Goal: Task Accomplishment & Management: Complete application form

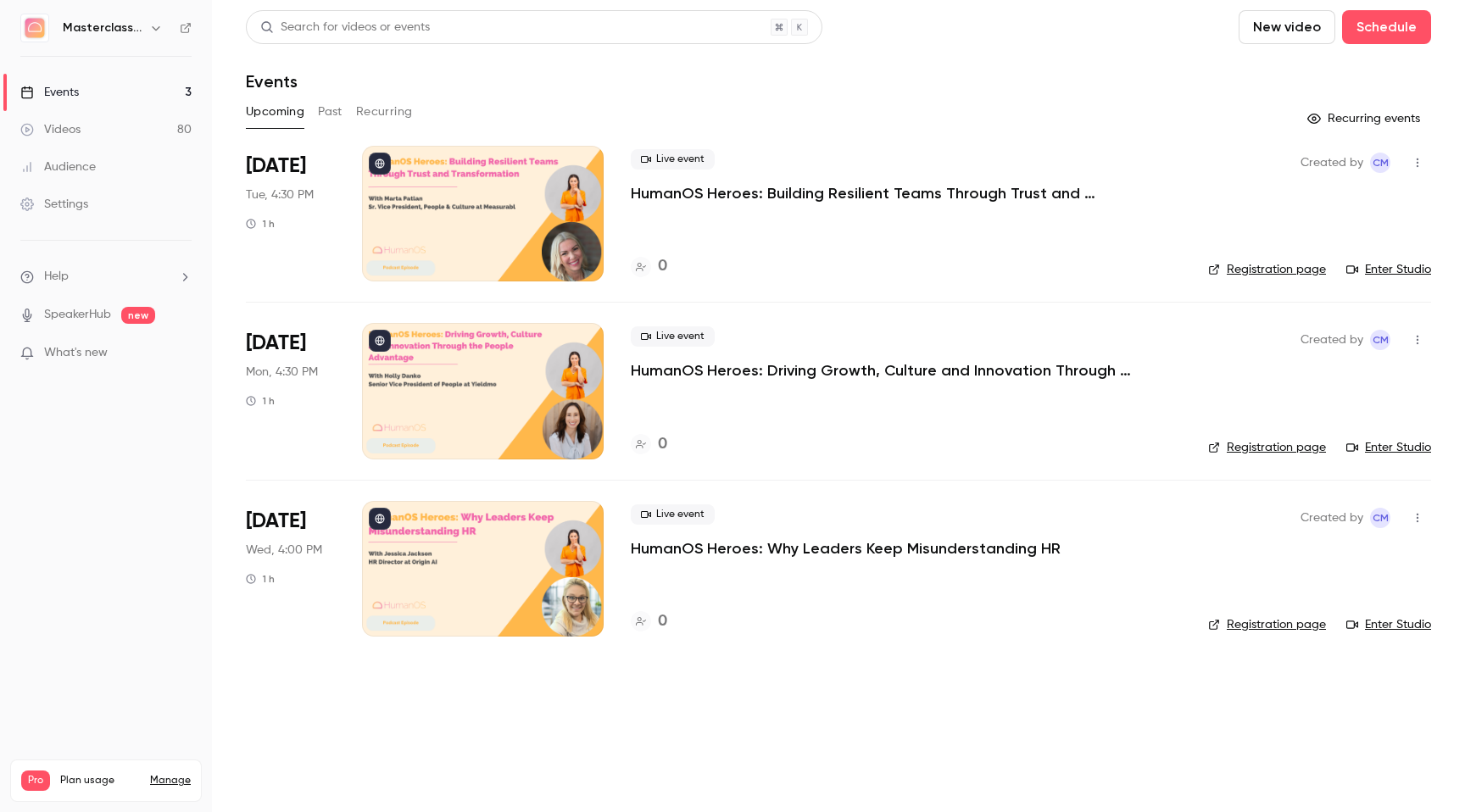
click at [76, 133] on div "Videos" at bounding box center [50, 129] width 60 height 17
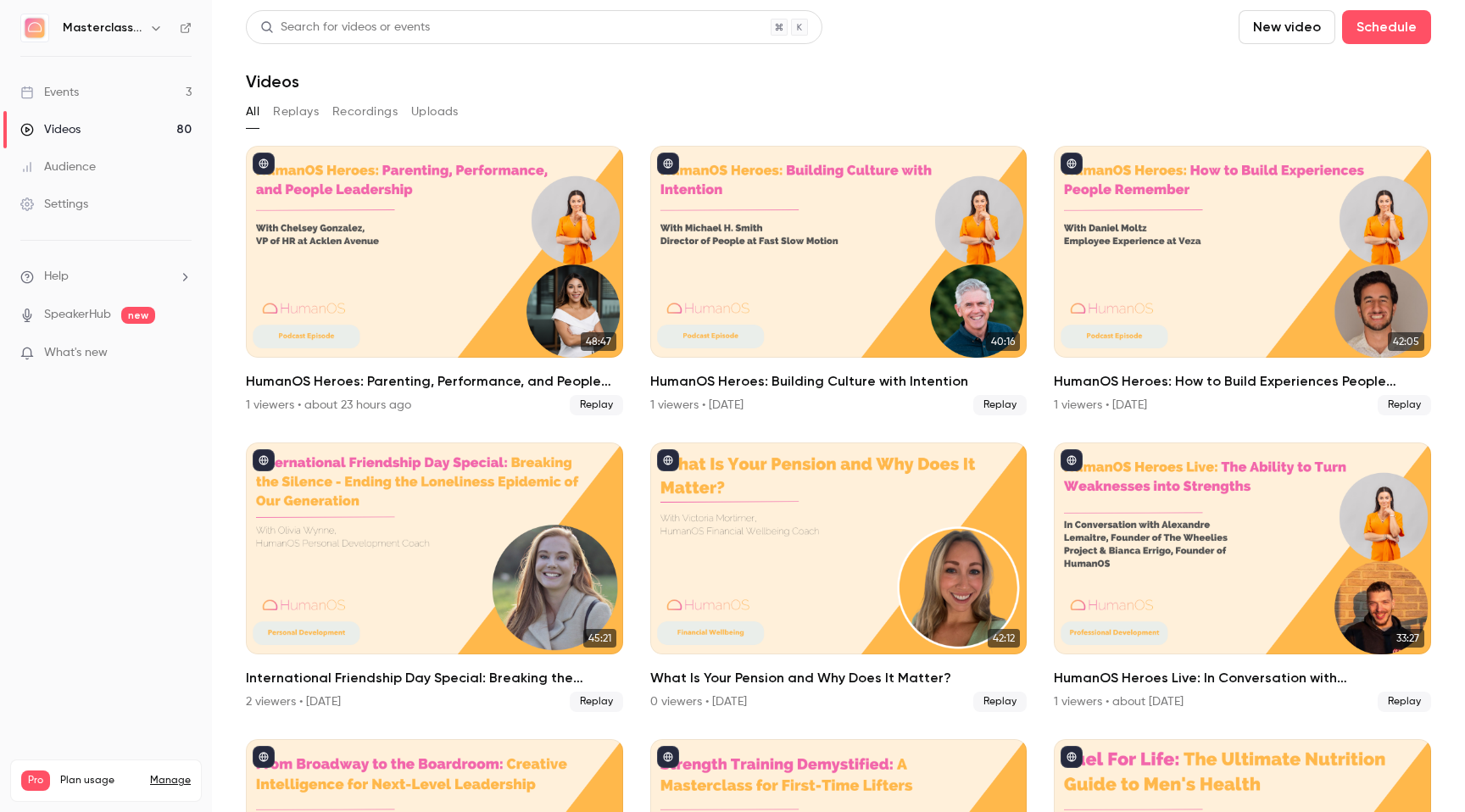
click at [135, 275] on li "Help" at bounding box center [105, 277] width 171 height 18
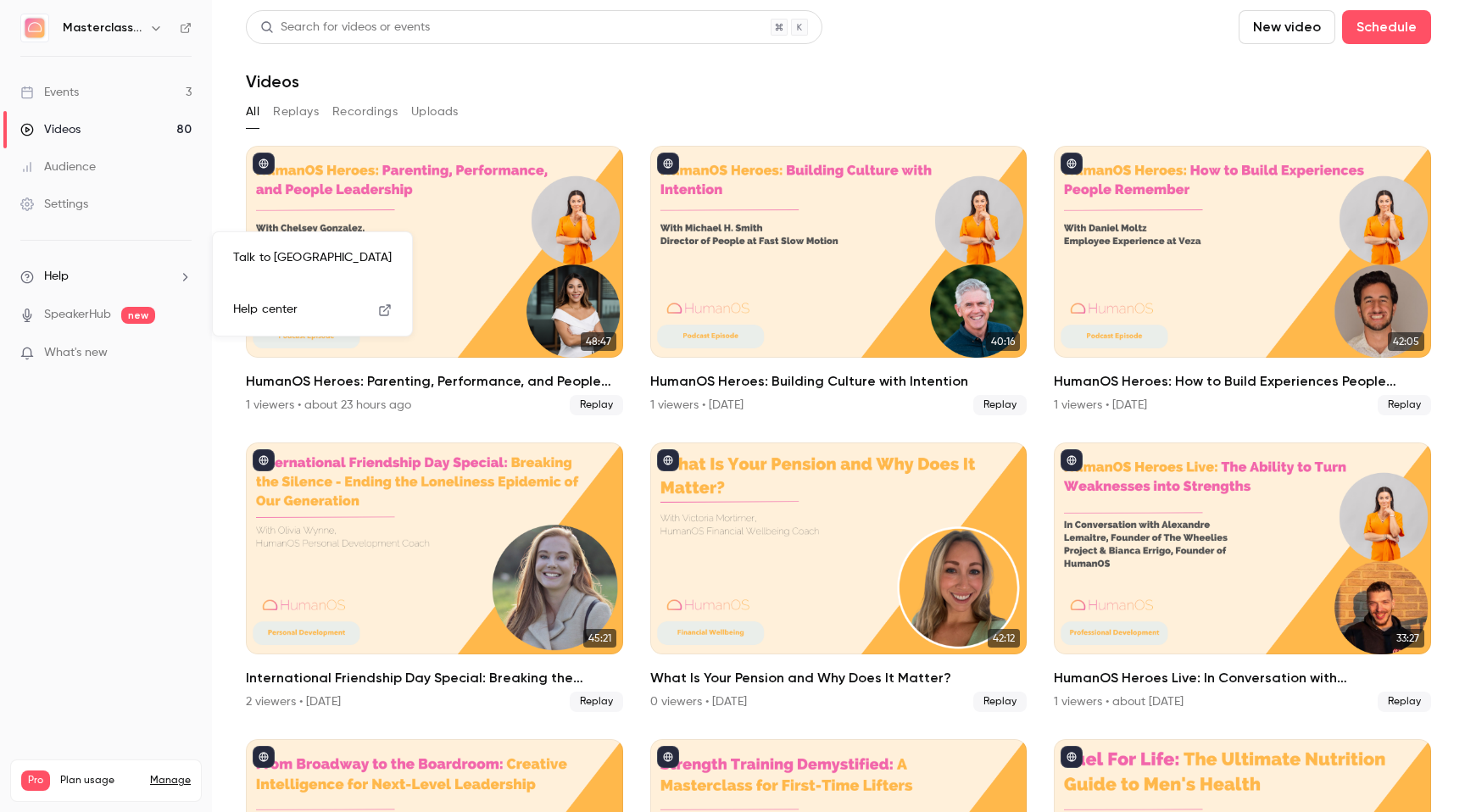
click at [278, 264] on link "Talk to [GEOGRAPHIC_DATA]" at bounding box center [313, 257] width 185 height 45
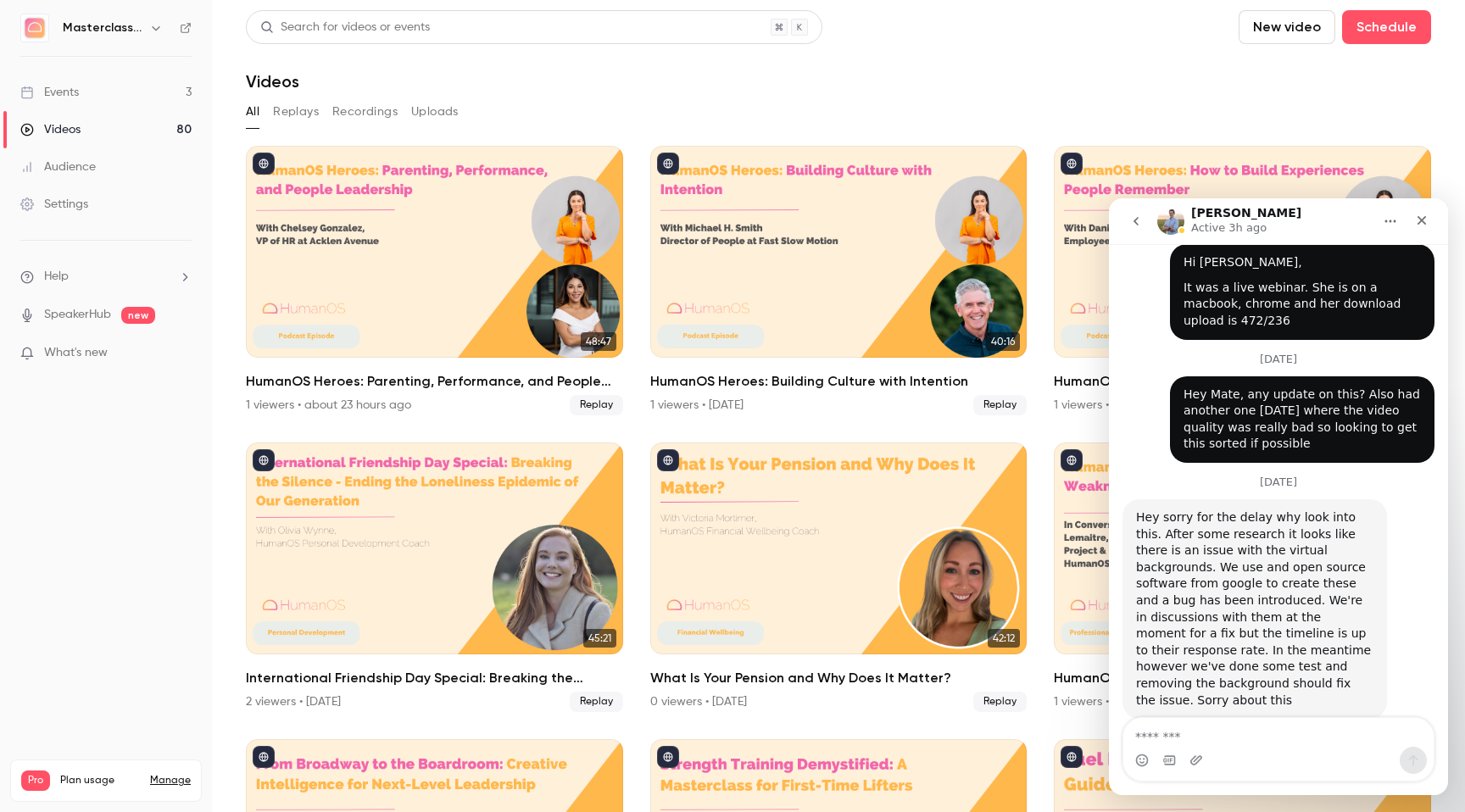
scroll to position [573, 0]
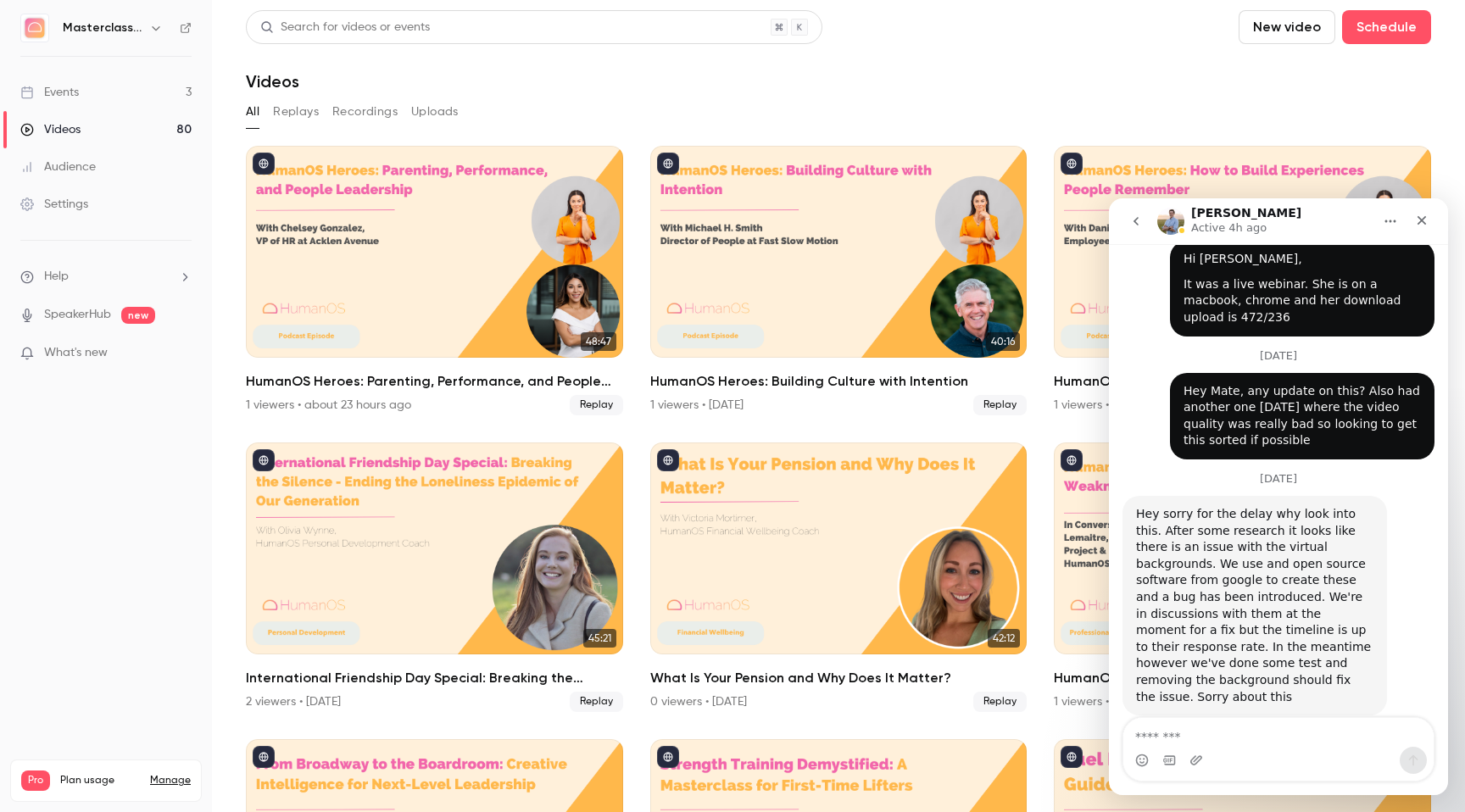
click at [78, 118] on link "Videos 80" at bounding box center [105, 129] width 212 height 37
click at [1419, 217] on icon "Close" at bounding box center [1422, 221] width 9 height 9
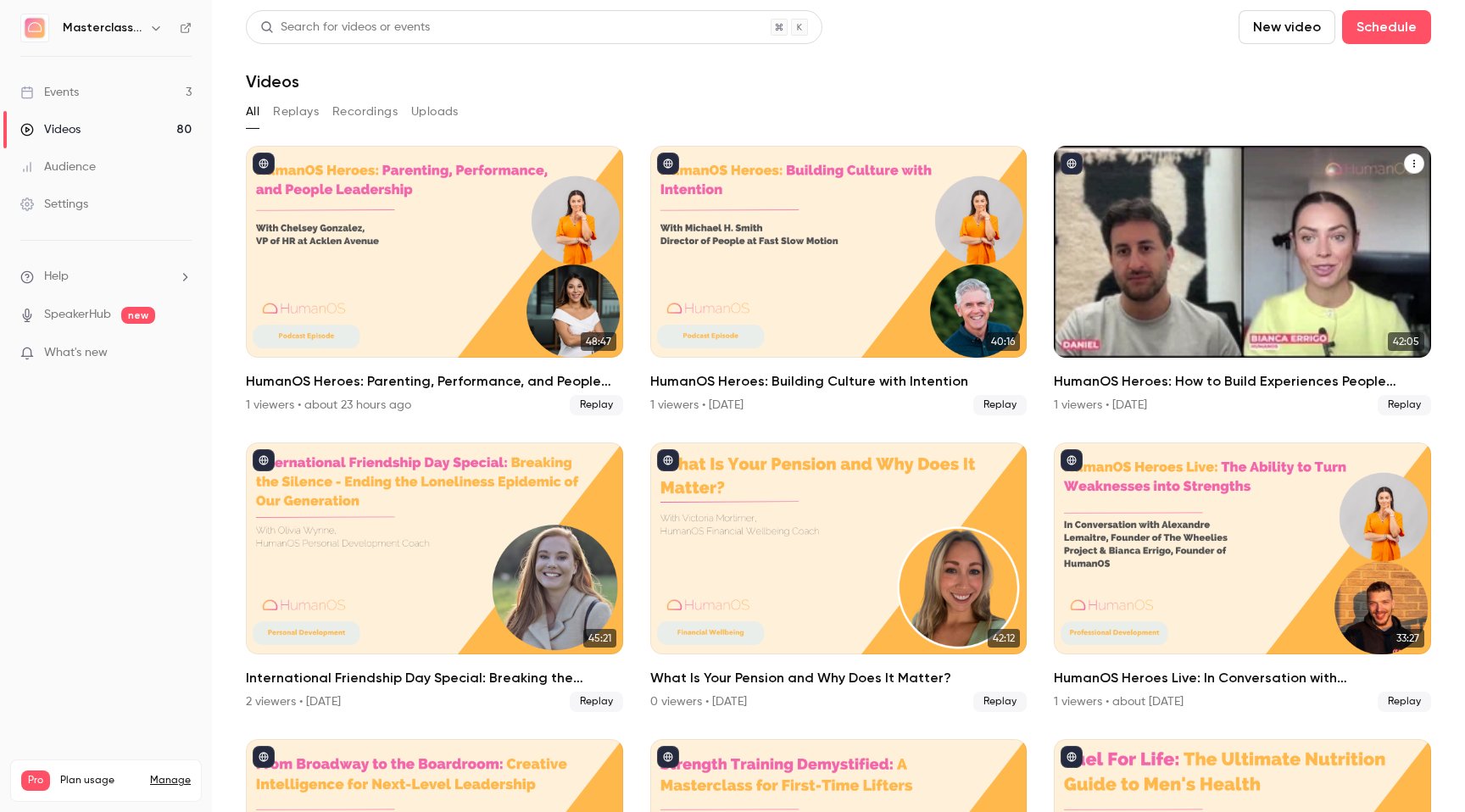
scroll to position [573, 0]
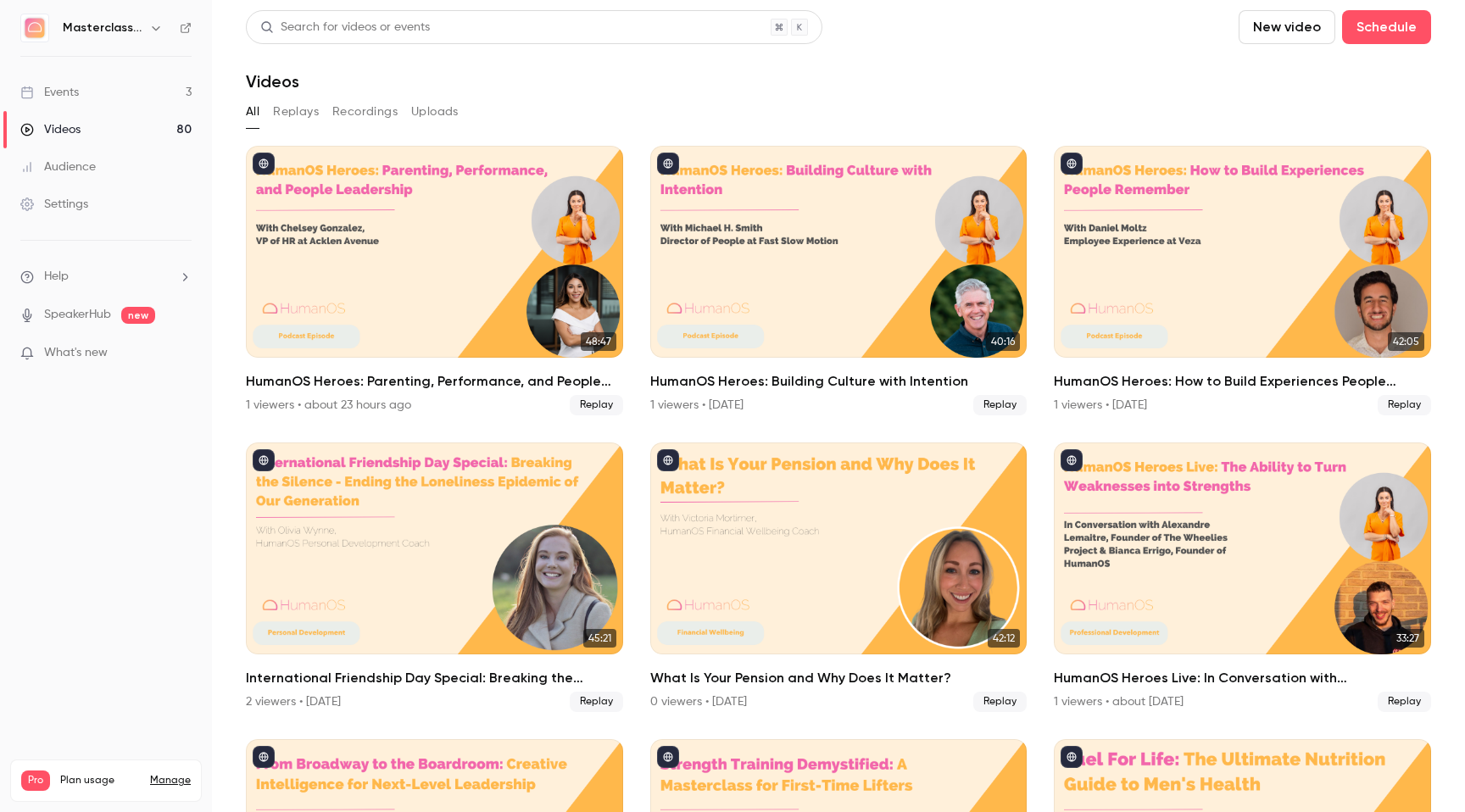
click at [35, 87] on div "Events" at bounding box center [49, 92] width 58 height 17
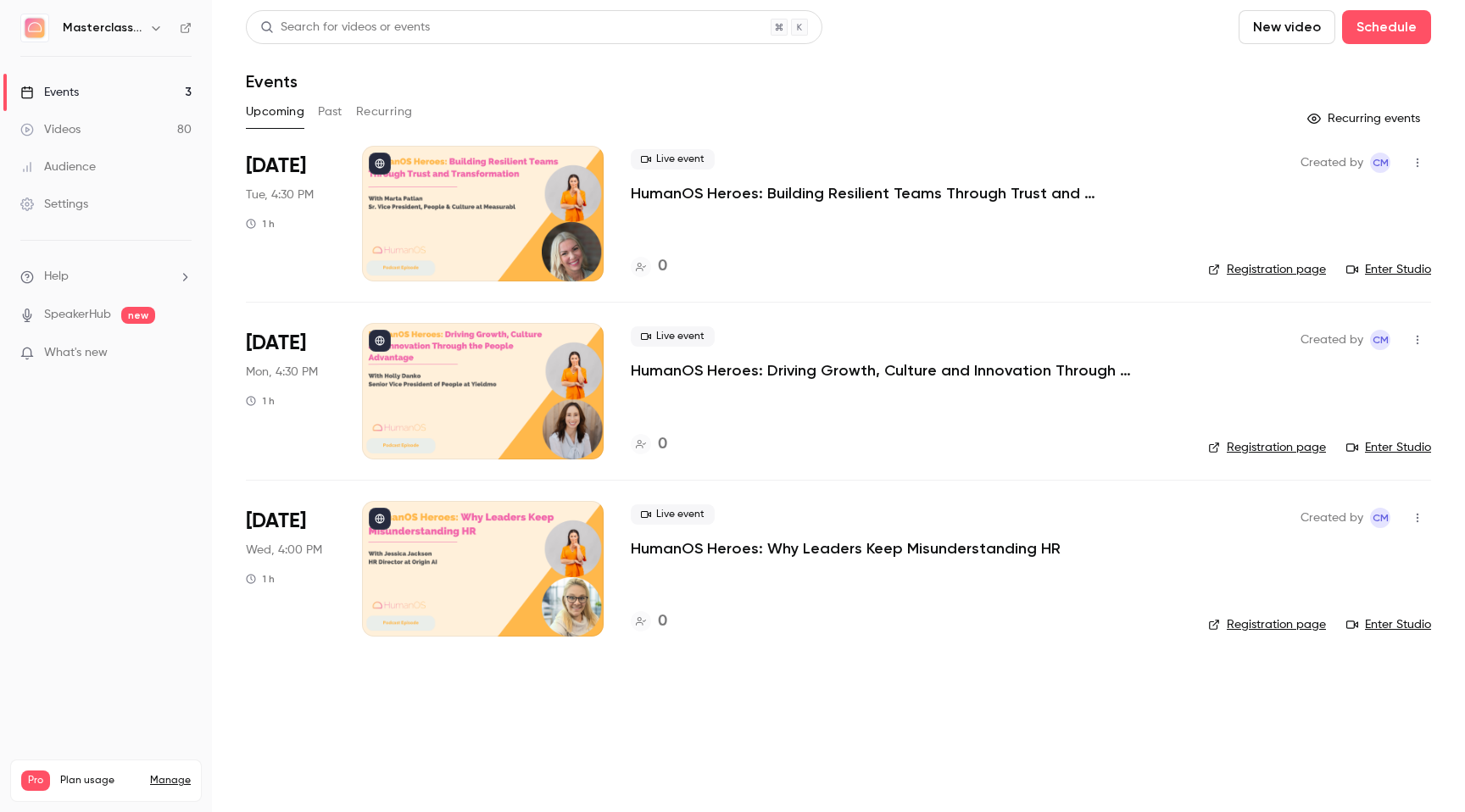
click at [1275, 28] on button "New video" at bounding box center [1287, 26] width 96 height 34
click at [1298, 115] on div "Upload" at bounding box center [1349, 117] width 129 height 17
click at [1309, 25] on button "New video" at bounding box center [1287, 26] width 96 height 34
click at [1384, 31] on div at bounding box center [732, 406] width 1465 height 812
click at [1396, 31] on button "Schedule" at bounding box center [1387, 26] width 89 height 34
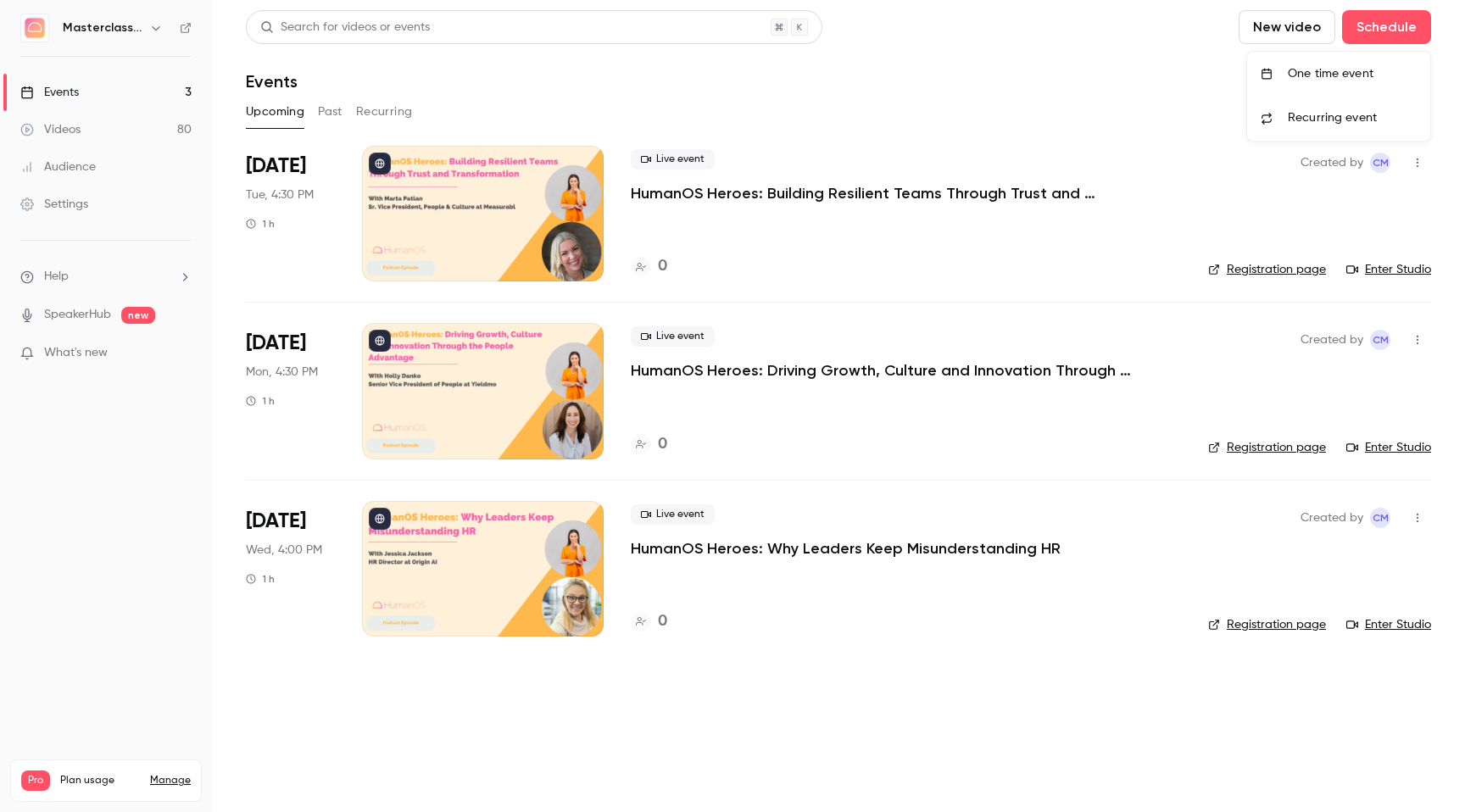
click at [1318, 79] on div "One time event" at bounding box center [1352, 74] width 129 height 17
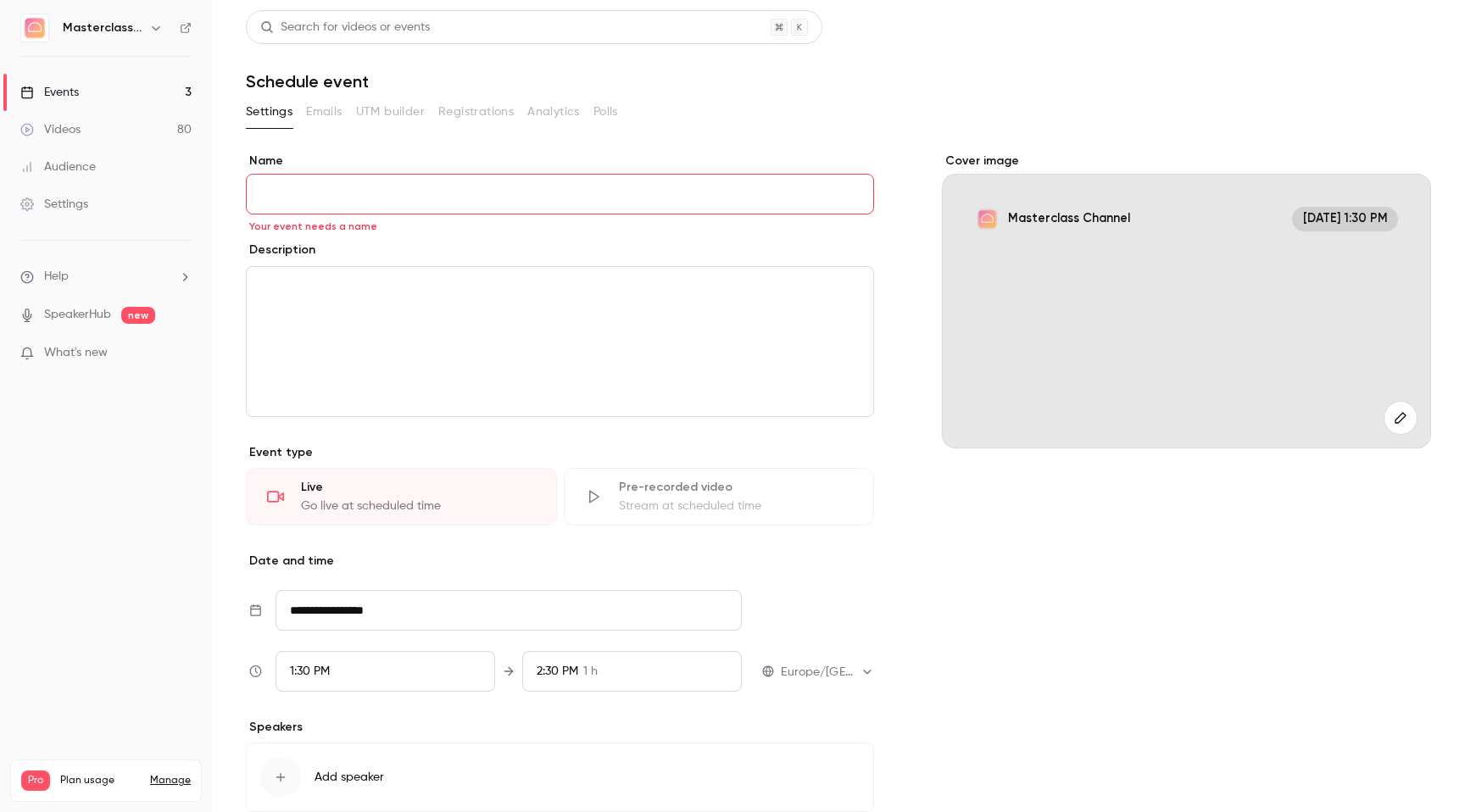
paste input "**********"
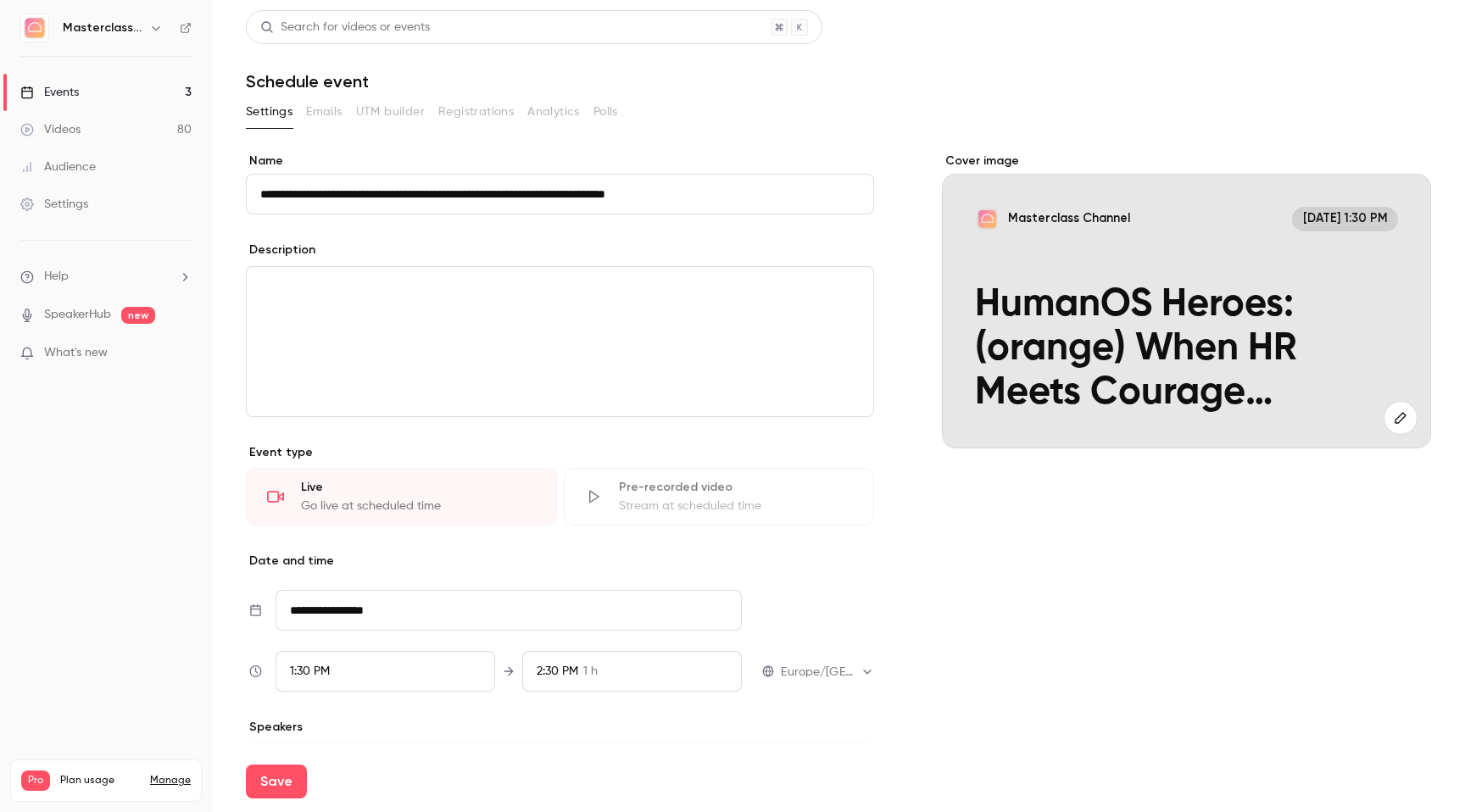
click at [414, 191] on input "**********" at bounding box center [560, 193] width 628 height 41
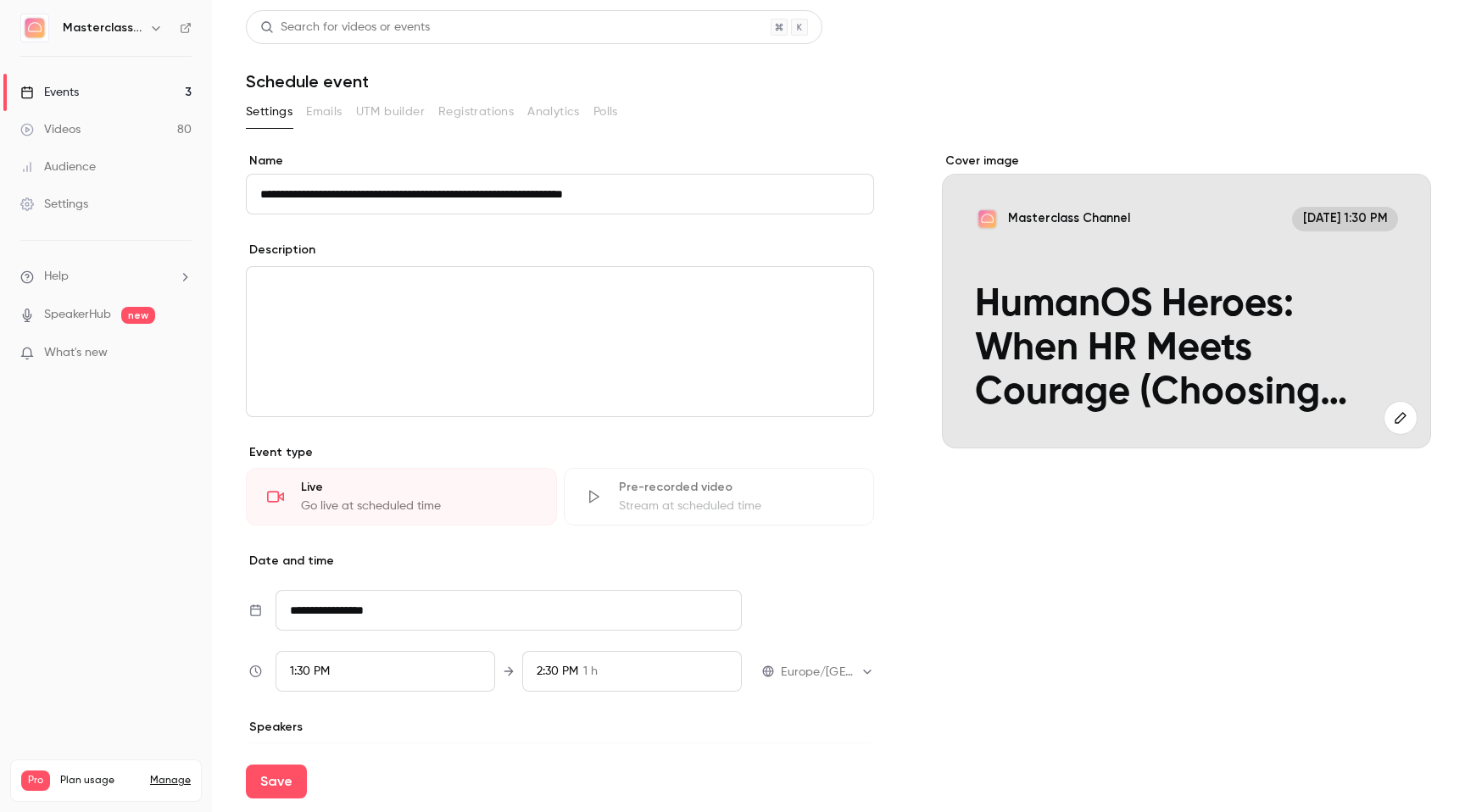
click at [703, 200] on input "**********" at bounding box center [560, 193] width 628 height 41
type input "**********"
click at [586, 331] on div "editor" at bounding box center [559, 342] width 626 height 149
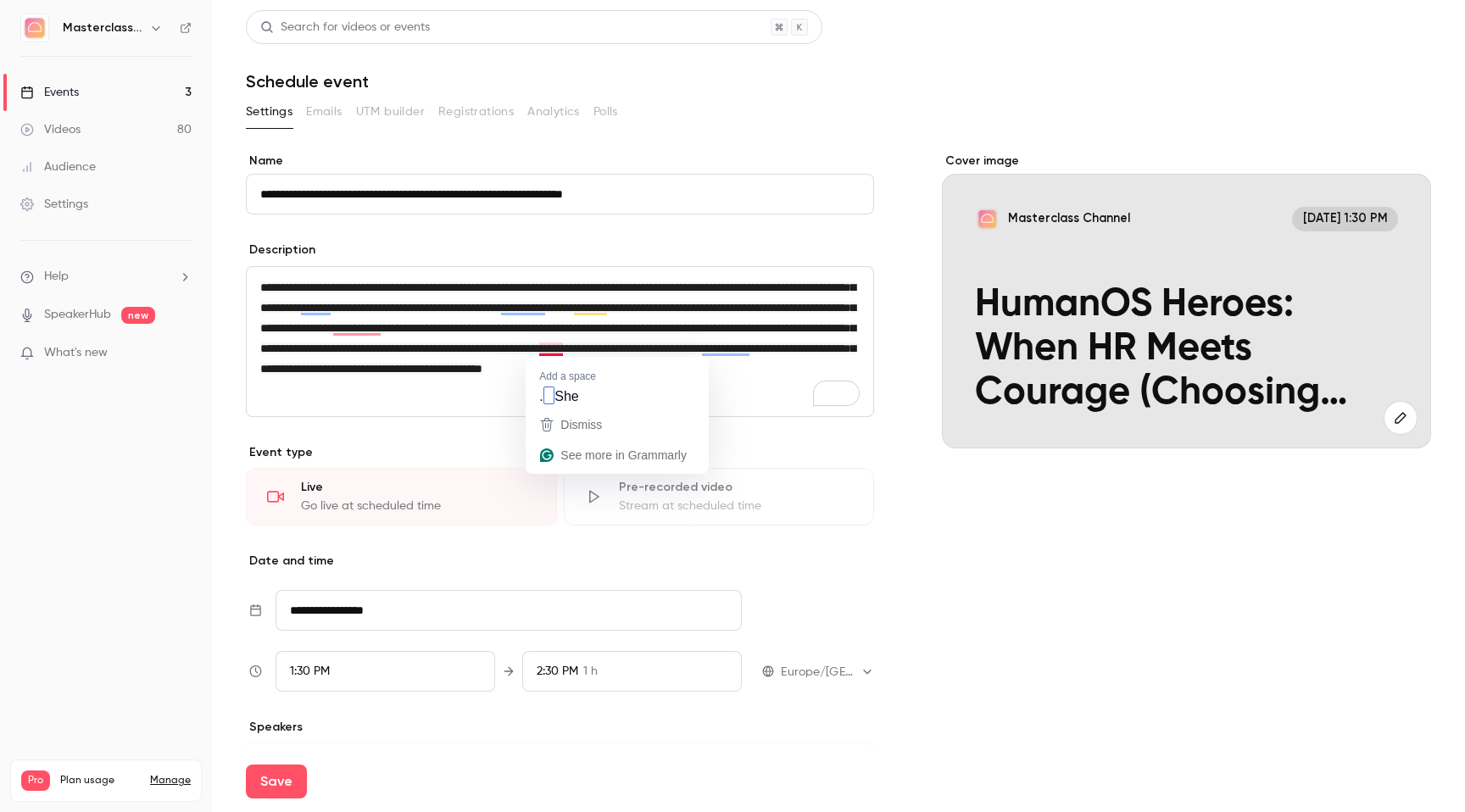
click at [543, 352] on span "**********" at bounding box center [557, 328] width 595 height 94
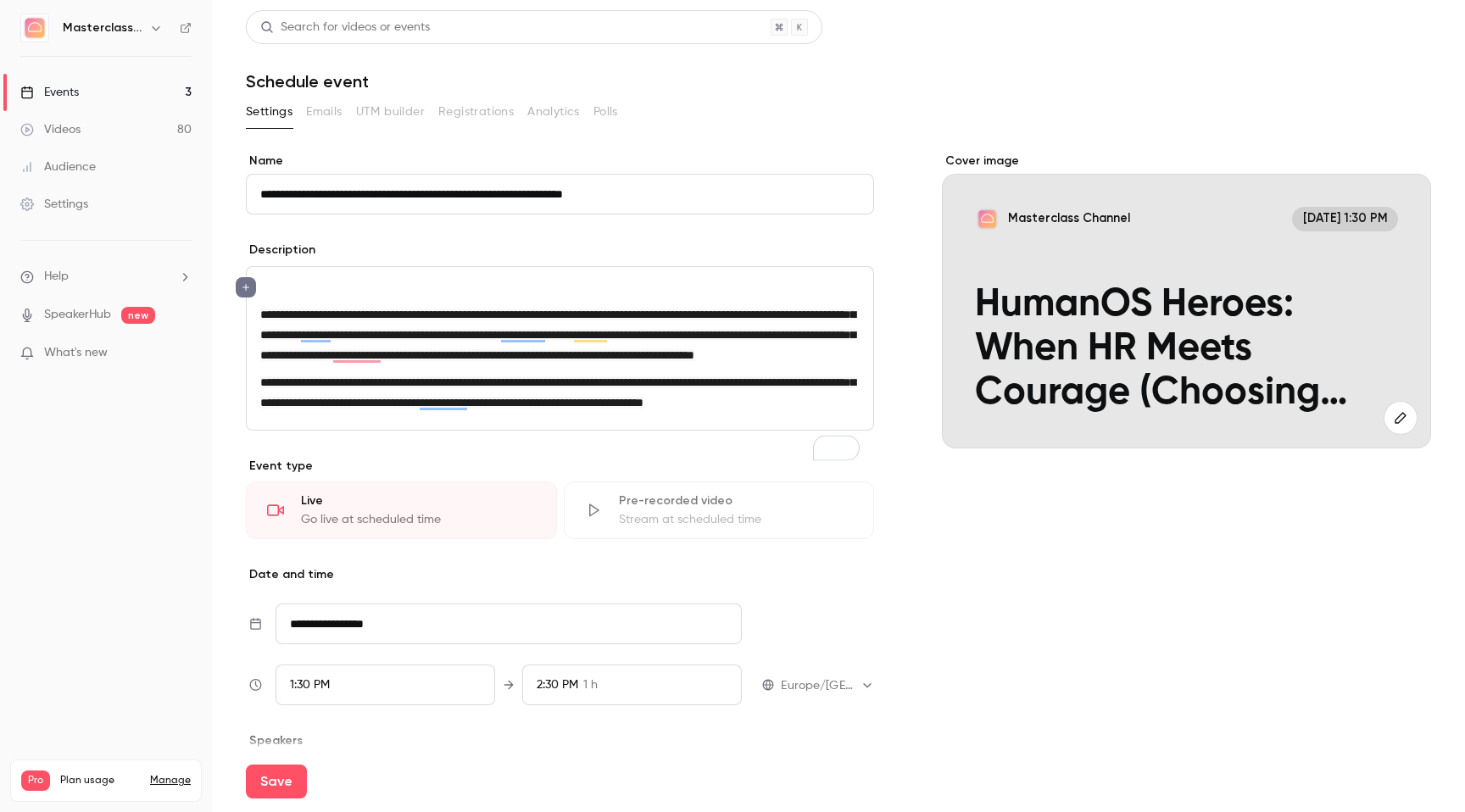
click at [255, 322] on div "**********" at bounding box center [559, 348] width 626 height 163
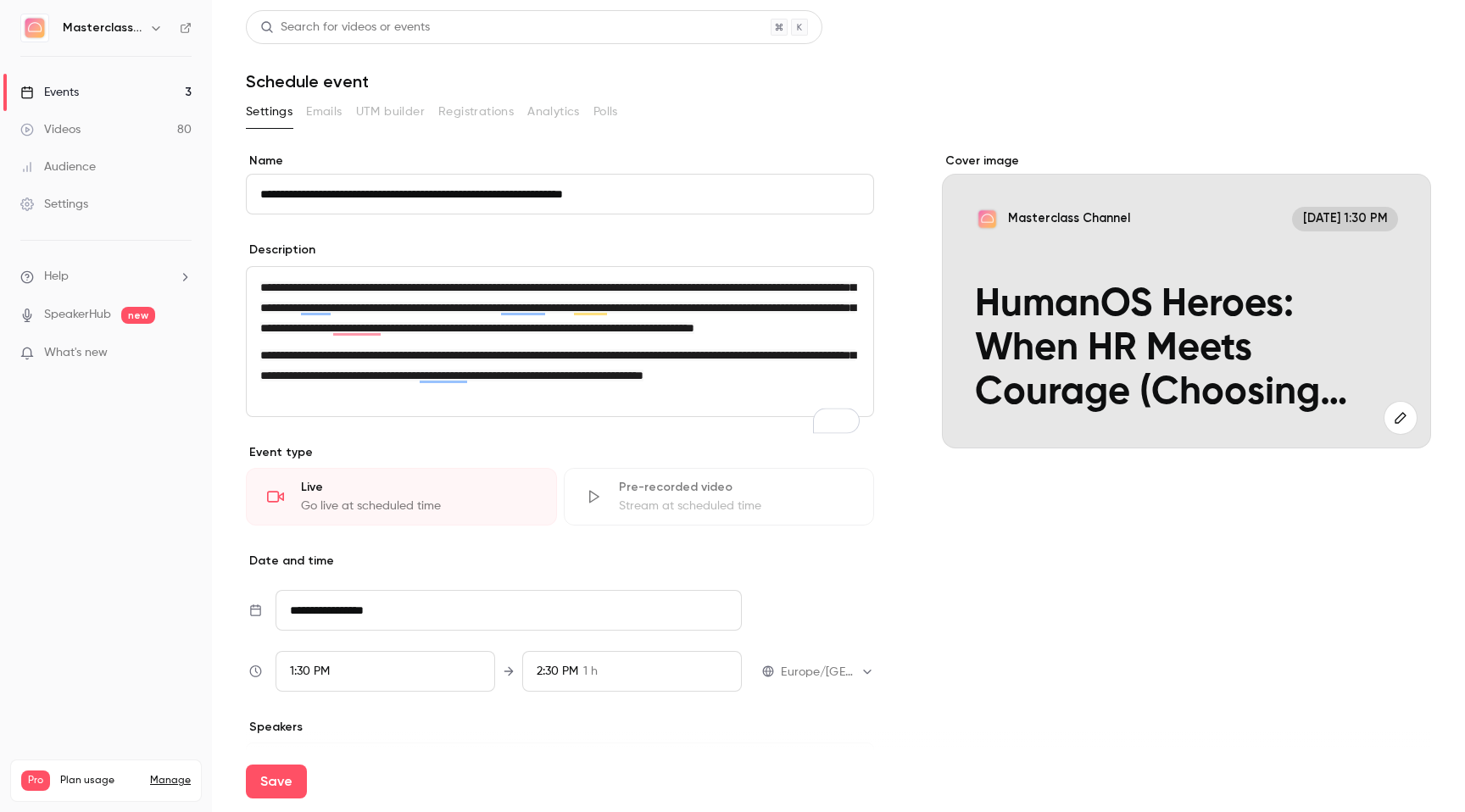
click at [725, 242] on div "Description" at bounding box center [560, 252] width 628 height 21
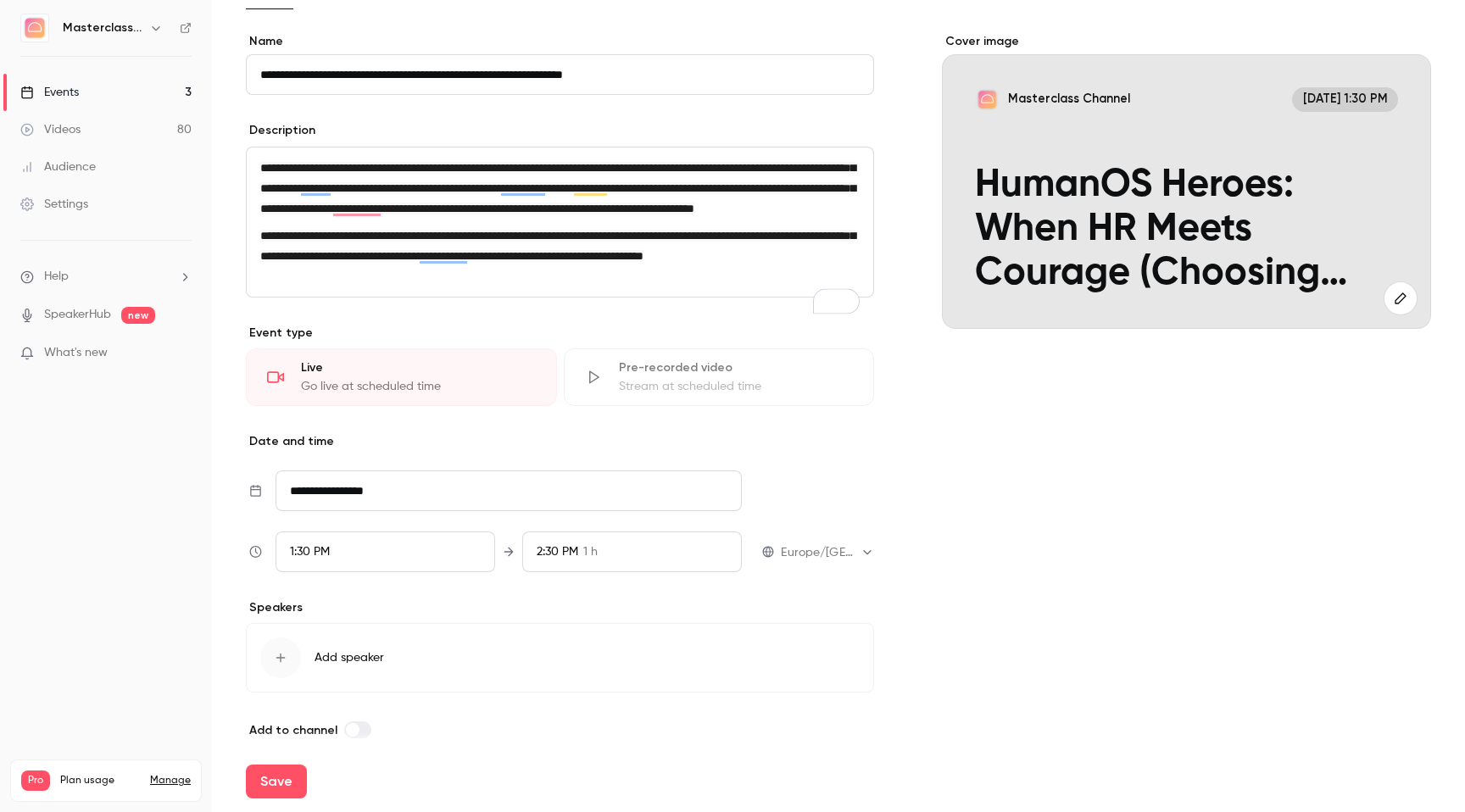
scroll to position [163, 0]
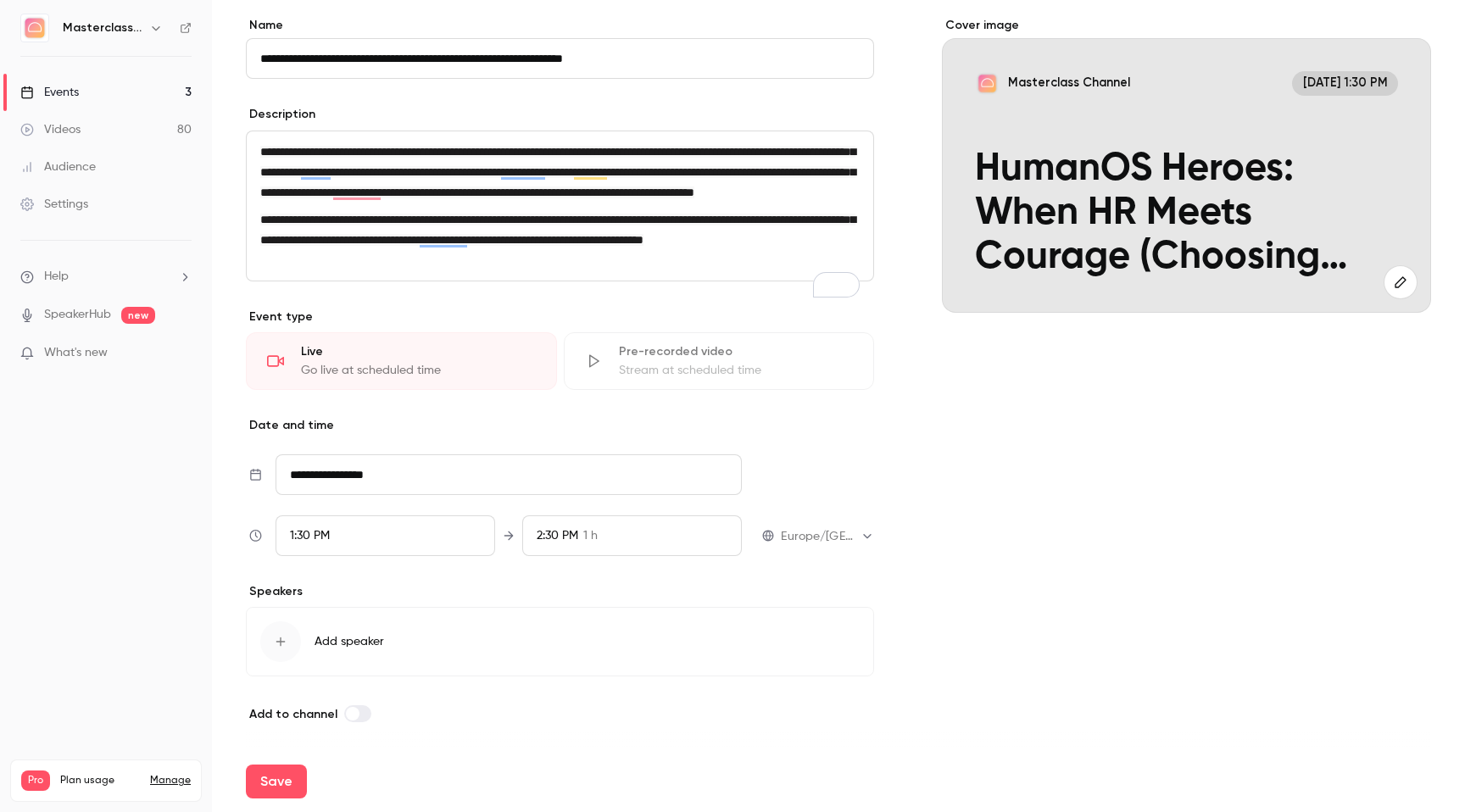
click at [337, 480] on input "**********" at bounding box center [508, 474] width 466 height 41
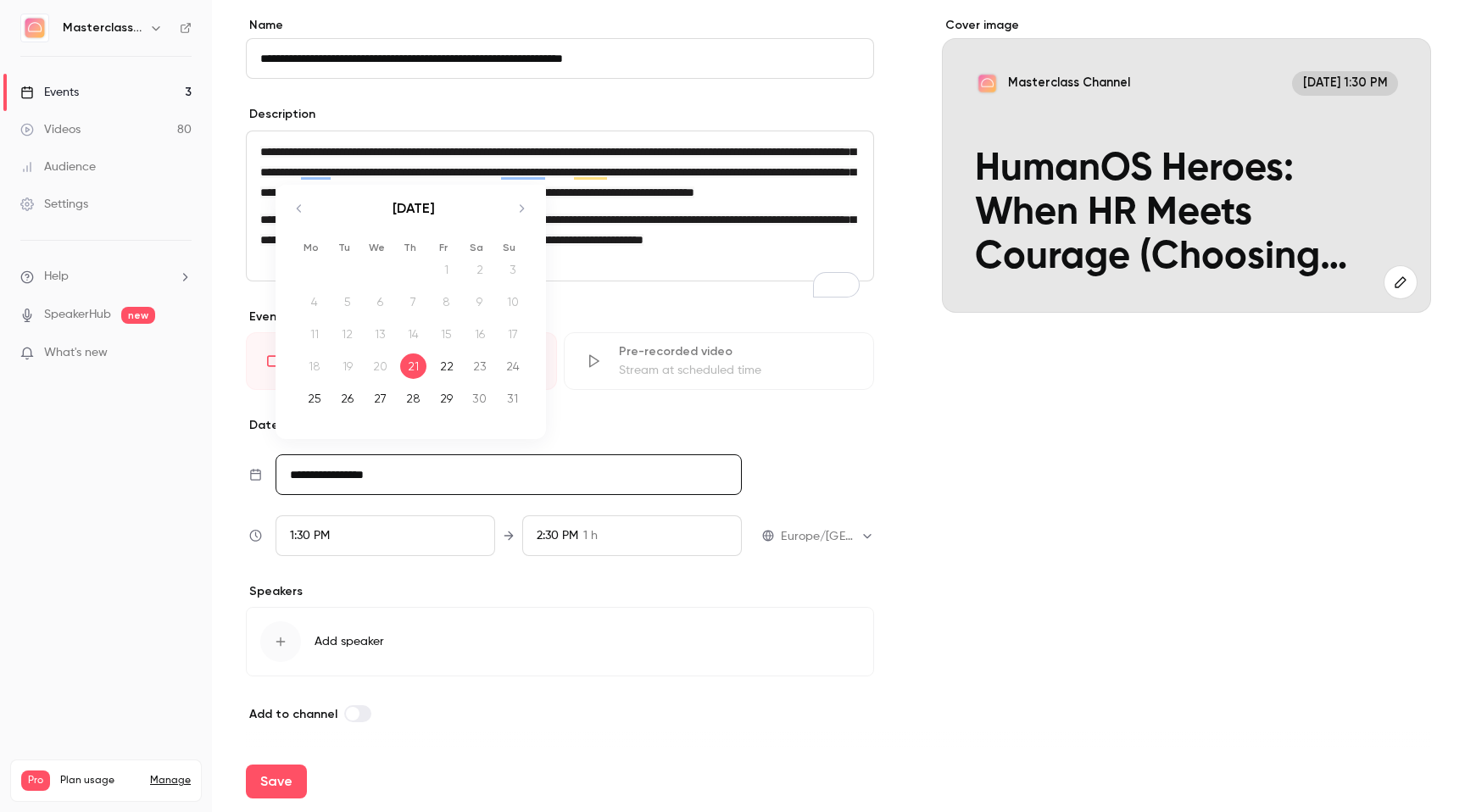
click at [535, 202] on div "[DATE] 1 2 3 4 5 6 7 8 9 10 11 12 13 14 15 16 17 18 19 20 21 22 23 24 25 26 27 …" at bounding box center [414, 301] width 260 height 233
click at [530, 202] on icon "Move forward to switch to the next month." at bounding box center [521, 208] width 20 height 20
click at [343, 272] on div "2" at bounding box center [347, 270] width 26 height 25
type input "**********"
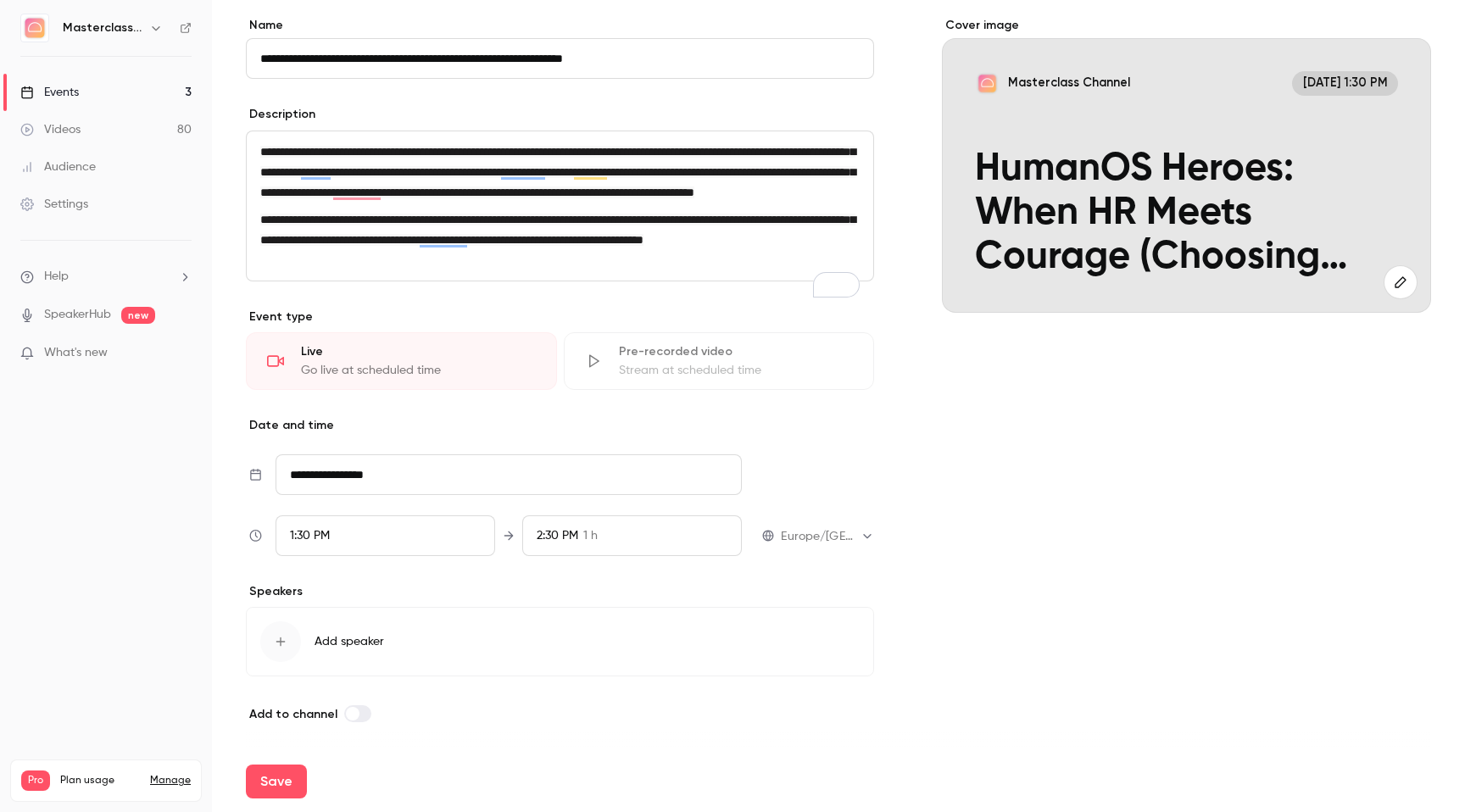
click at [370, 544] on div "1:30 PM" at bounding box center [385, 535] width 220 height 41
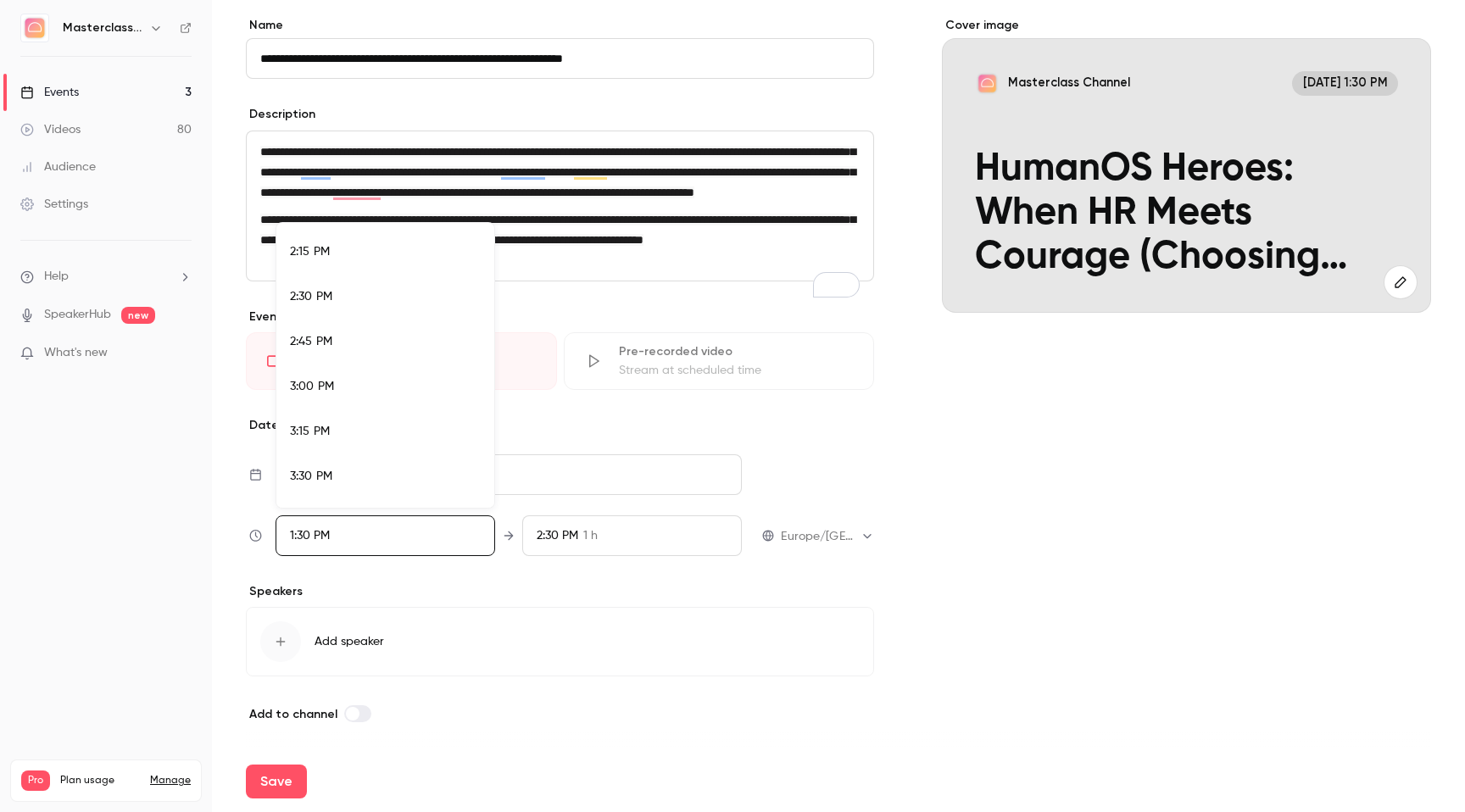
scroll to position [2560, 0]
click at [331, 385] on div "3:00 PM" at bounding box center [385, 381] width 191 height 18
click at [570, 534] on div at bounding box center [732, 406] width 1465 height 812
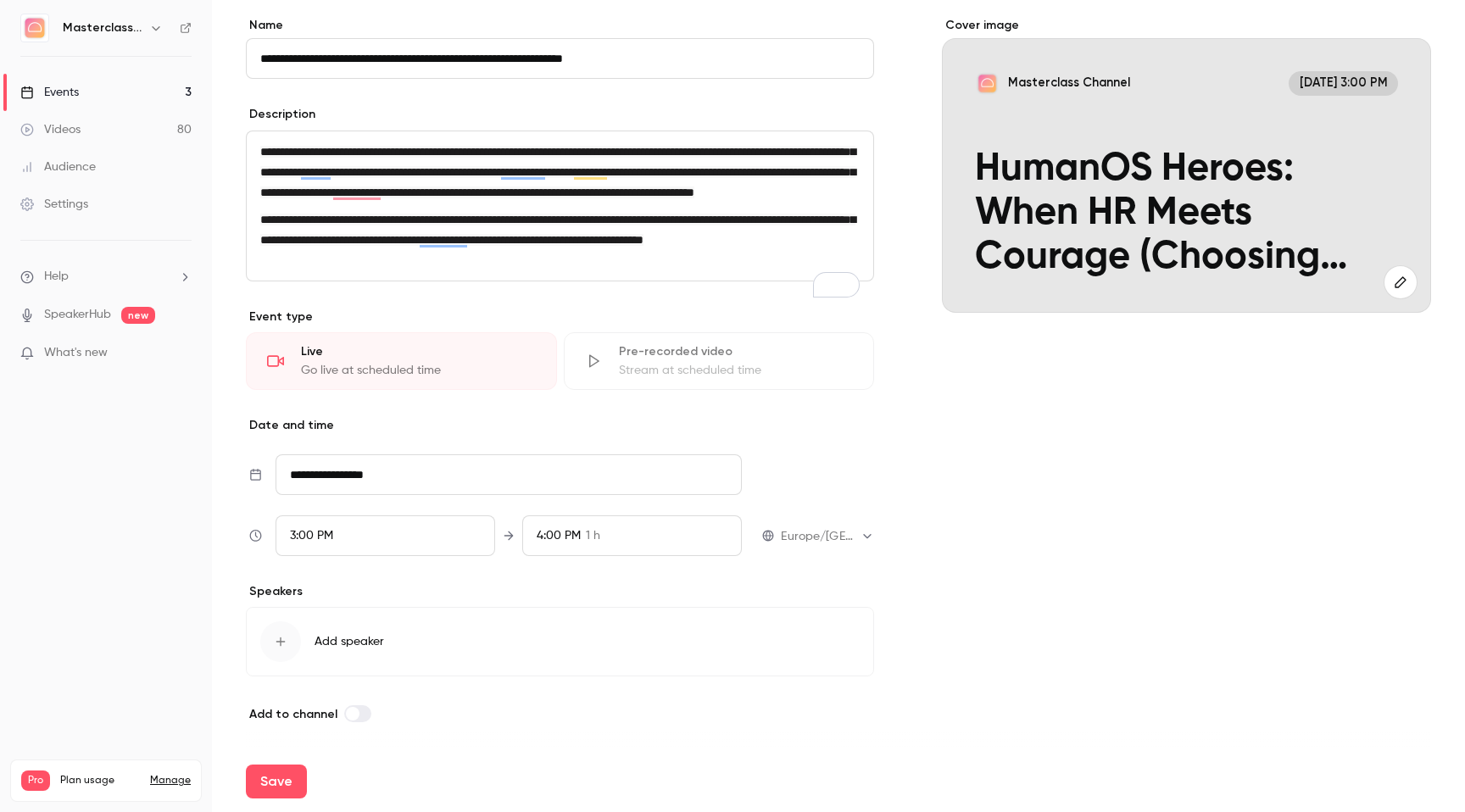
click at [570, 534] on span "4:00 PM" at bounding box center [558, 535] width 45 height 12
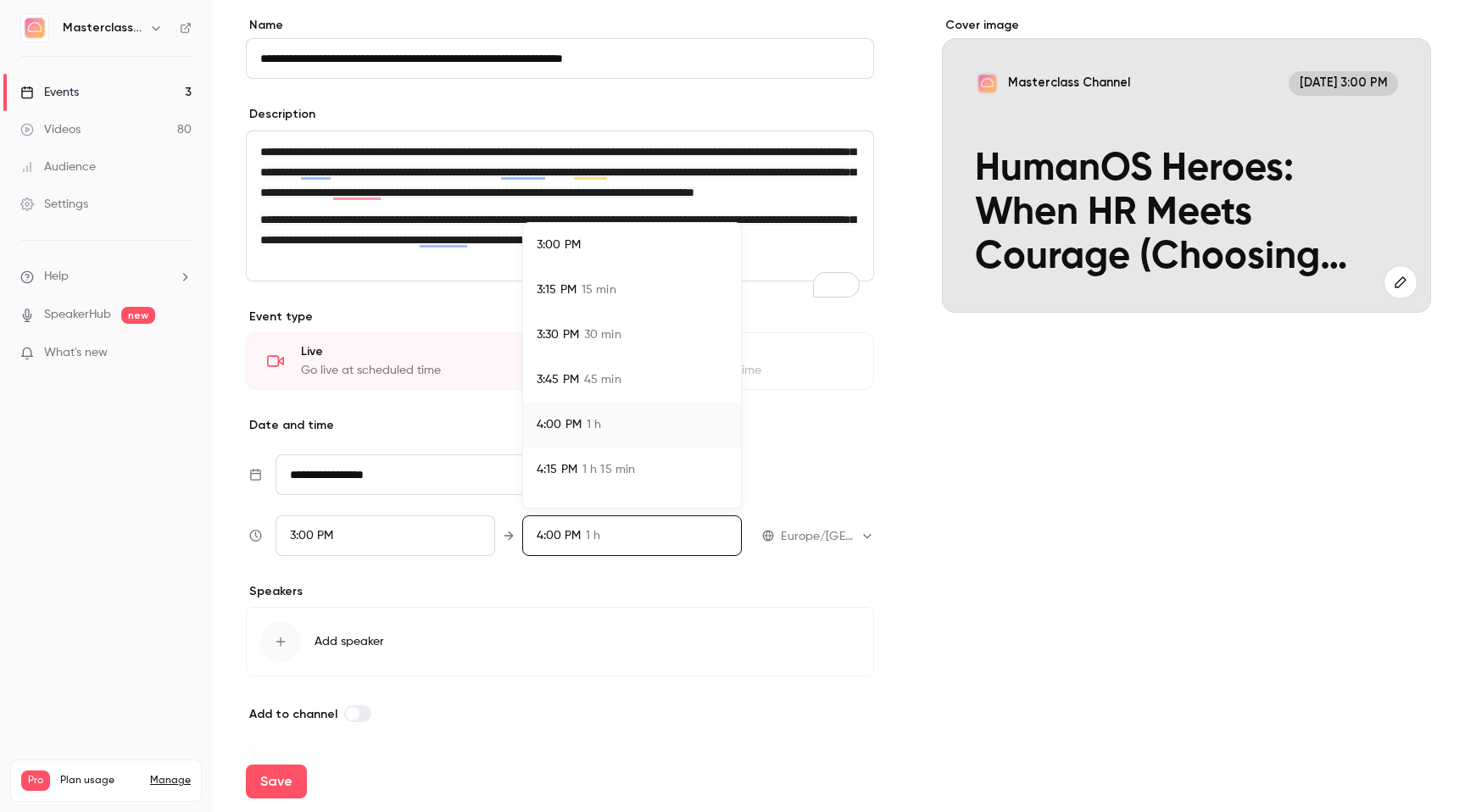
click at [586, 361] on li "3:45 PM 45 min" at bounding box center [633, 380] width 218 height 45
click at [828, 459] on div at bounding box center [732, 406] width 1465 height 812
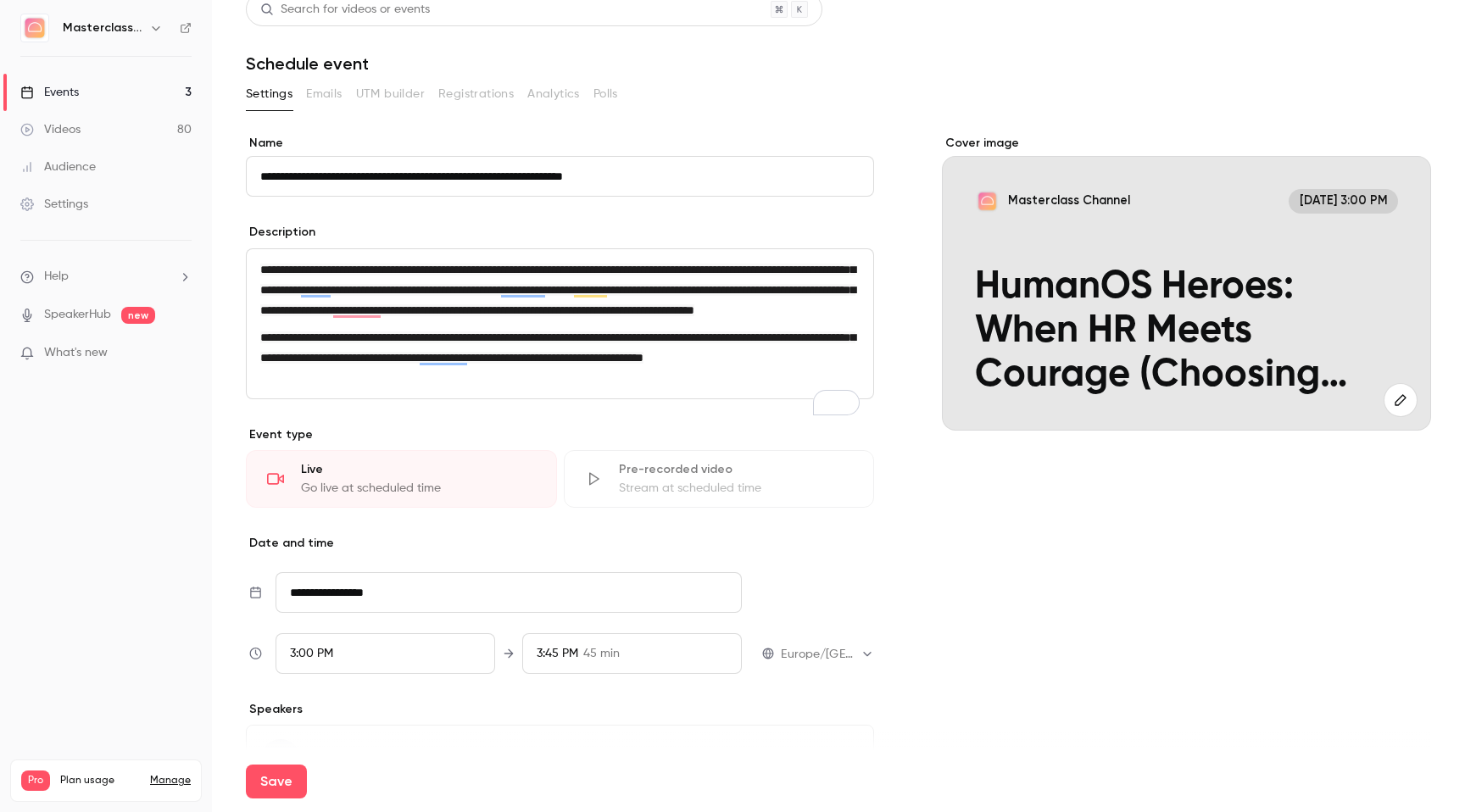
scroll to position [15, 0]
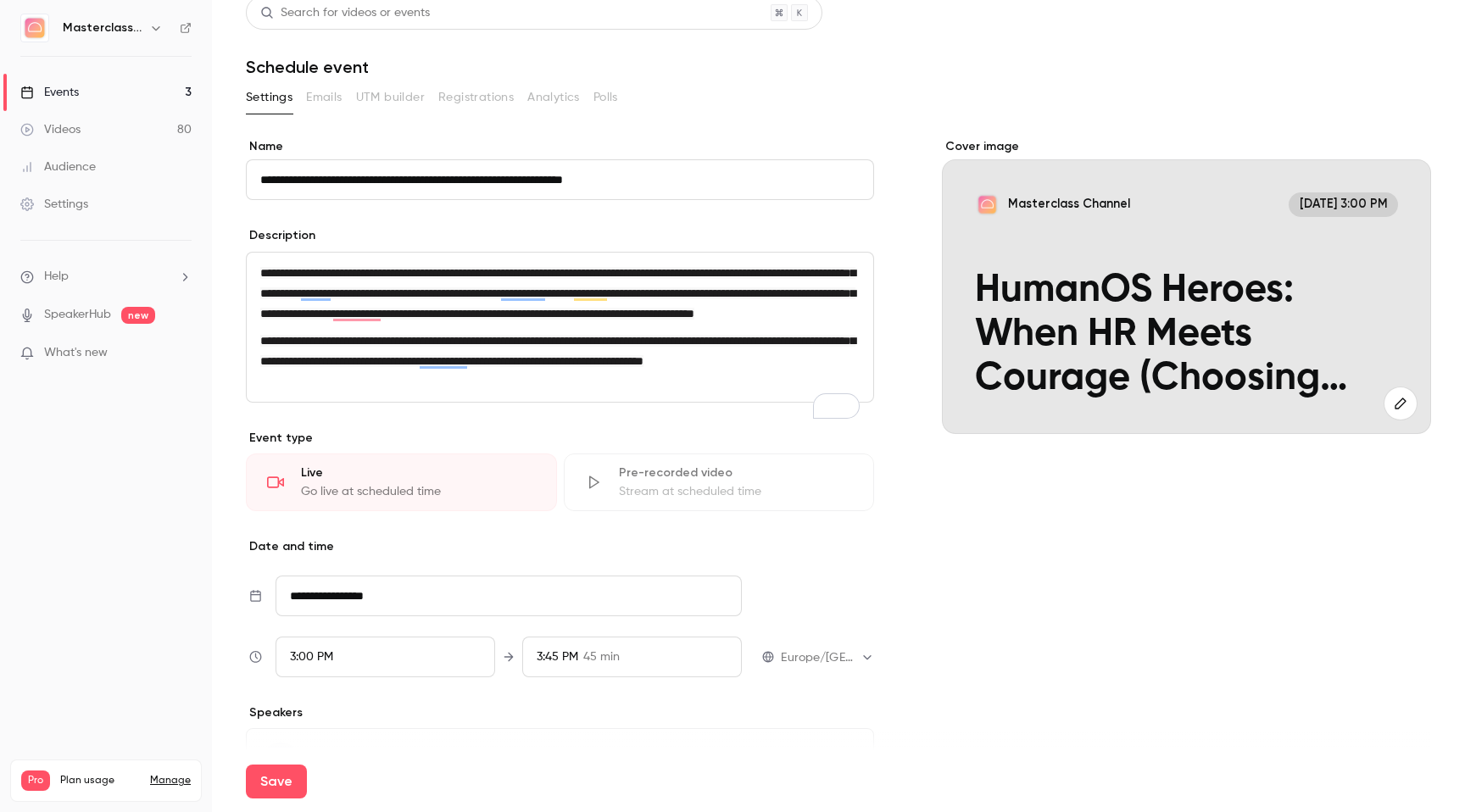
click at [1393, 401] on icon "button" at bounding box center [1400, 403] width 19 height 14
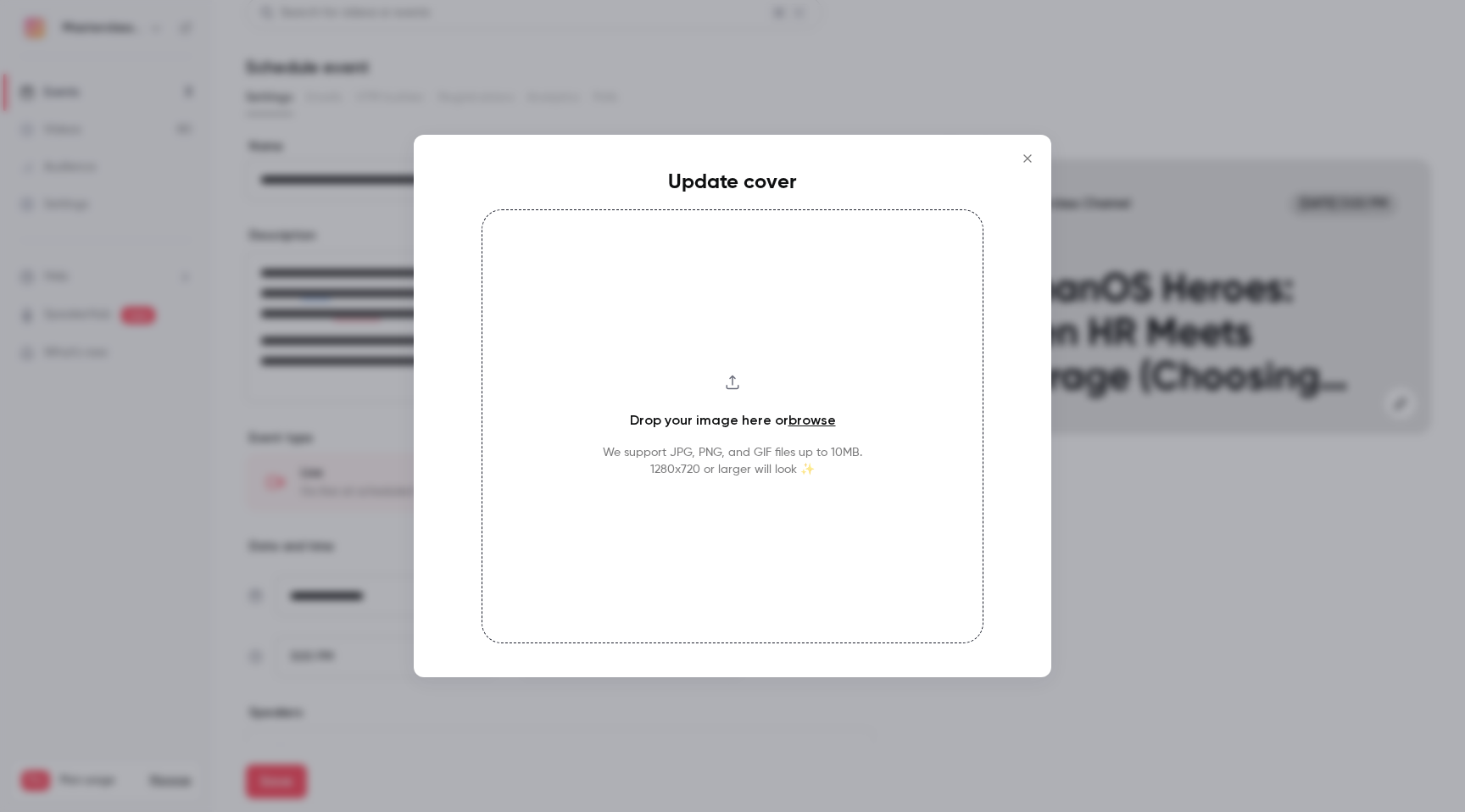
click at [772, 409] on div "Drop your image here or browse We support JPG, PNG, and GIF files up to 10MB. 1…" at bounding box center [732, 426] width 502 height 434
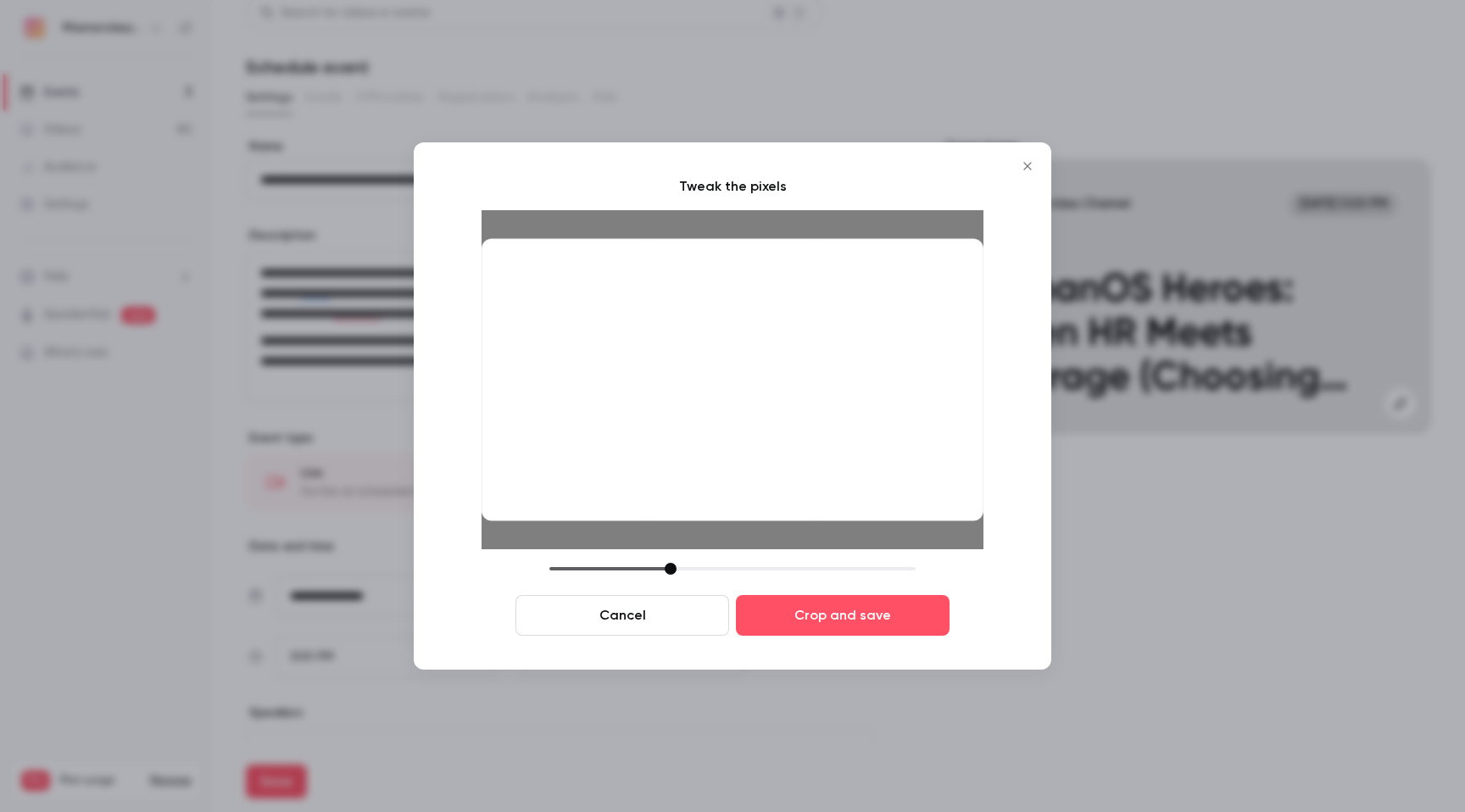
click at [912, 638] on div "Tweak the pixels Cancel Crop and save" at bounding box center [732, 406] width 637 height 527
click at [883, 624] on button "Crop and save" at bounding box center [842, 615] width 214 height 41
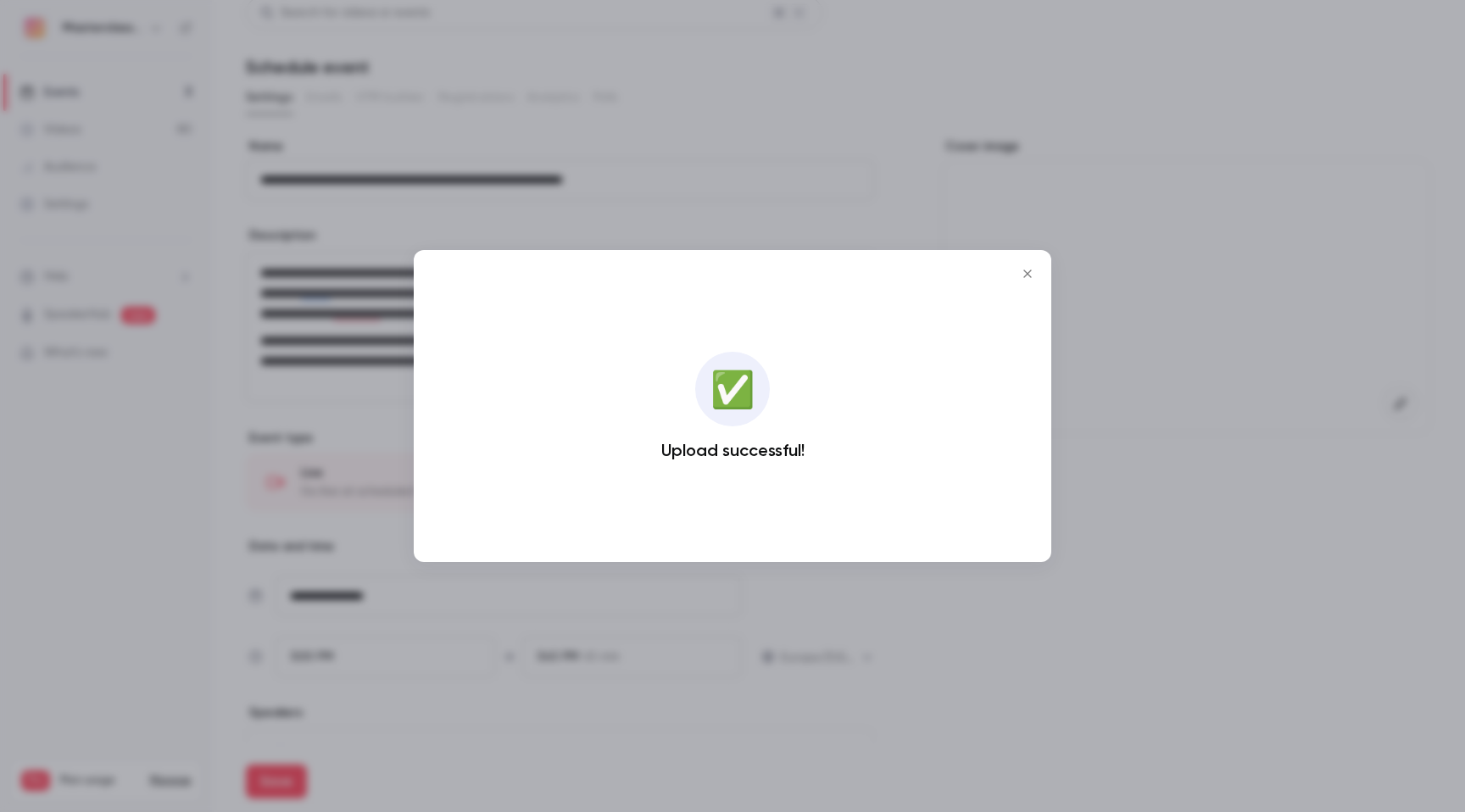
click at [1171, 550] on div at bounding box center [732, 406] width 1465 height 812
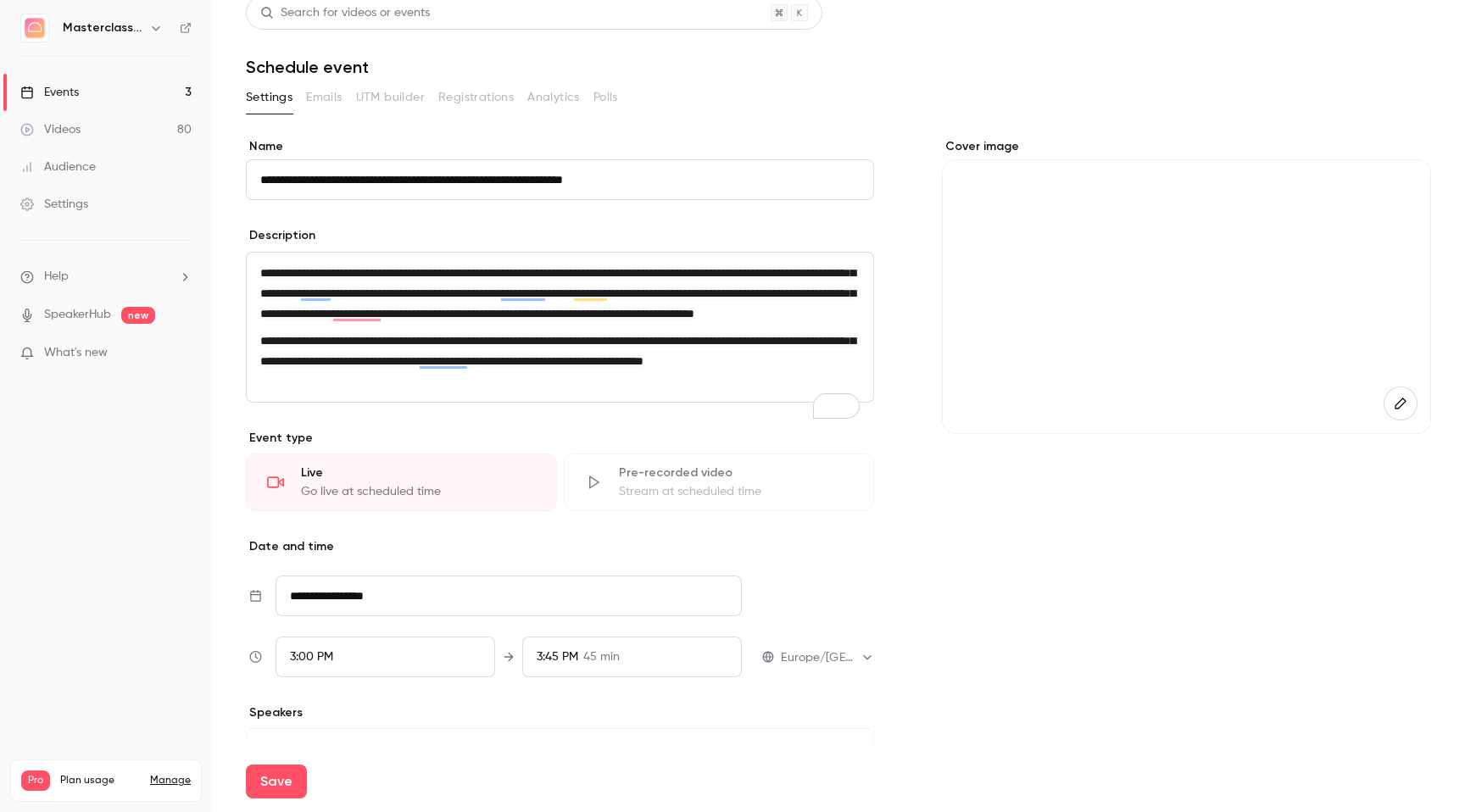
scroll to position [163, 0]
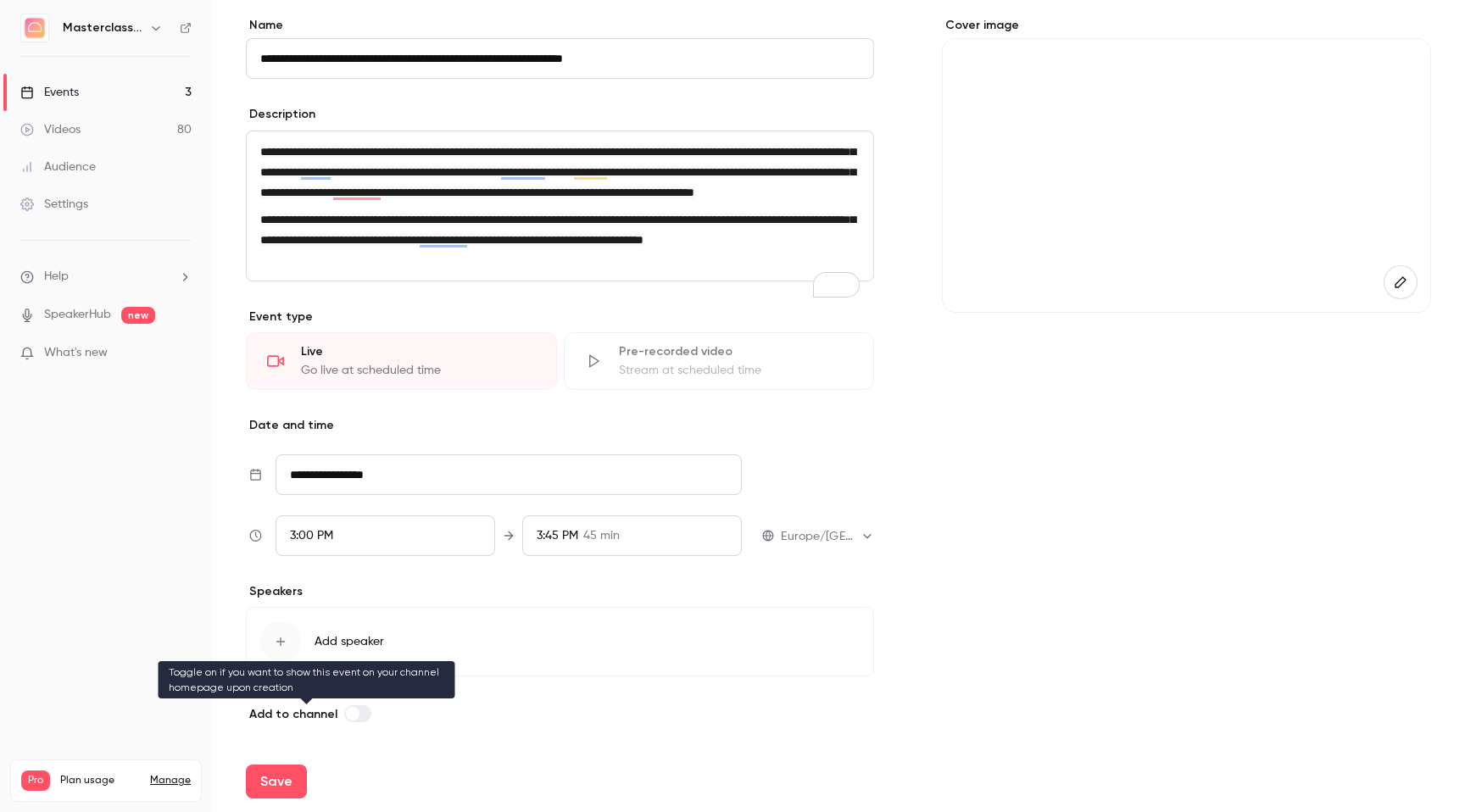
click at [356, 715] on label at bounding box center [358, 713] width 27 height 17
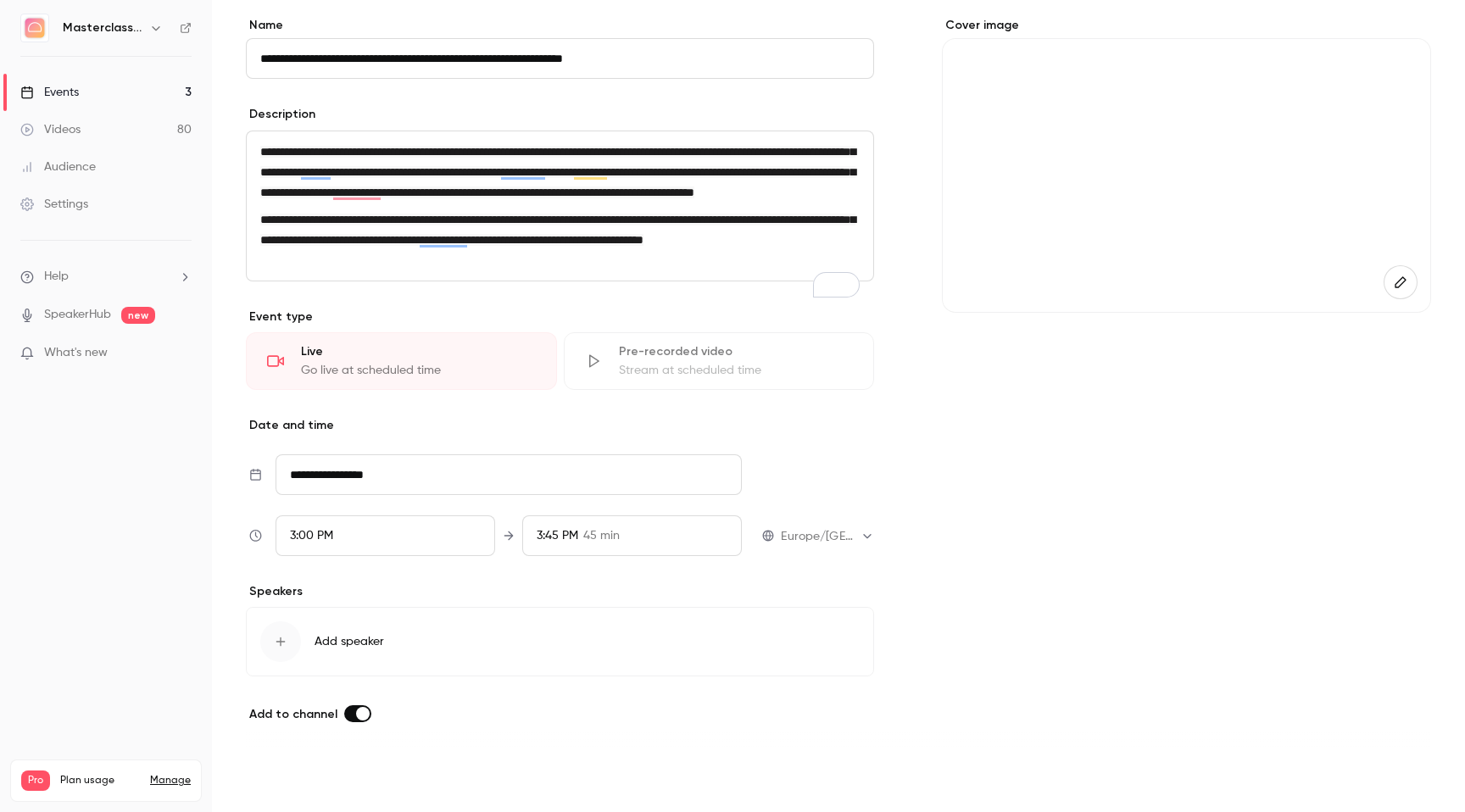
click at [286, 785] on button "Save" at bounding box center [276, 780] width 61 height 34
type input "**********"
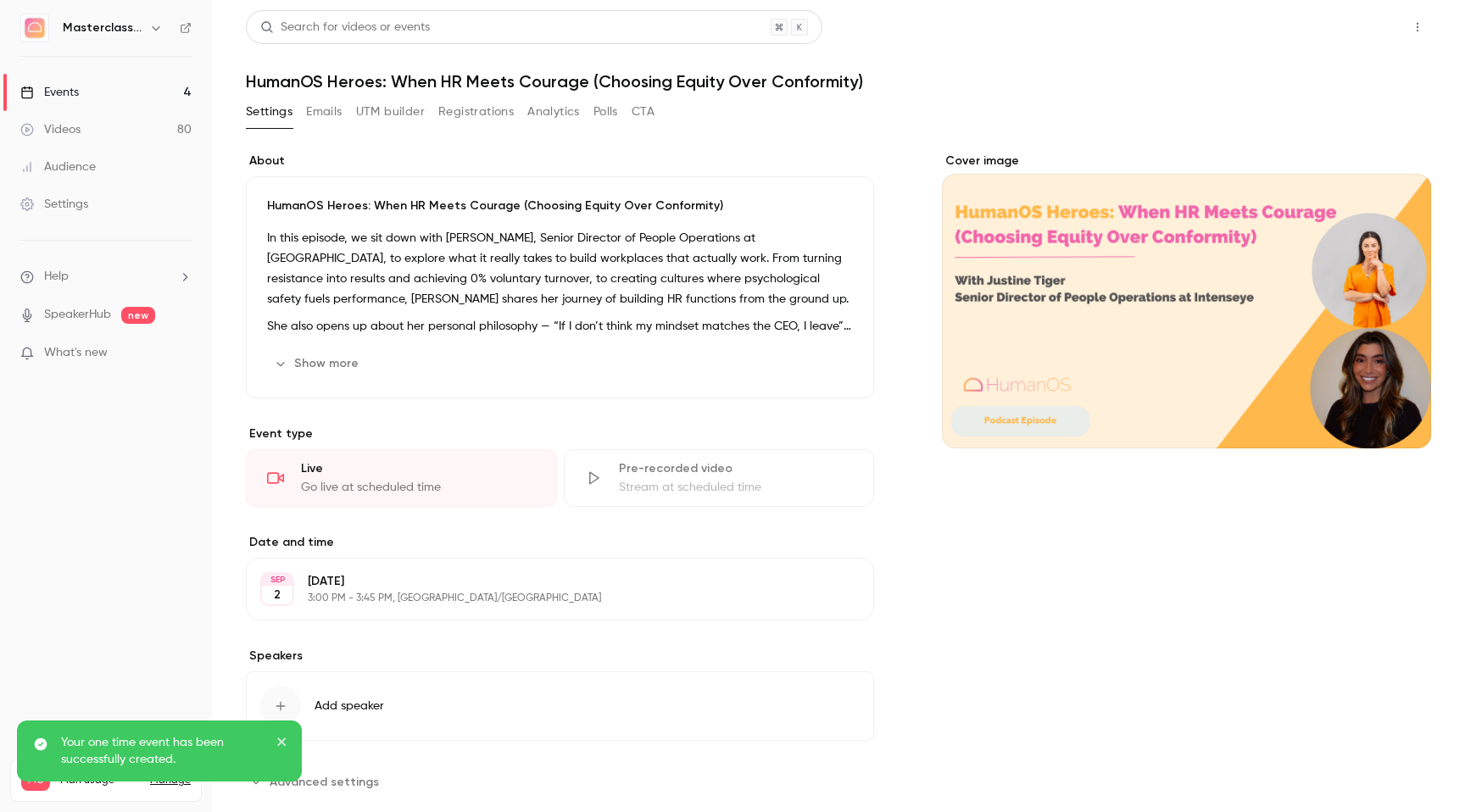
click at [1366, 14] on button "Share" at bounding box center [1357, 26] width 67 height 34
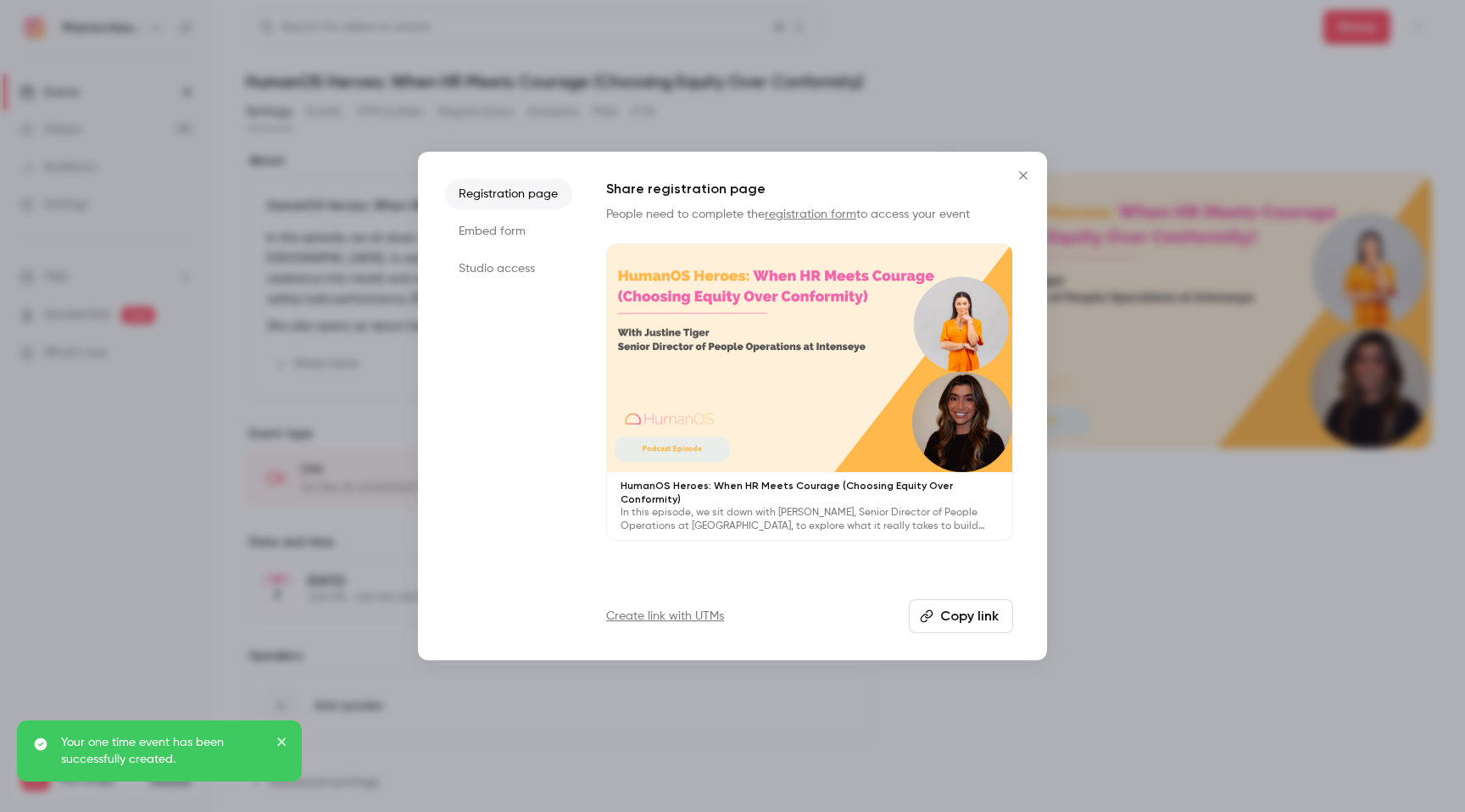
click at [499, 260] on li "Studio access" at bounding box center [509, 269] width 127 height 31
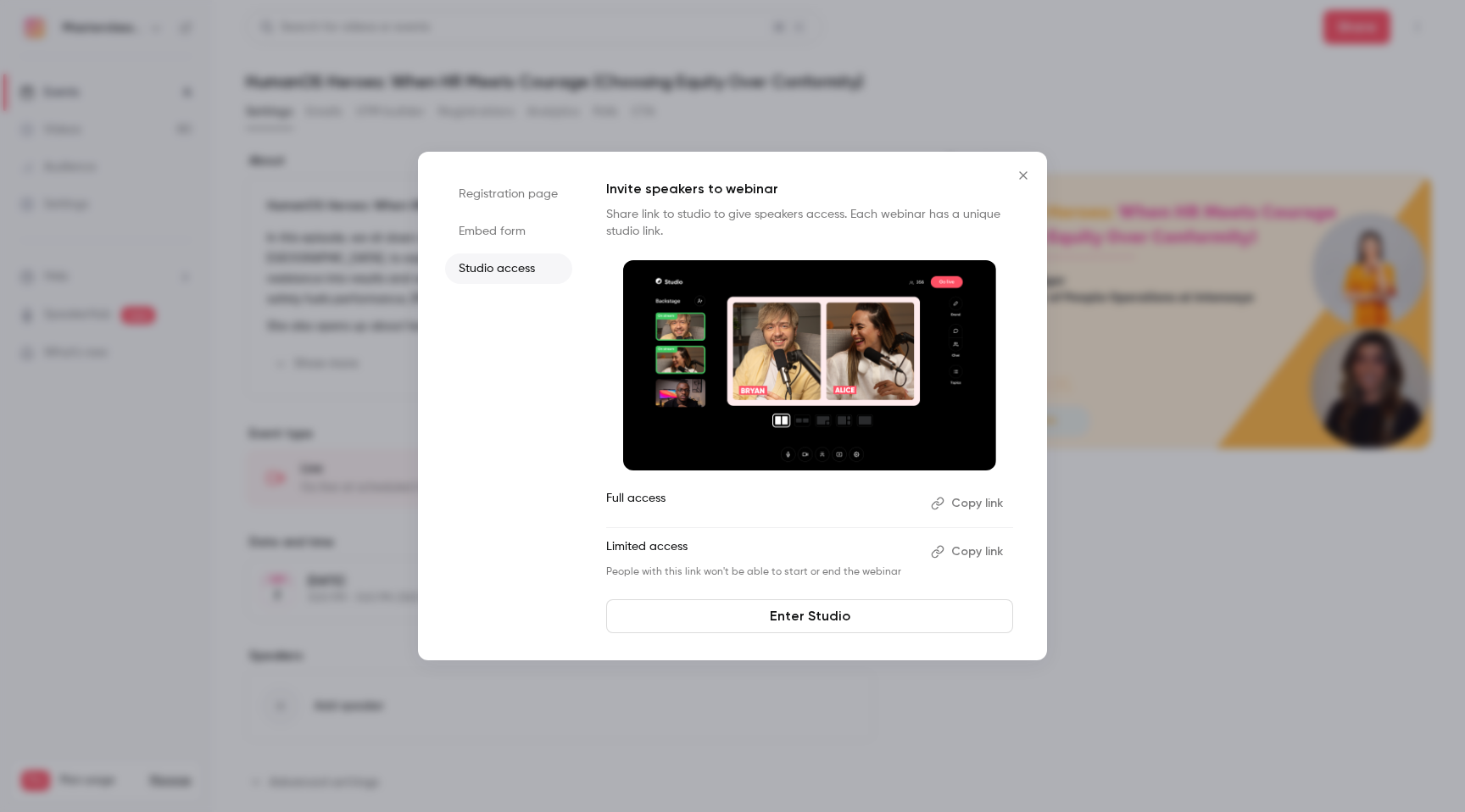
click at [955, 503] on button "Copy link" at bounding box center [969, 503] width 89 height 27
click at [982, 550] on button "Copy link" at bounding box center [969, 551] width 89 height 27
click at [1028, 165] on button "Close" at bounding box center [1022, 174] width 34 height 34
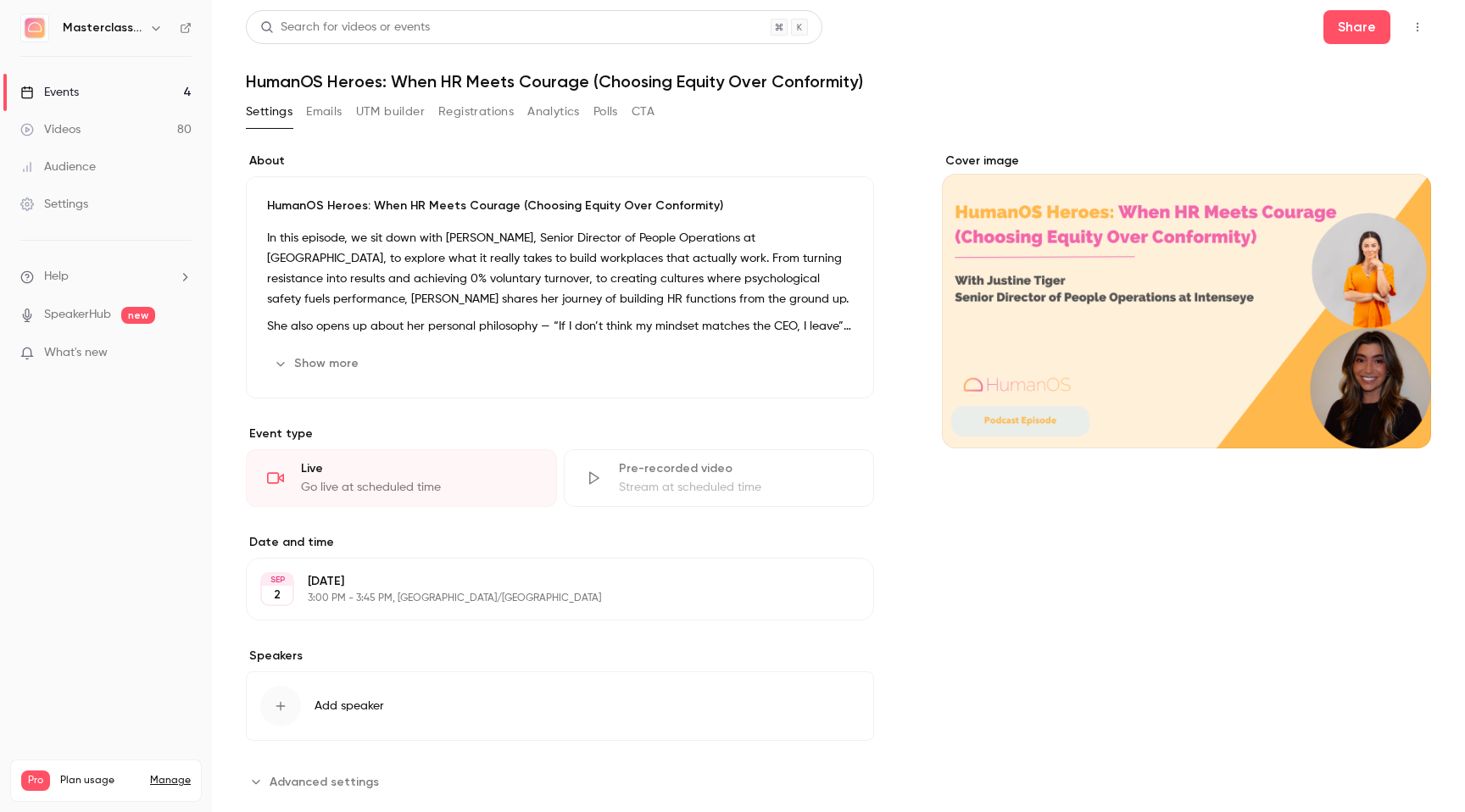
click at [55, 86] on div "Events" at bounding box center [49, 92] width 58 height 17
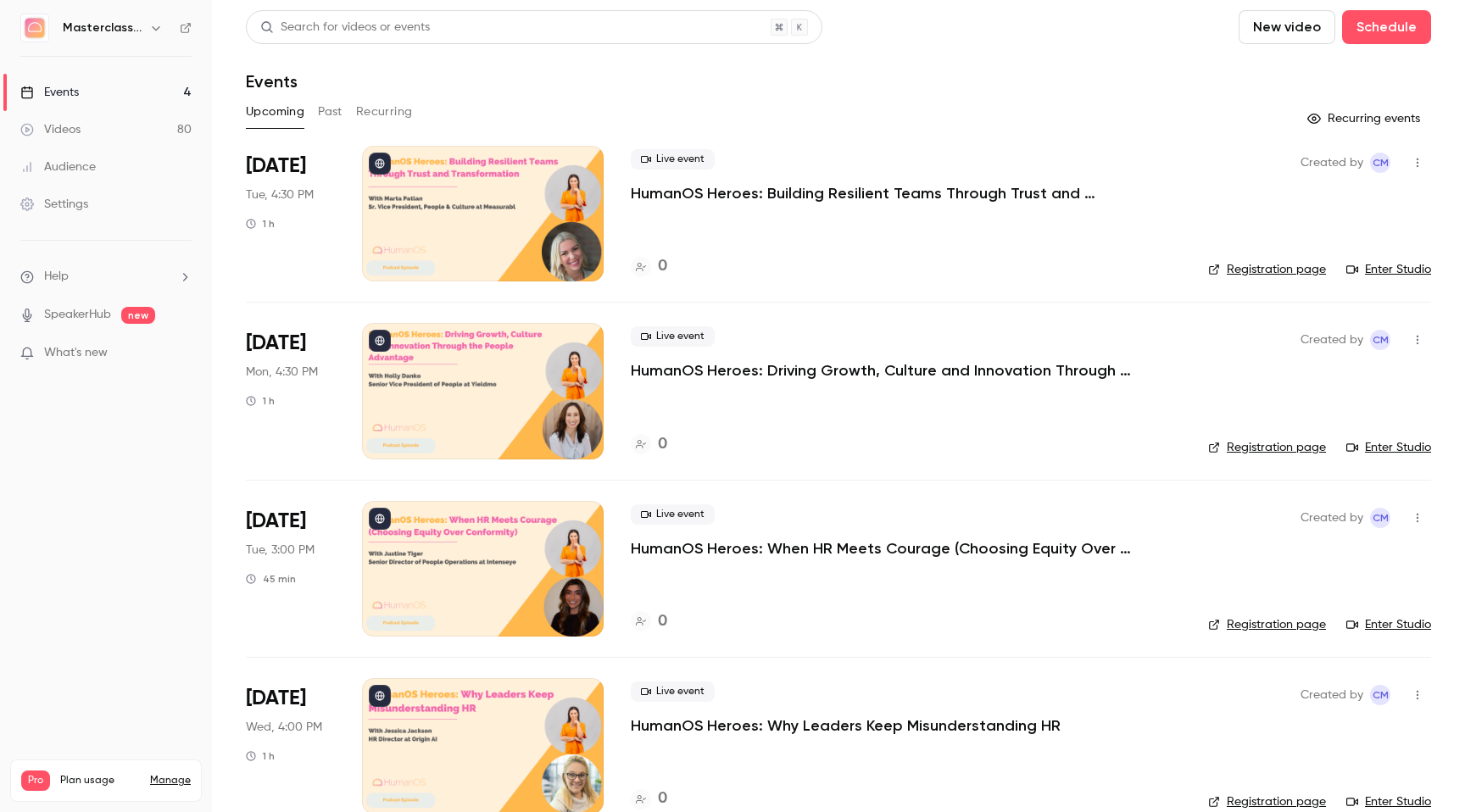
click at [1269, 35] on button "New video" at bounding box center [1287, 26] width 96 height 34
click at [1304, 82] on li "Record" at bounding box center [1334, 74] width 183 height 45
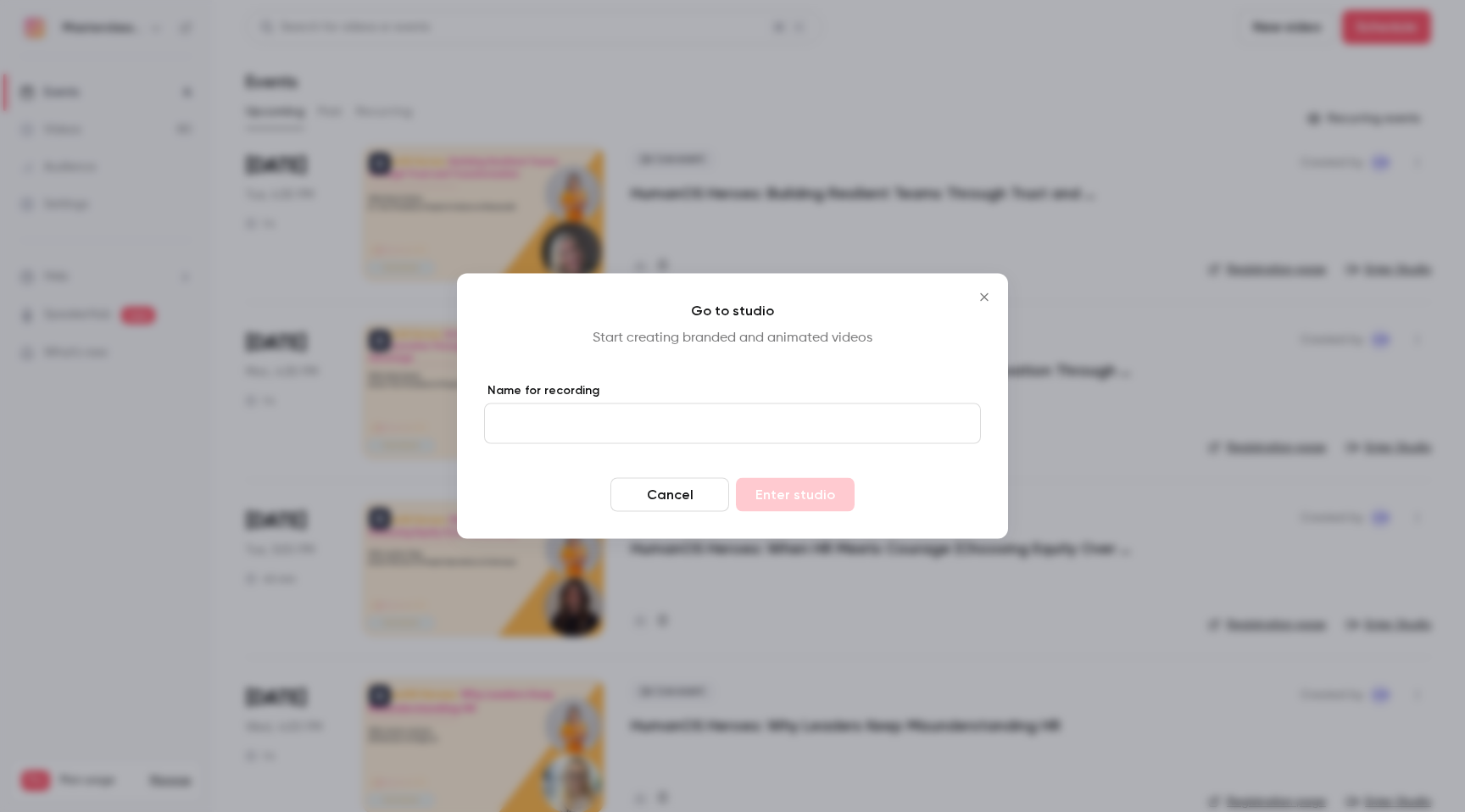
click at [597, 432] on input "Name for recording" at bounding box center [732, 423] width 497 height 41
type input "**********"
click at [796, 483] on button "Enter studio" at bounding box center [795, 494] width 119 height 34
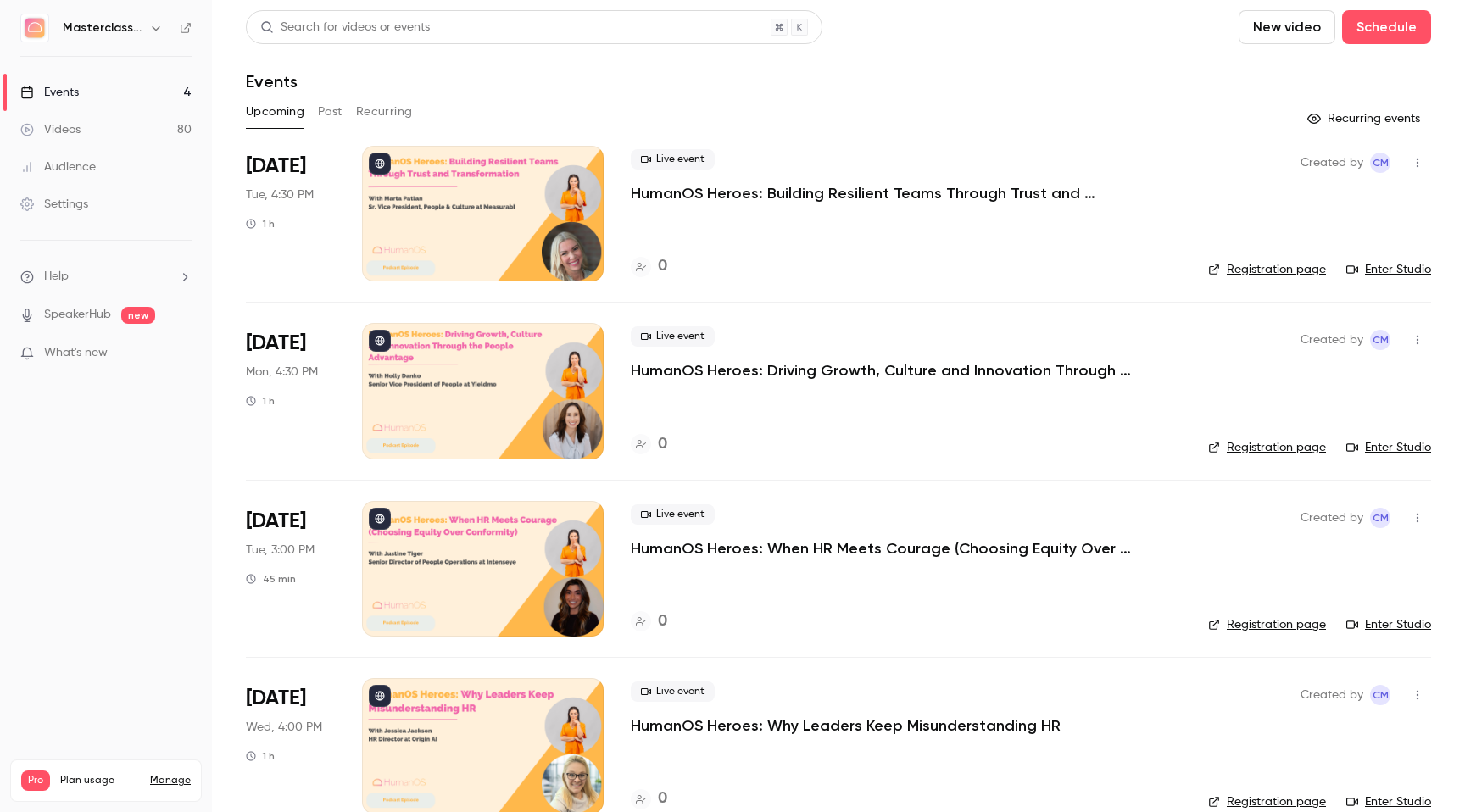
click at [55, 137] on link "Videos 80" at bounding box center [105, 129] width 212 height 37
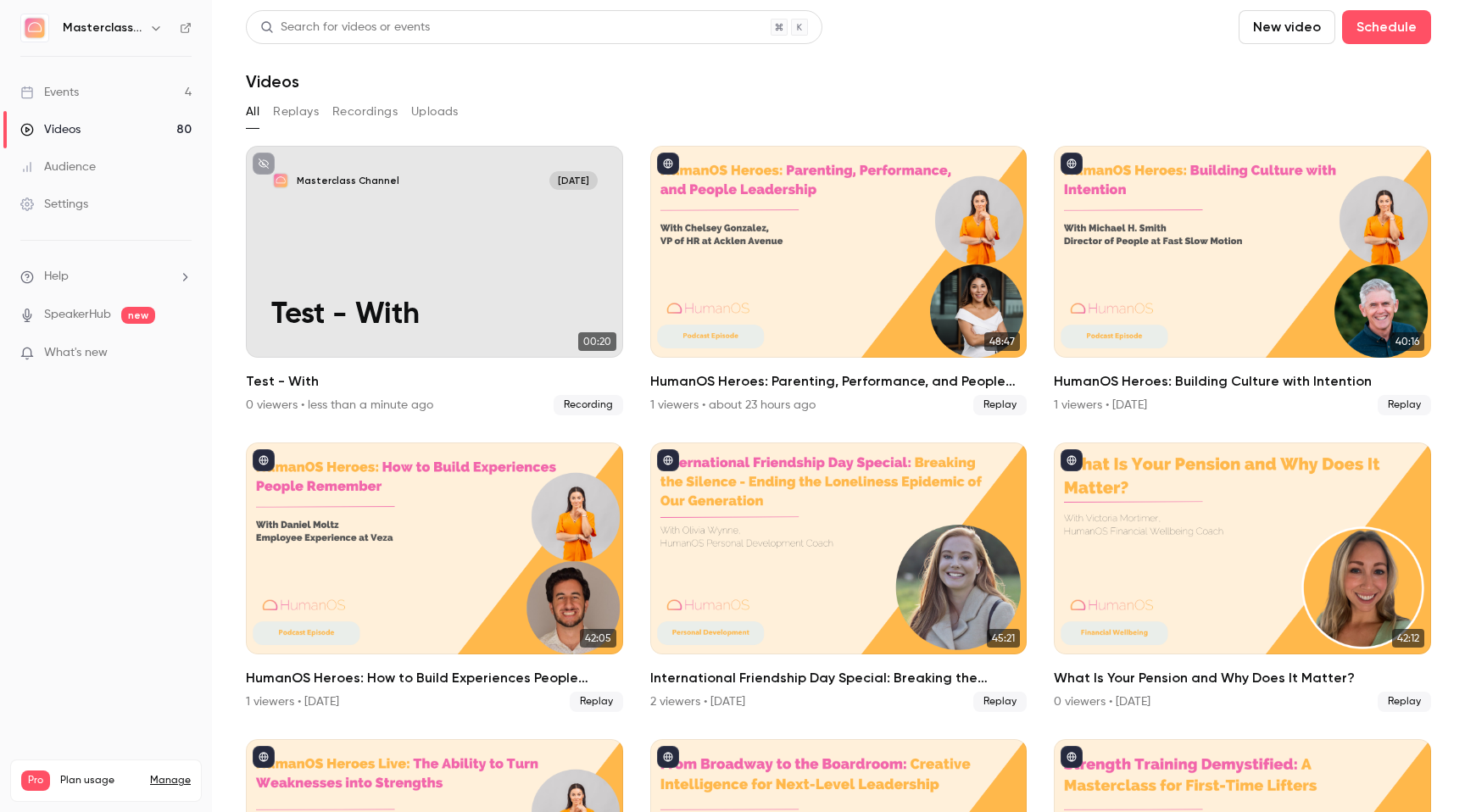
click at [373, 94] on section "Search for videos or events New video Schedule Videos All Replays Recordings Up…" at bounding box center [839, 405] width 1185 height 791
click at [1369, 31] on button "Schedule" at bounding box center [1387, 26] width 89 height 34
click at [1140, 35] on div at bounding box center [732, 406] width 1465 height 812
click at [1264, 37] on button "New video" at bounding box center [1287, 26] width 96 height 34
click at [1299, 85] on li "Record" at bounding box center [1334, 74] width 183 height 45
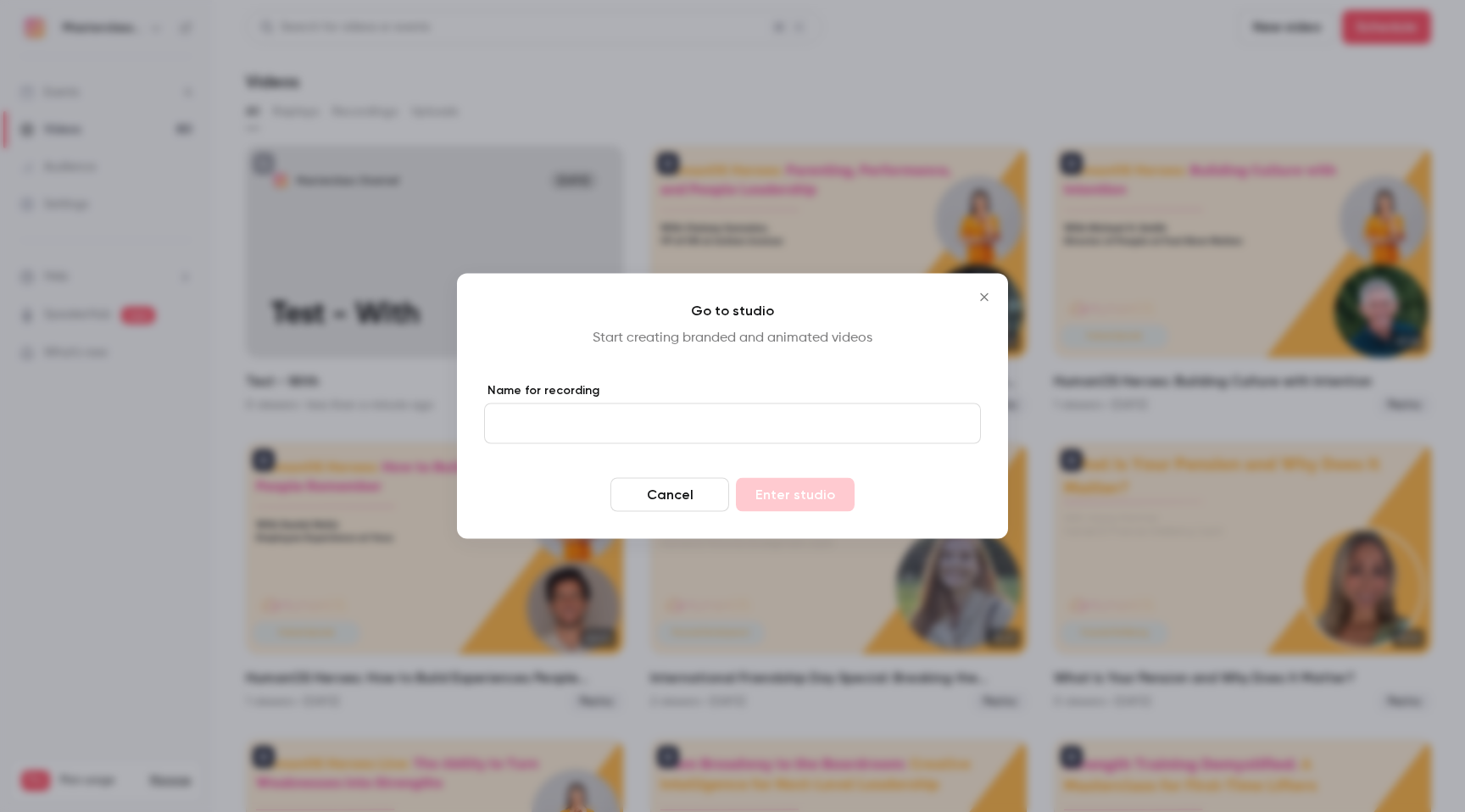
click at [625, 407] on input "Name for recording" at bounding box center [732, 423] width 497 height 41
type input "*******"
click at [803, 505] on button "Enter studio" at bounding box center [795, 494] width 119 height 34
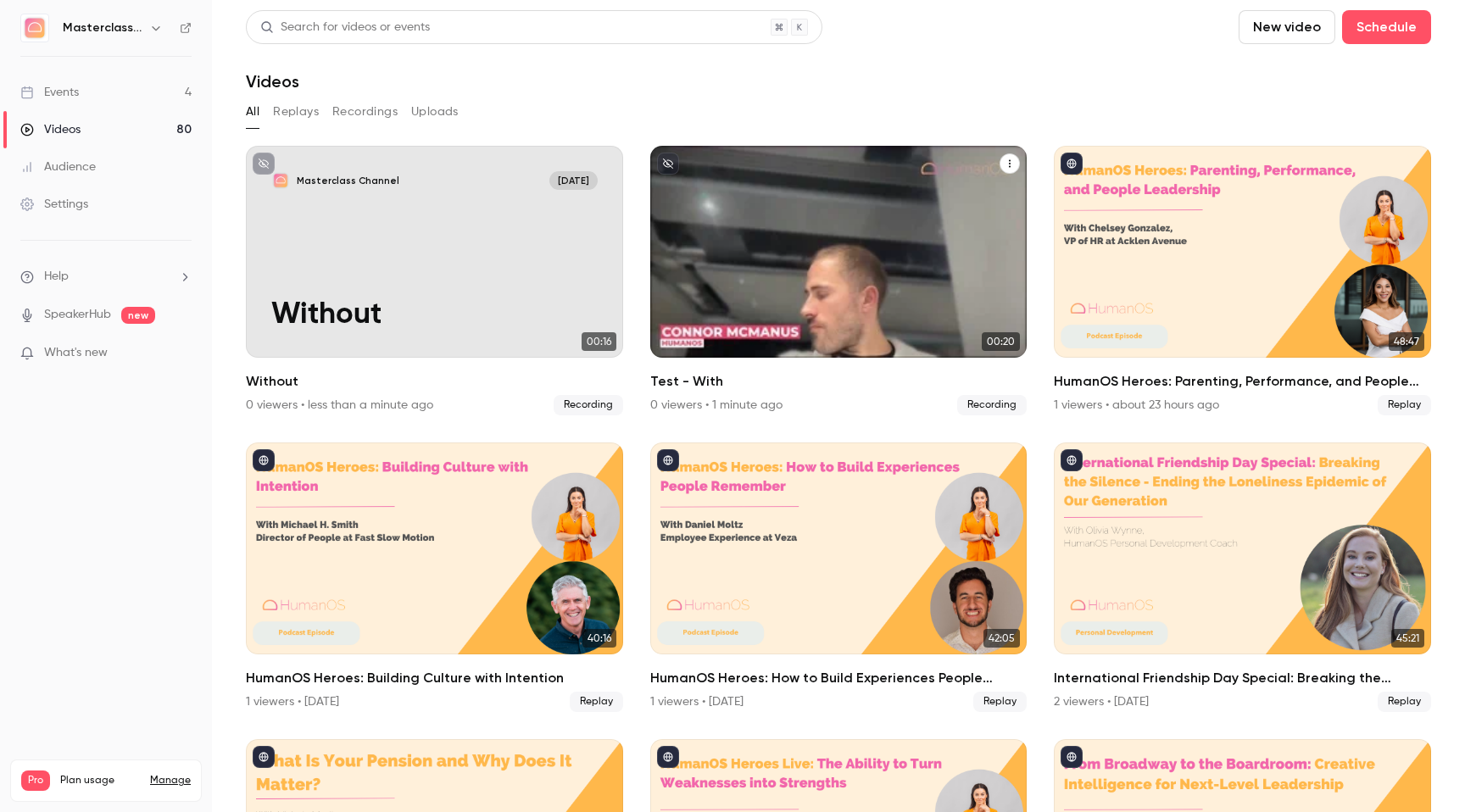
click at [747, 223] on div "Masterclass Channel [DATE] Test - With" at bounding box center [838, 251] width 377 height 212
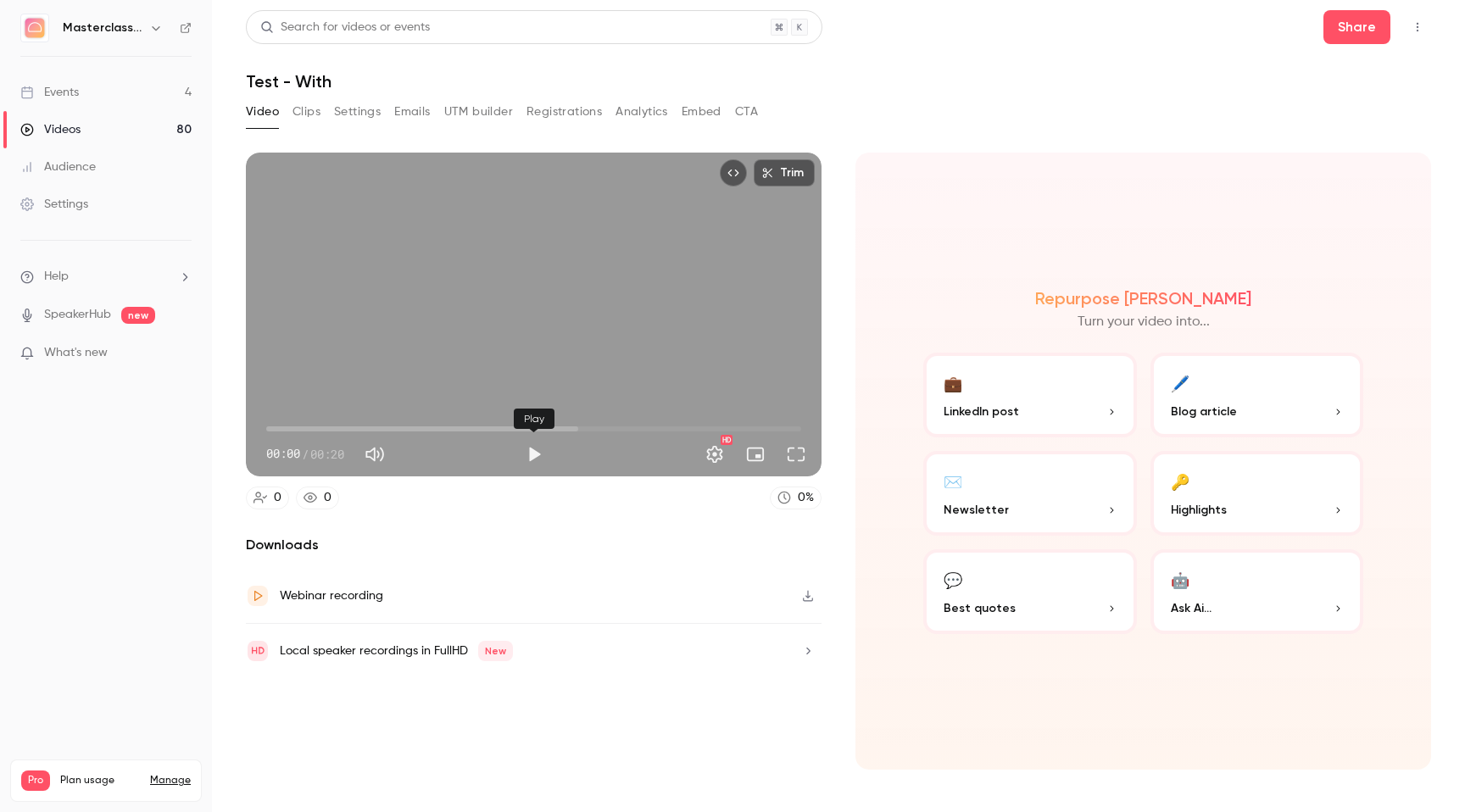
click at [529, 455] on button "Play" at bounding box center [533, 453] width 34 height 34
click at [789, 444] on button "Full screen" at bounding box center [795, 453] width 34 height 34
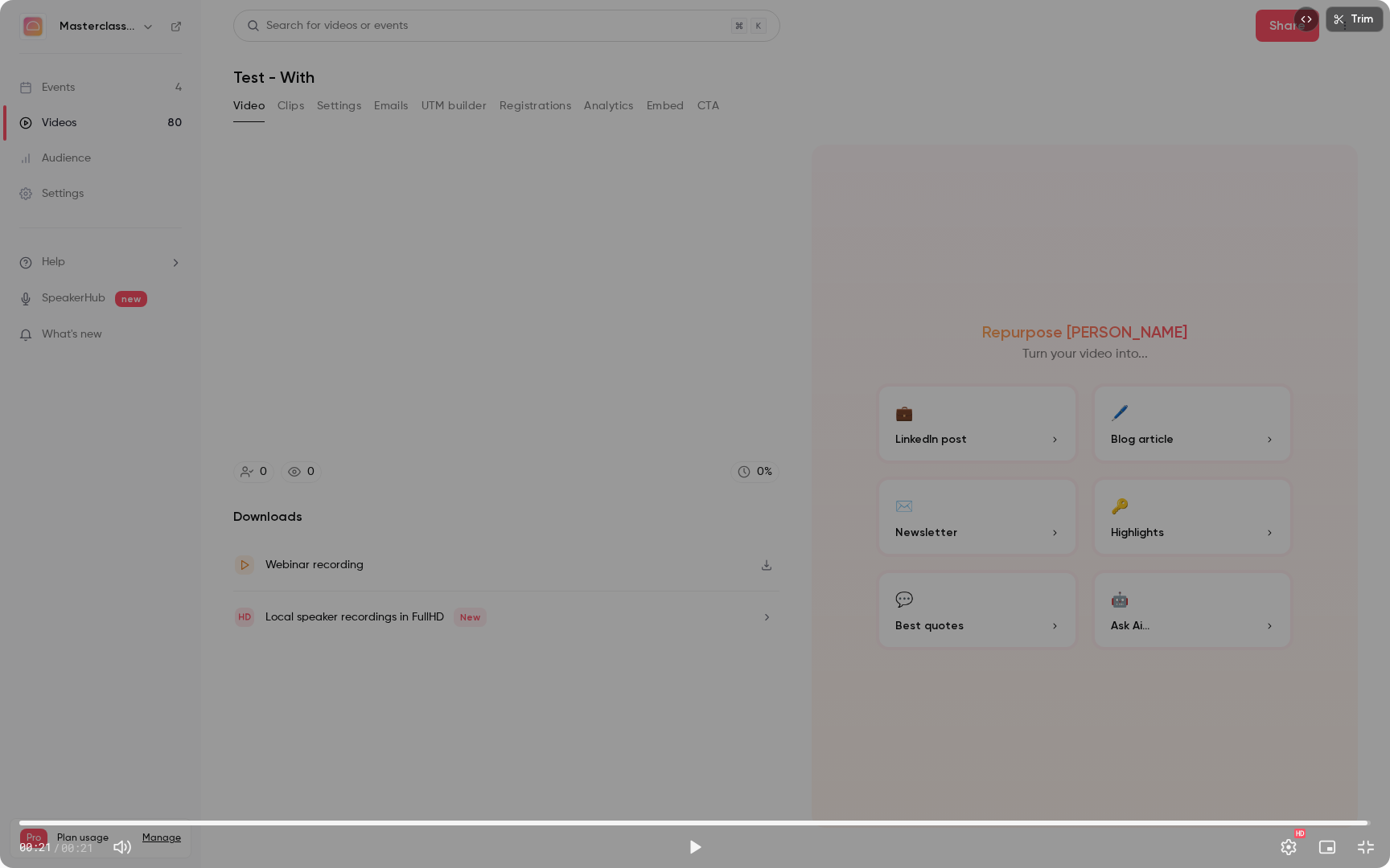
click at [1194, 708] on div "Trim 00:21 00:21 / 00:21 HD" at bounding box center [695, 434] width 1390 height 868
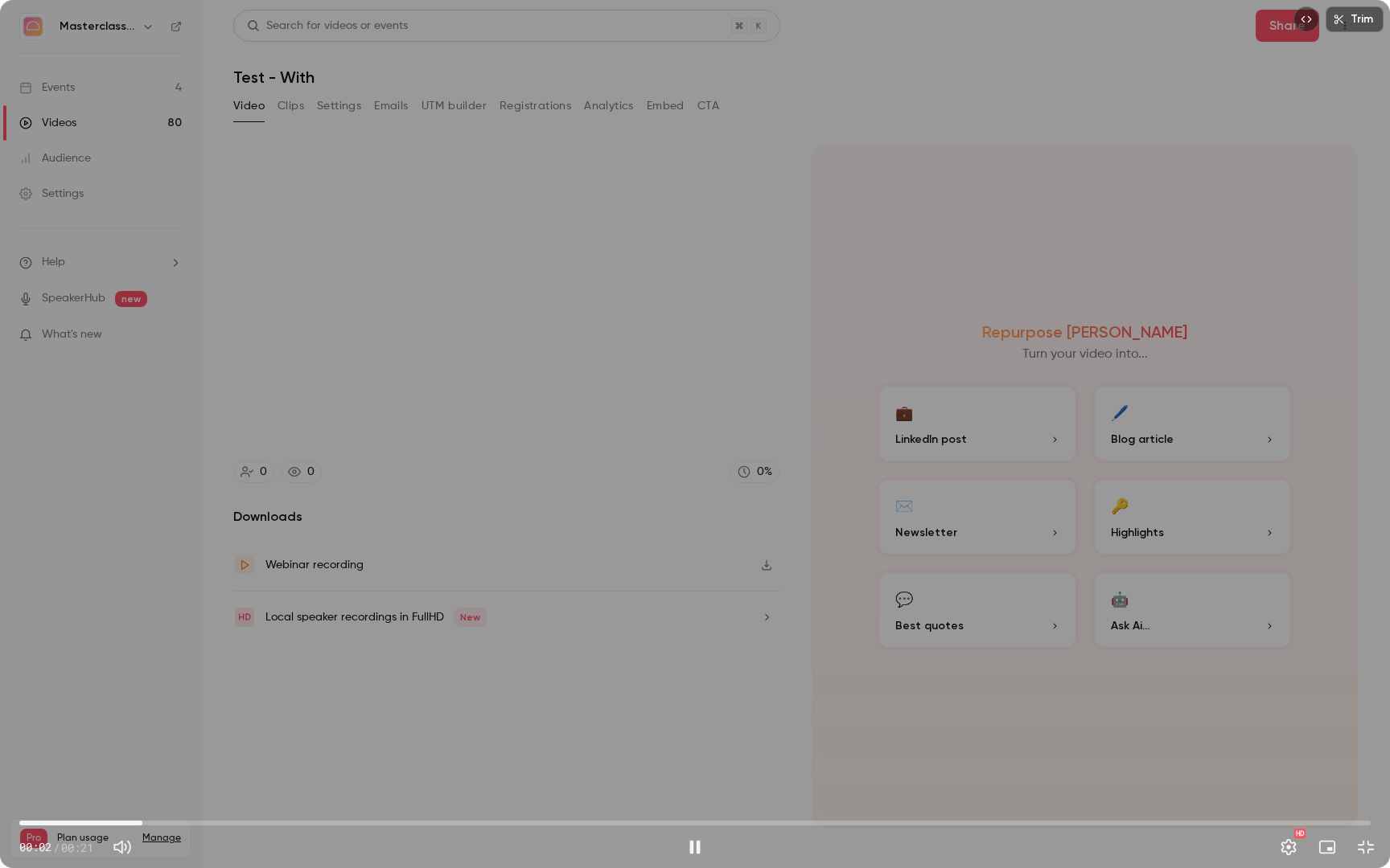
click at [1171, 340] on div "Trim 00:02 00:02 / 00:21 HD" at bounding box center [695, 434] width 1390 height 868
type input "***"
click at [1359, 770] on button "Exit full screen" at bounding box center [1365, 846] width 32 height 32
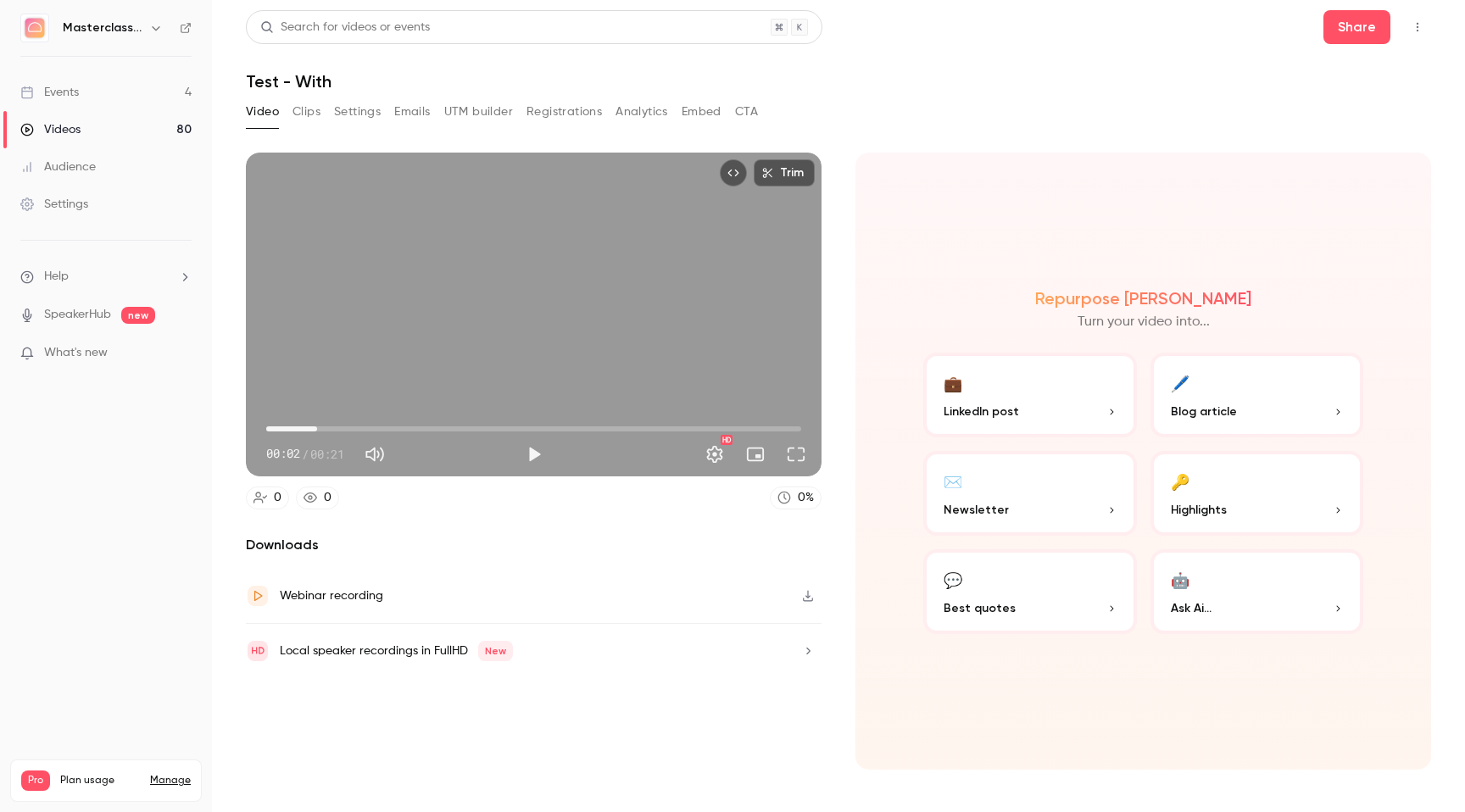
click at [266, 114] on button "Video" at bounding box center [263, 112] width 33 height 27
click at [90, 140] on link "Videos 80" at bounding box center [105, 129] width 212 height 37
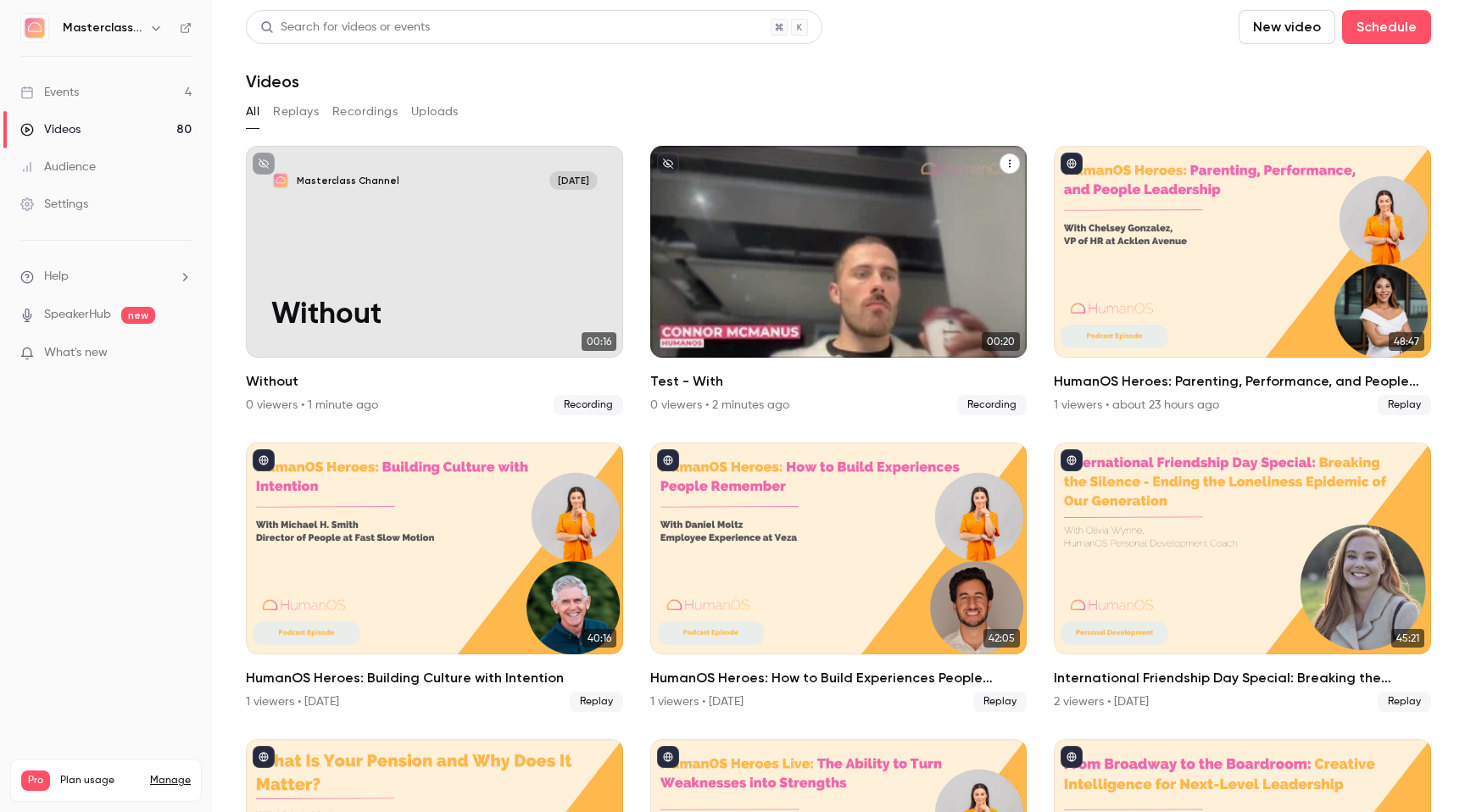
click at [1004, 167] on icon "Test - With" at bounding box center [1009, 163] width 10 height 10
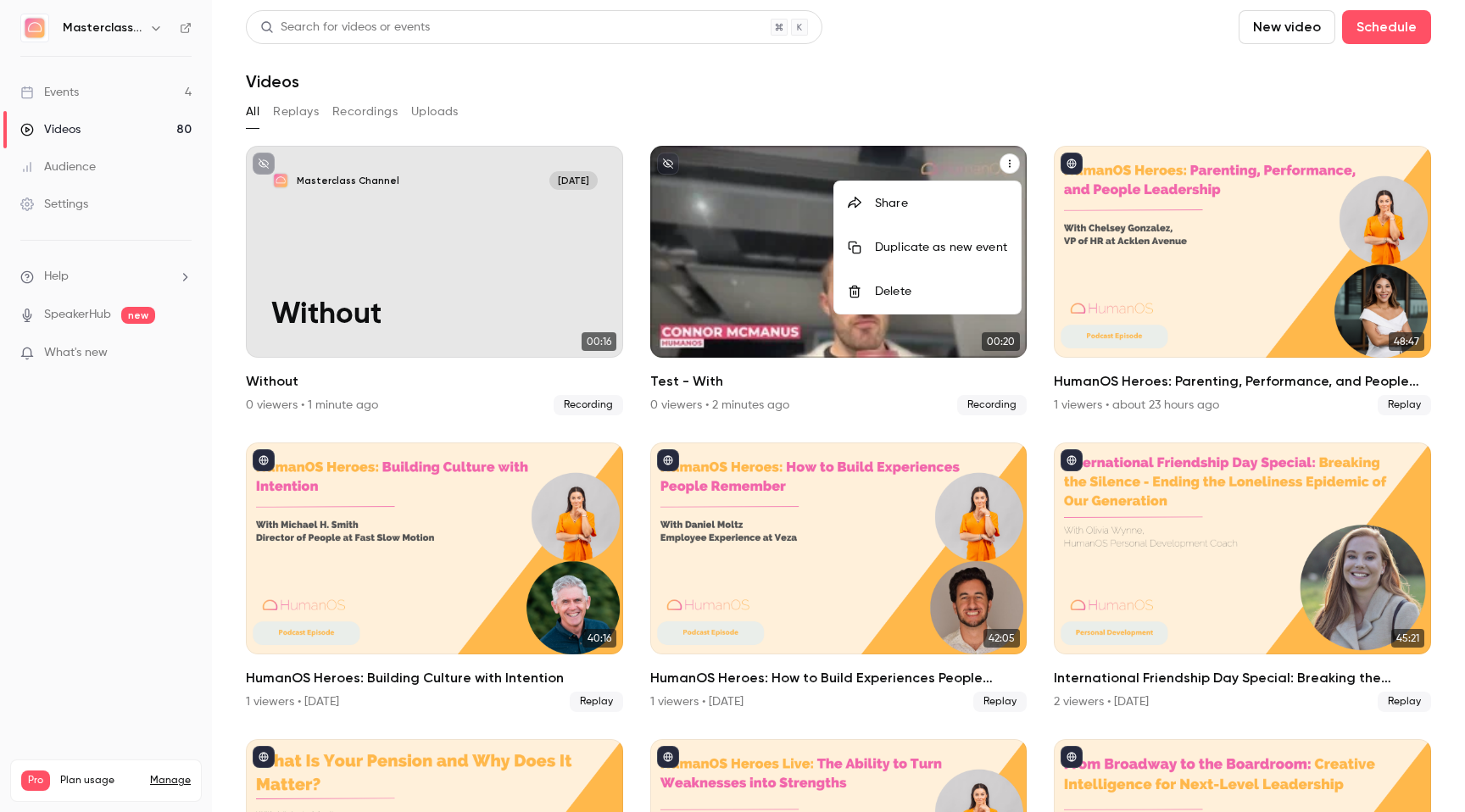
click at [938, 288] on div "Delete" at bounding box center [942, 292] width 133 height 17
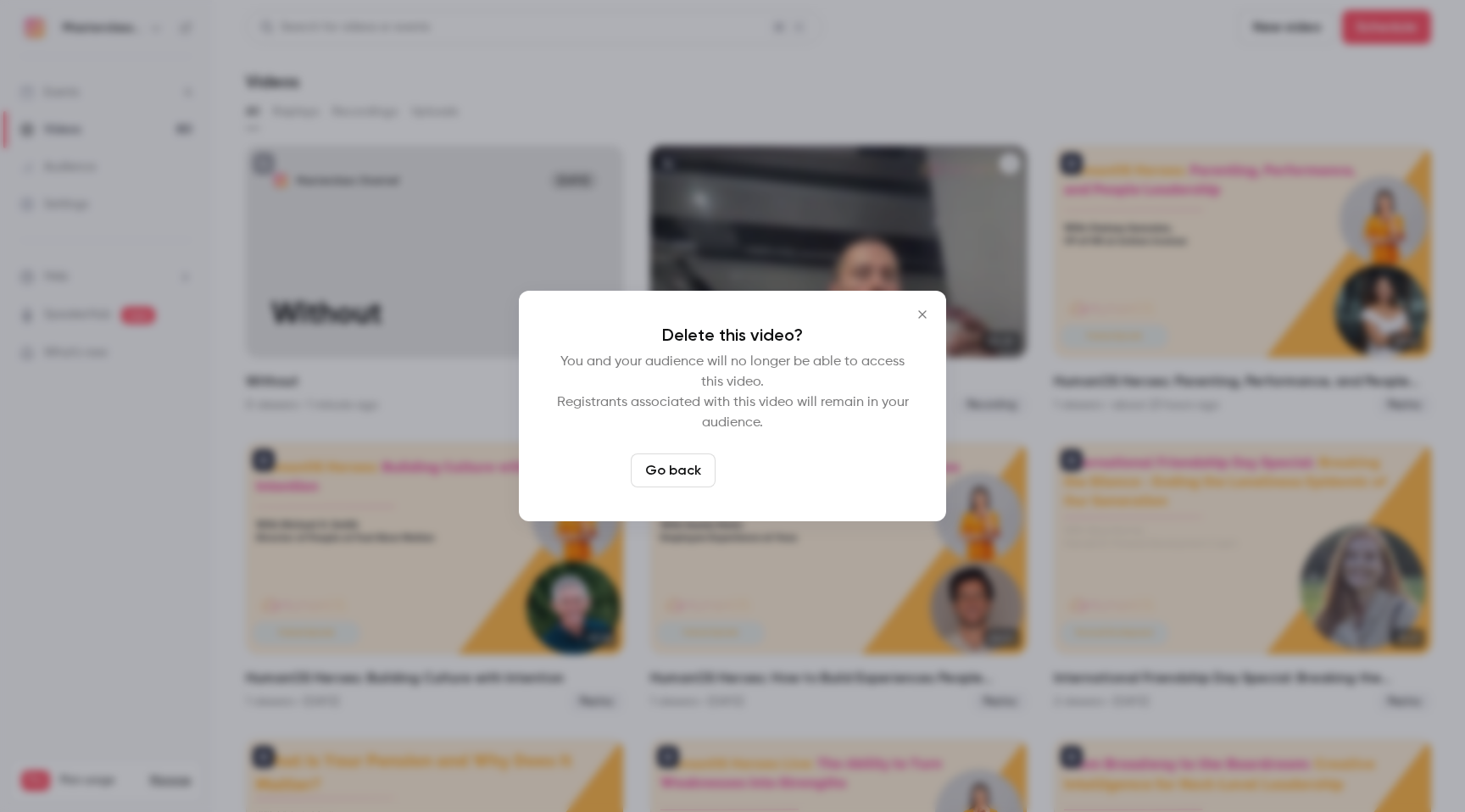
click at [795, 473] on button "Delete video" at bounding box center [779, 470] width 113 height 34
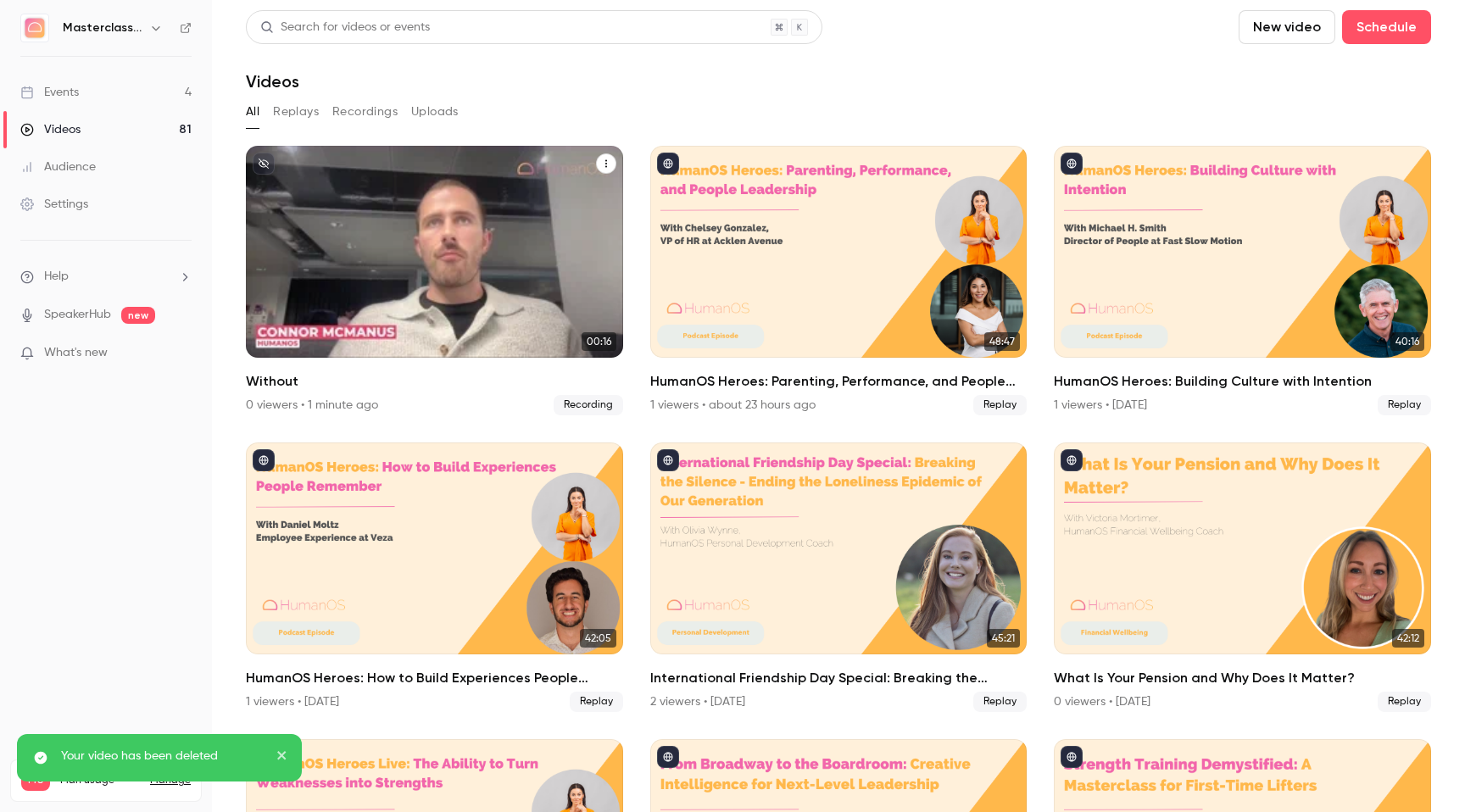
click at [435, 207] on div "Masterclass Channel [DATE] Without" at bounding box center [434, 251] width 377 height 212
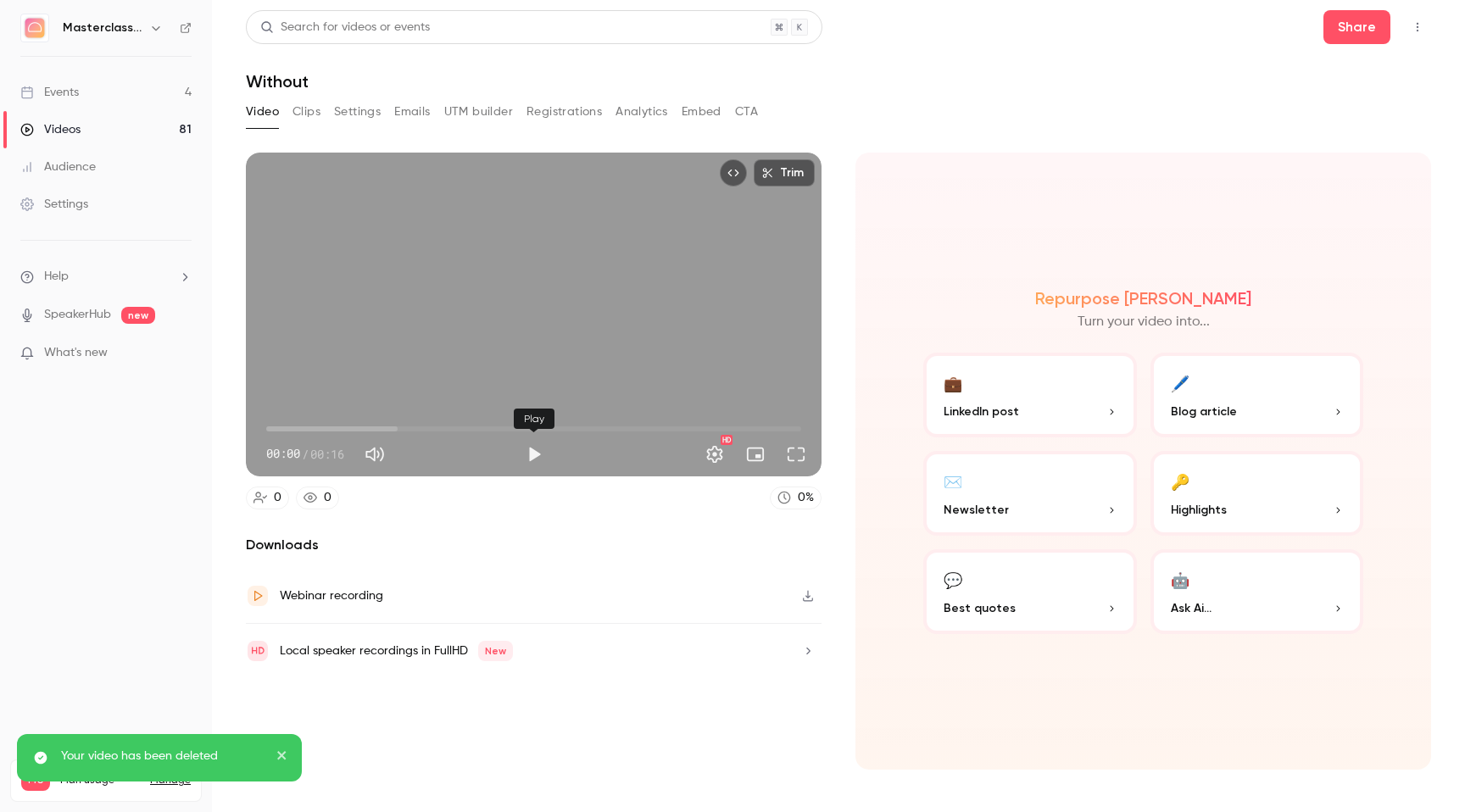
click at [535, 451] on button "Play" at bounding box center [533, 453] width 34 height 34
click at [802, 456] on button "Full screen" at bounding box center [795, 453] width 34 height 34
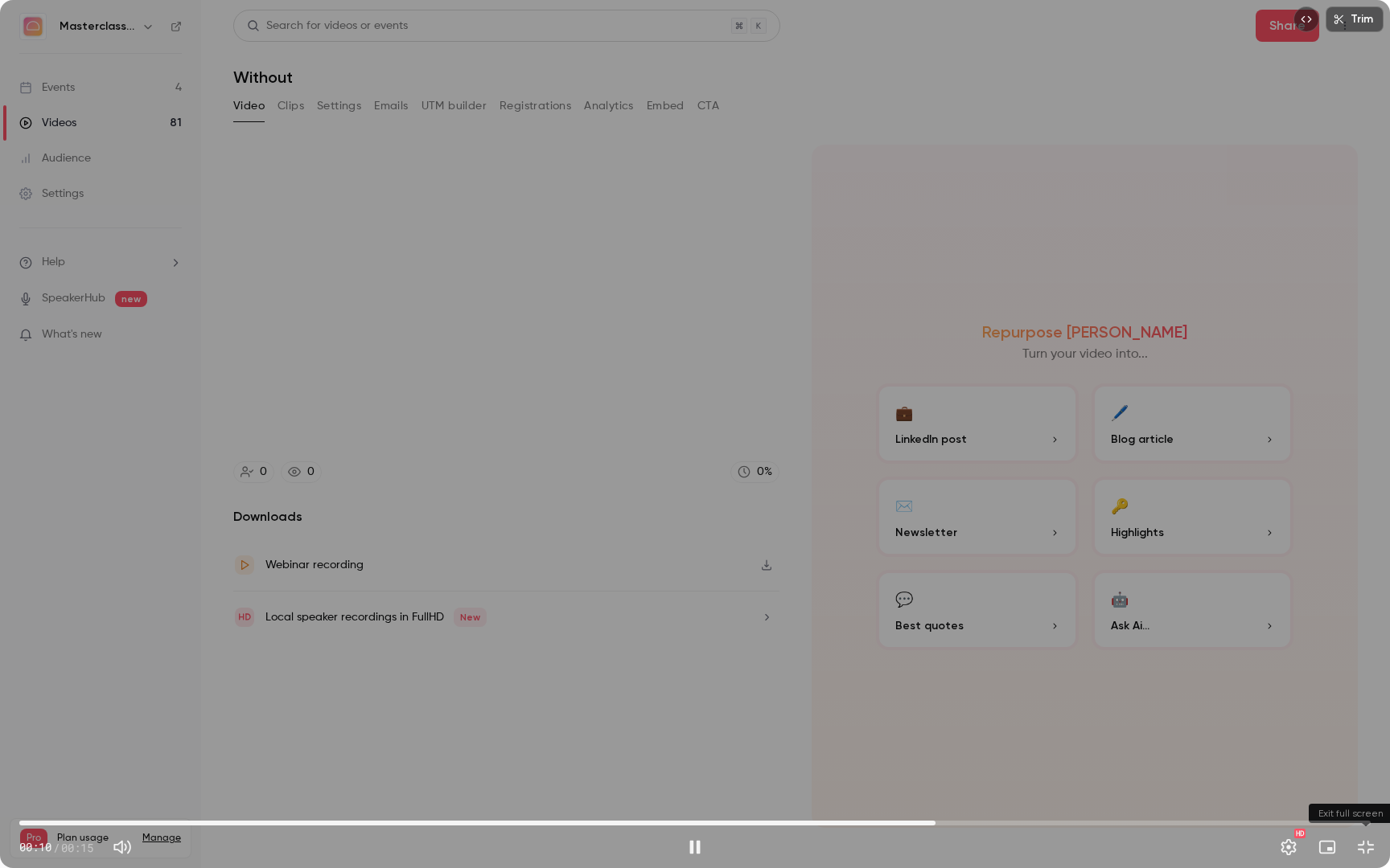
click at [1370, 770] on button "Exit full screen" at bounding box center [1365, 846] width 32 height 32
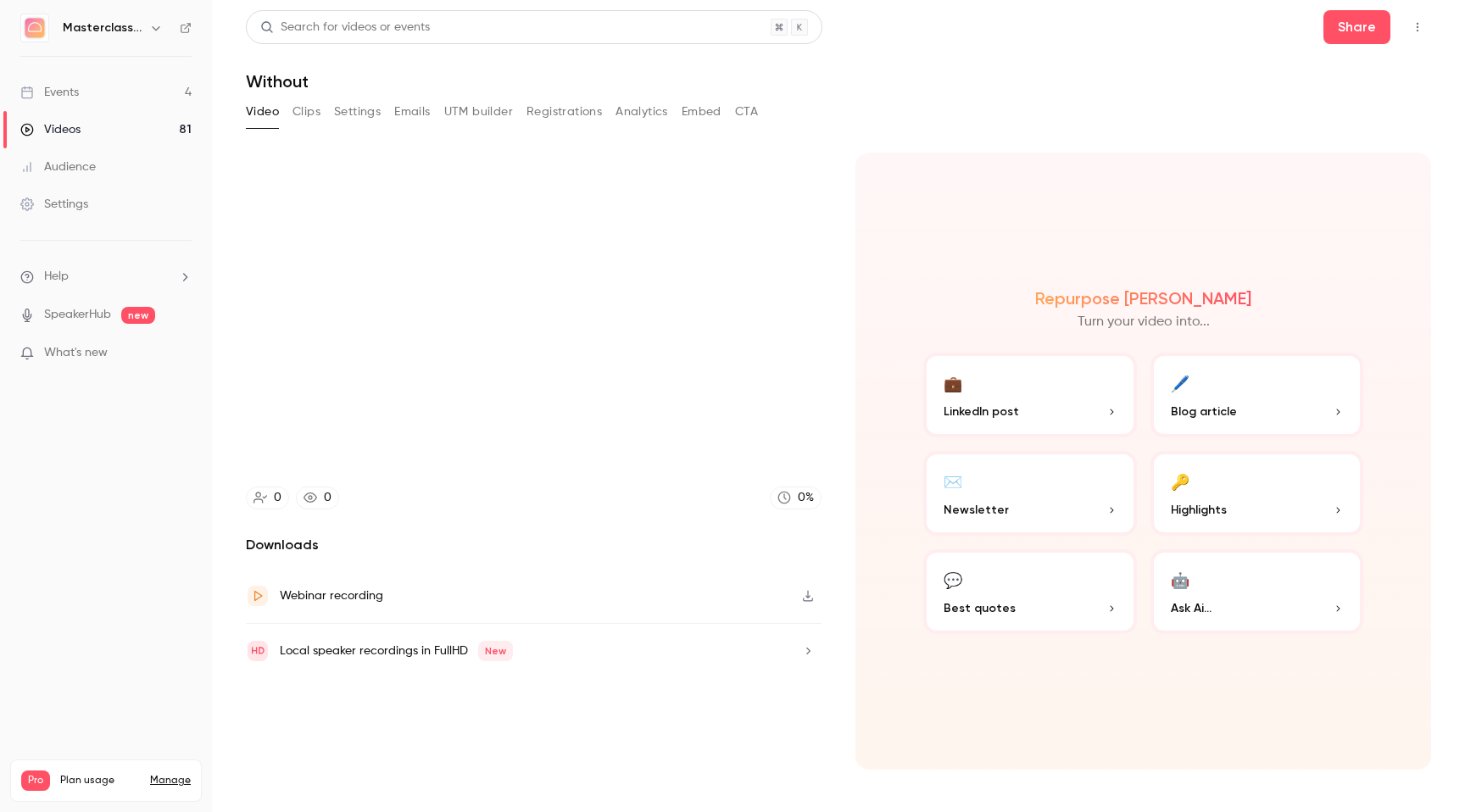
type input "****"
click at [110, 134] on link "Videos 81" at bounding box center [105, 129] width 212 height 37
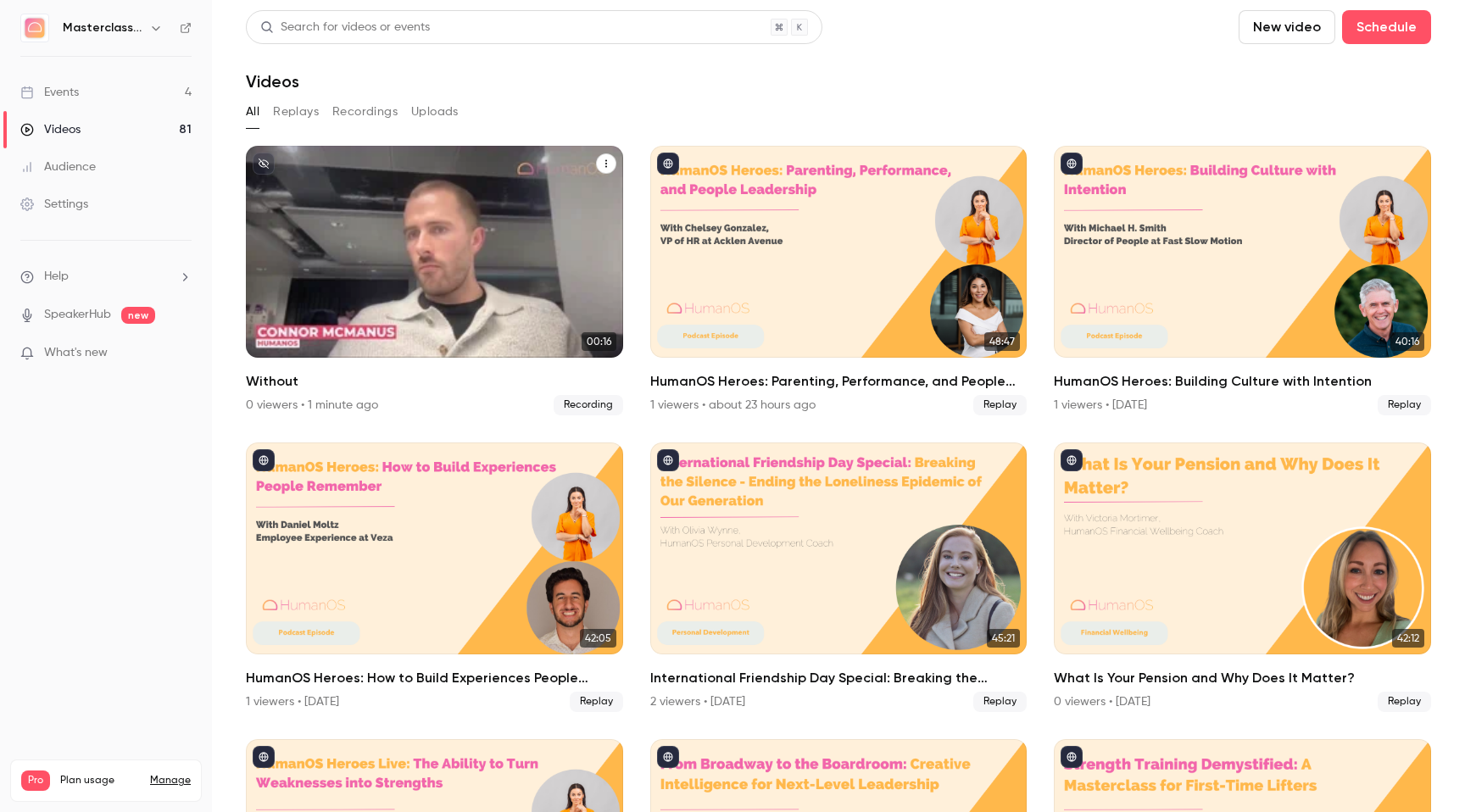
click at [604, 160] on icon "Without" at bounding box center [605, 163] width 10 height 10
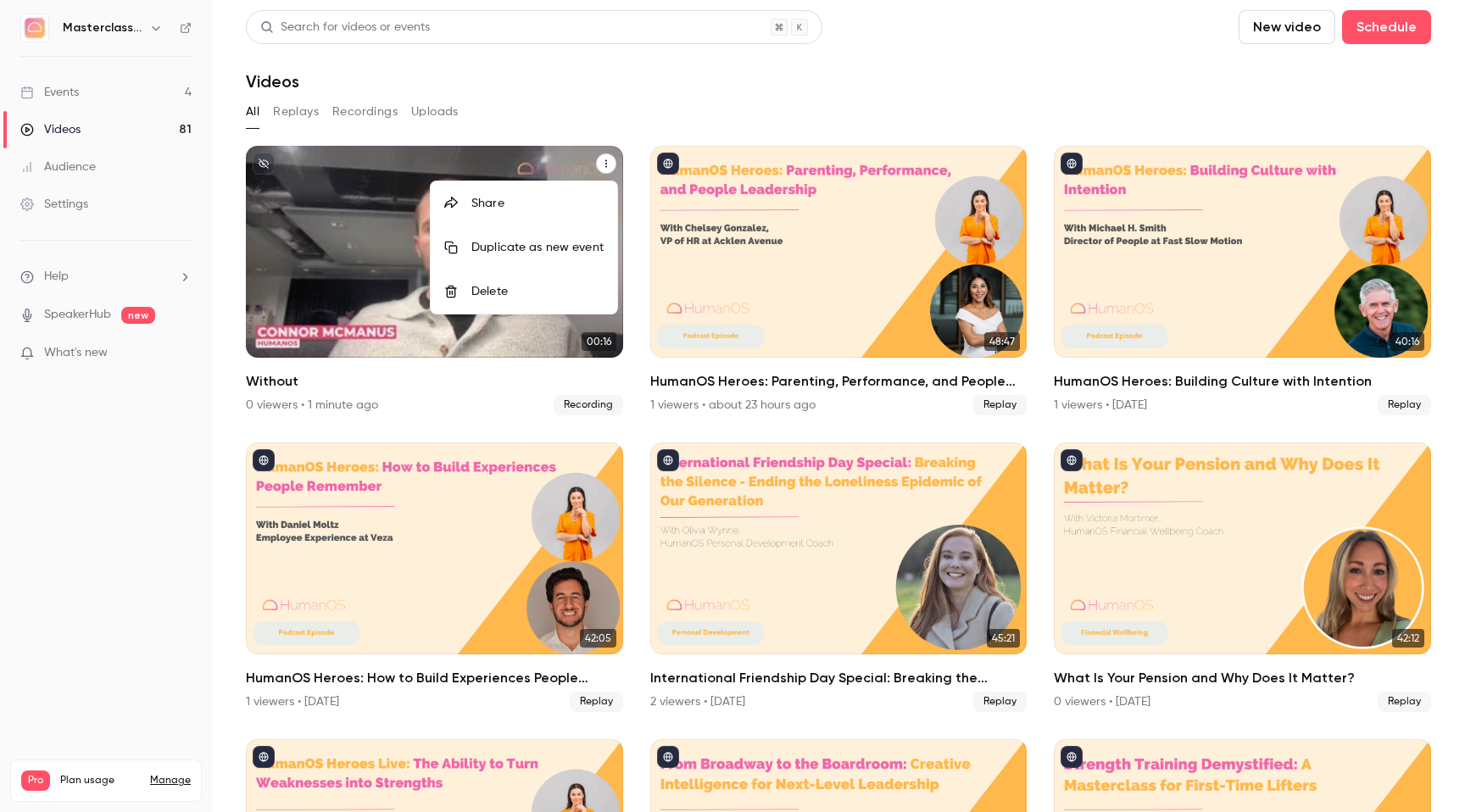
click at [555, 276] on li "Delete" at bounding box center [523, 292] width 186 height 45
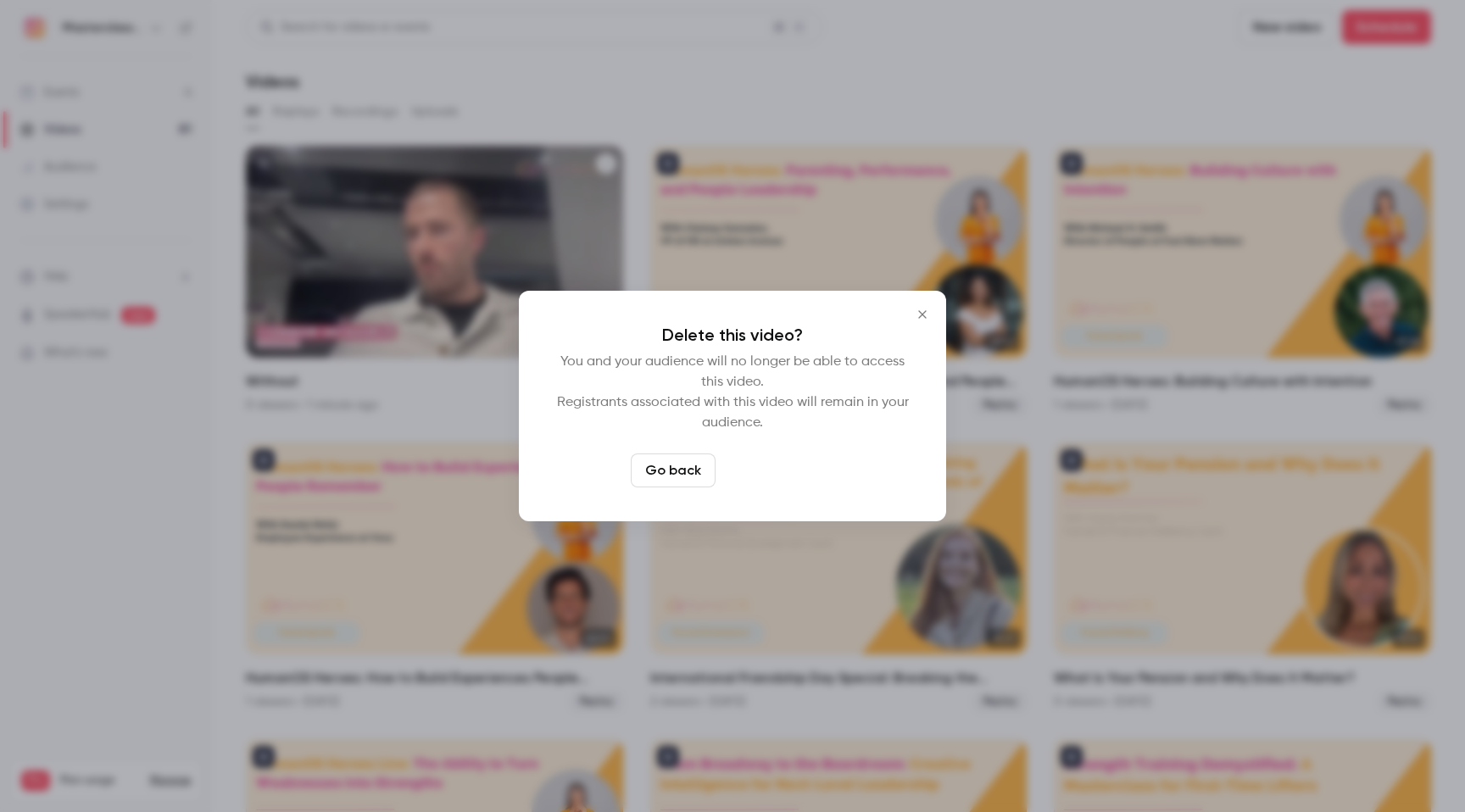
click at [786, 474] on button "Delete video" at bounding box center [779, 470] width 113 height 34
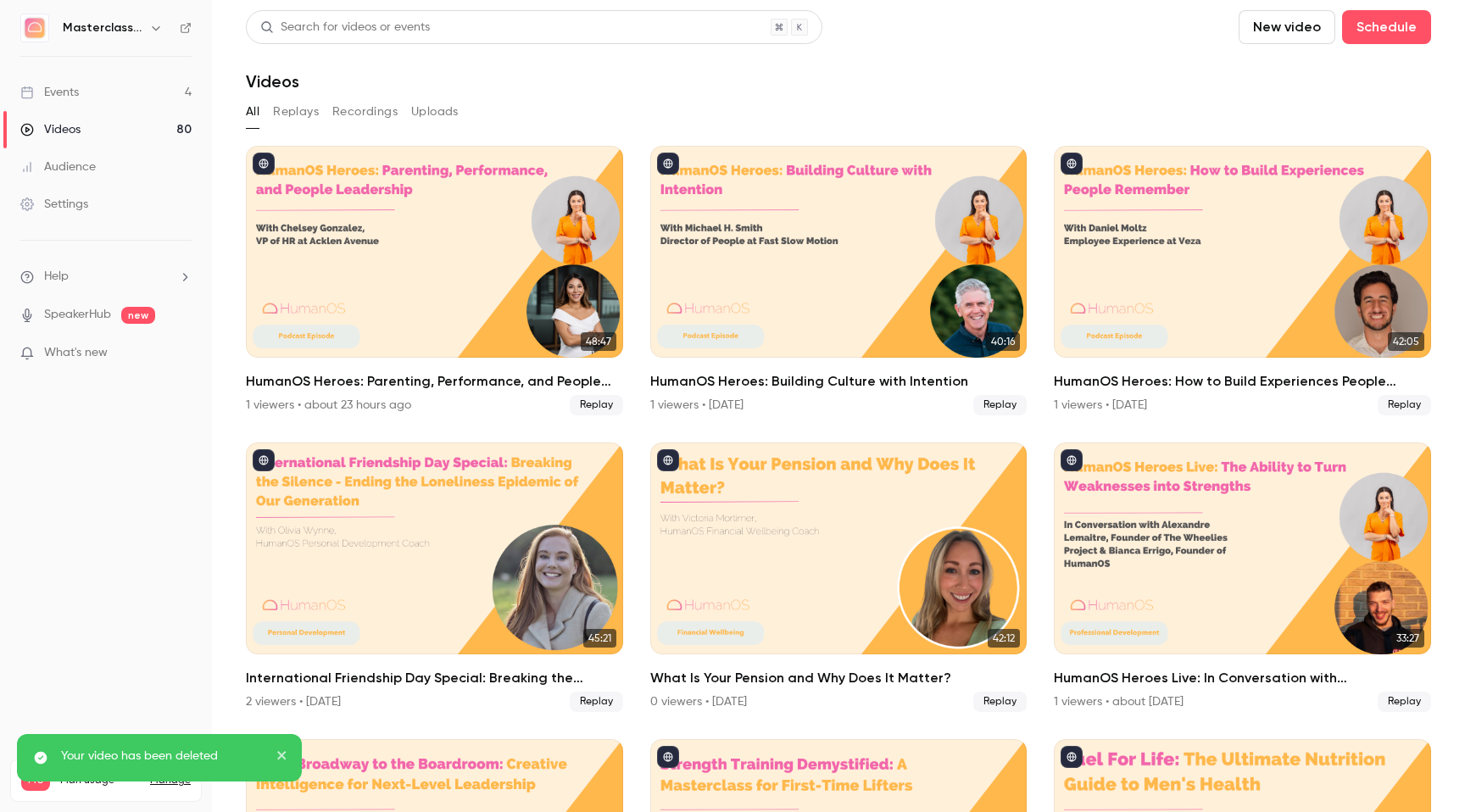
click at [712, 98] on div "All Replays Recordings Uploads" at bounding box center [839, 112] width 1185 height 27
click at [37, 272] on p "Help" at bounding box center [44, 277] width 48 height 18
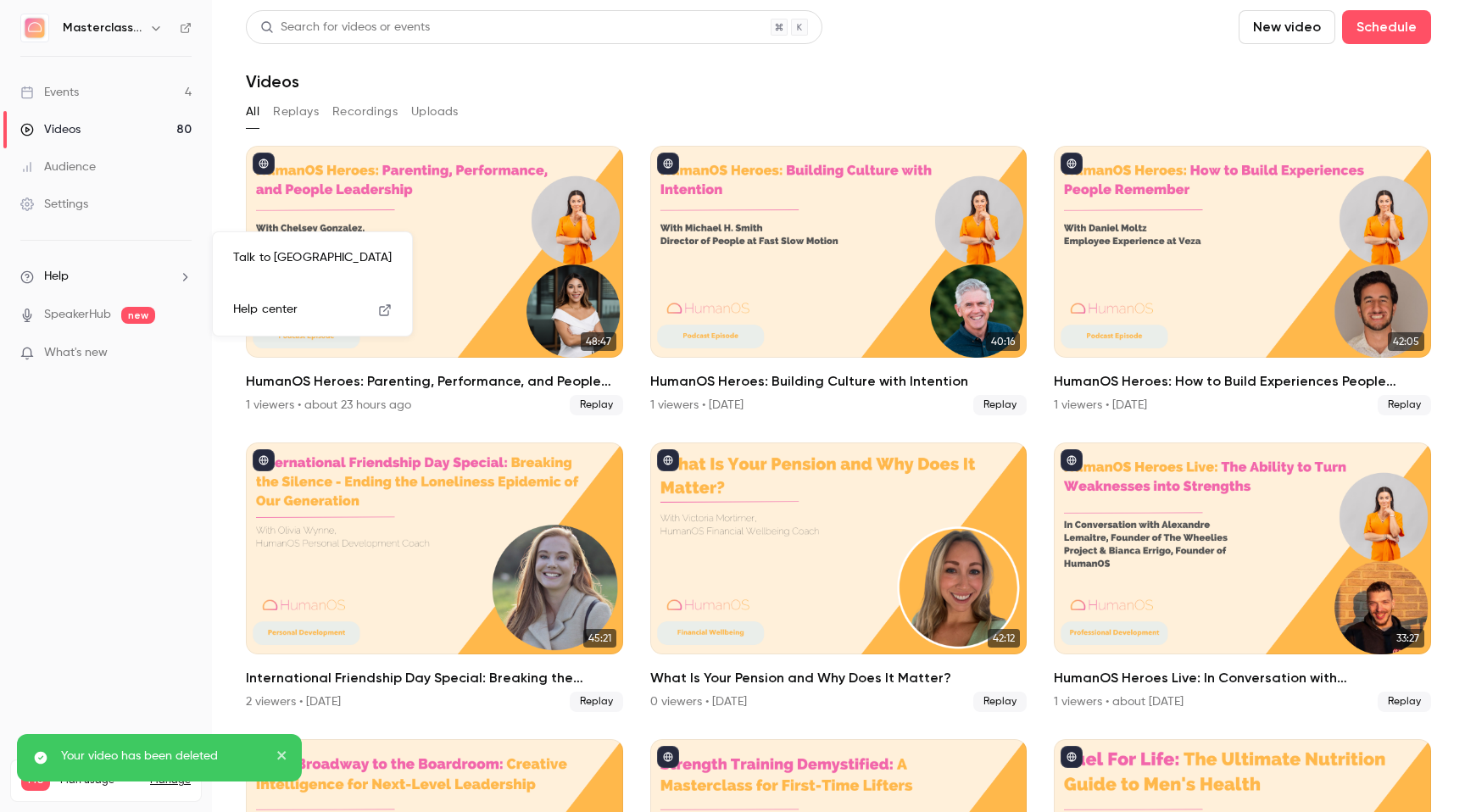
click at [257, 270] on link "Talk to [GEOGRAPHIC_DATA]" at bounding box center [313, 257] width 185 height 45
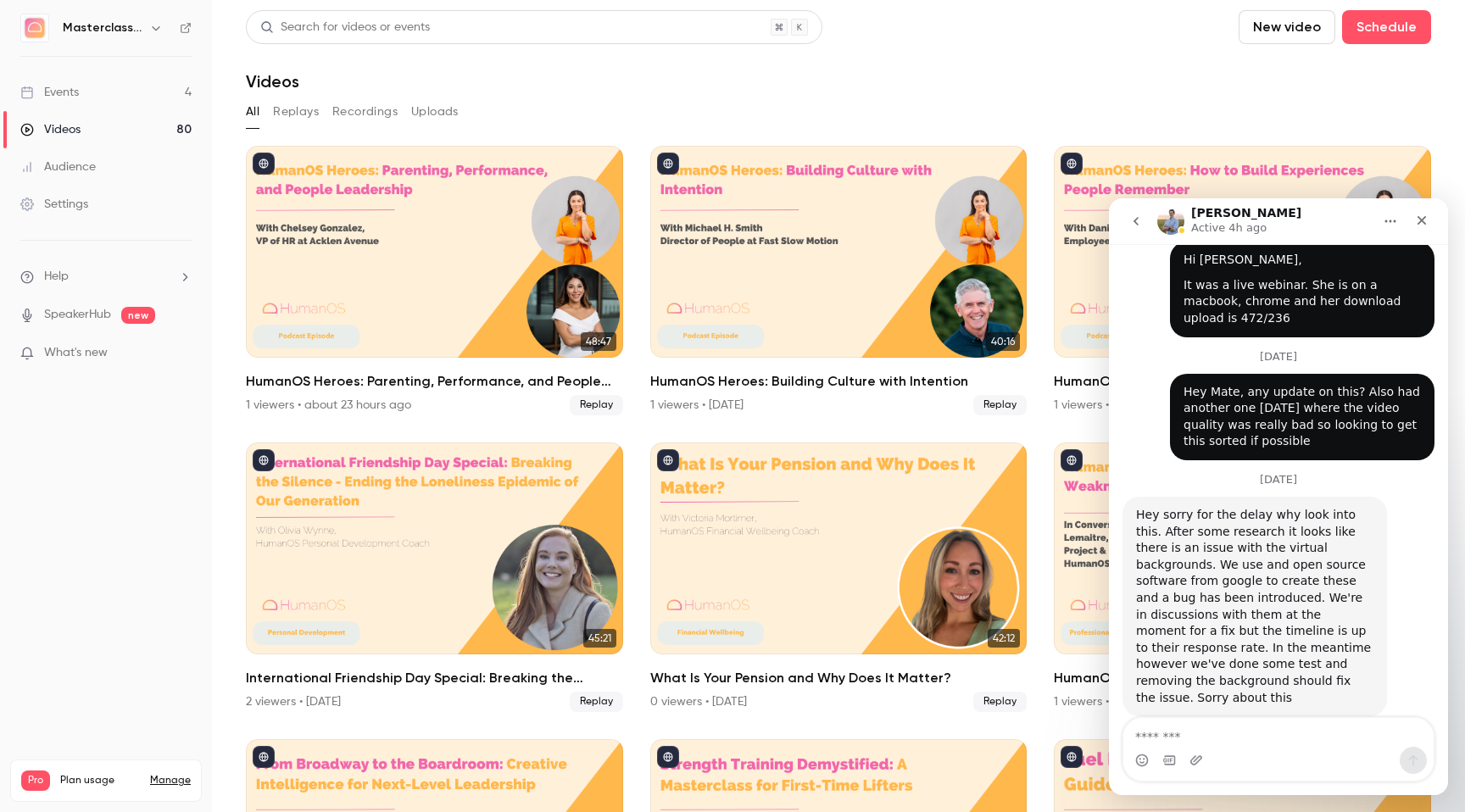
scroll to position [573, 0]
click at [1190, 742] on textarea "Message…" at bounding box center [1278, 732] width 310 height 29
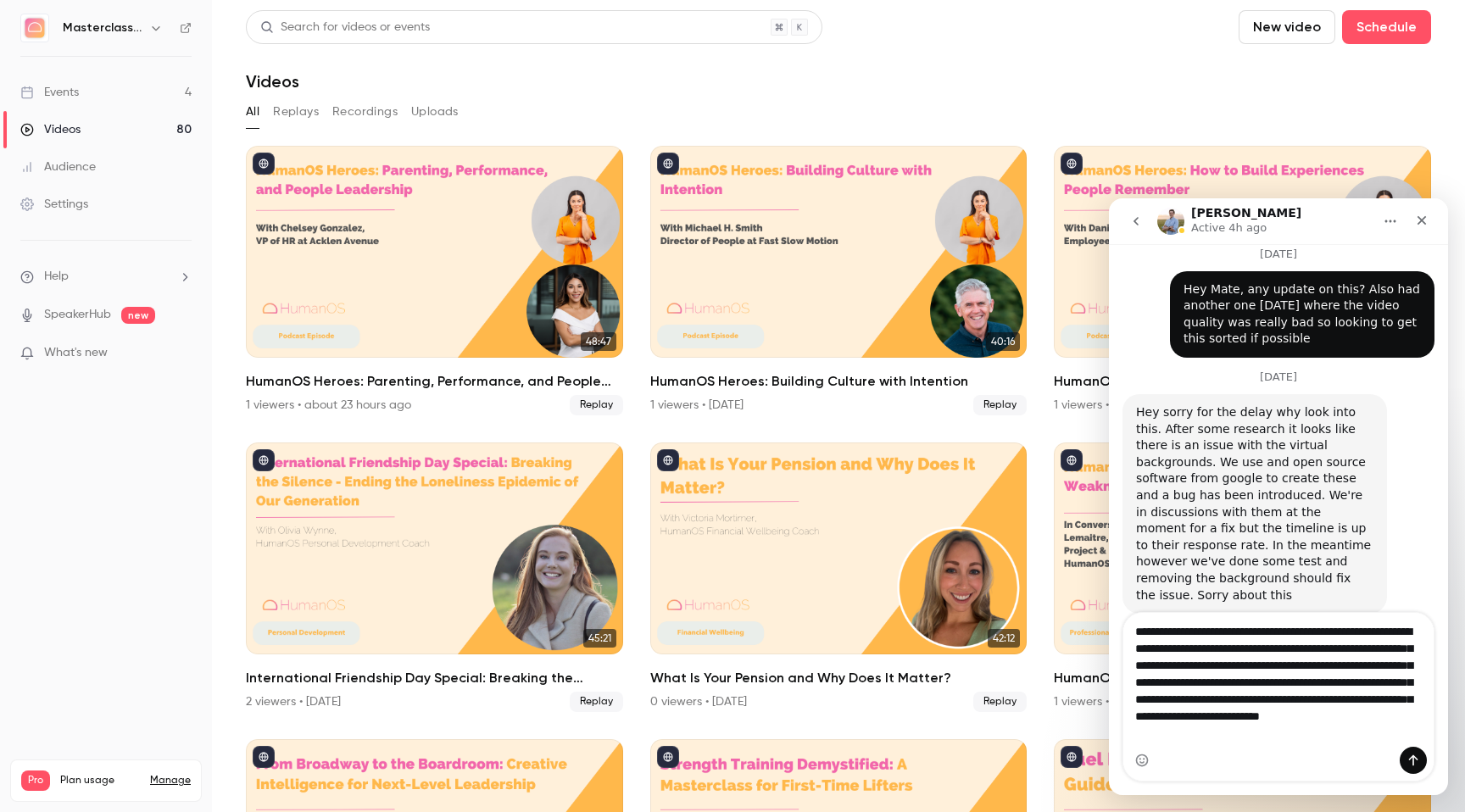
scroll to position [678, 0]
type textarea "**********"
click at [1223, 742] on textarea "**********" at bounding box center [1278, 678] width 310 height 134
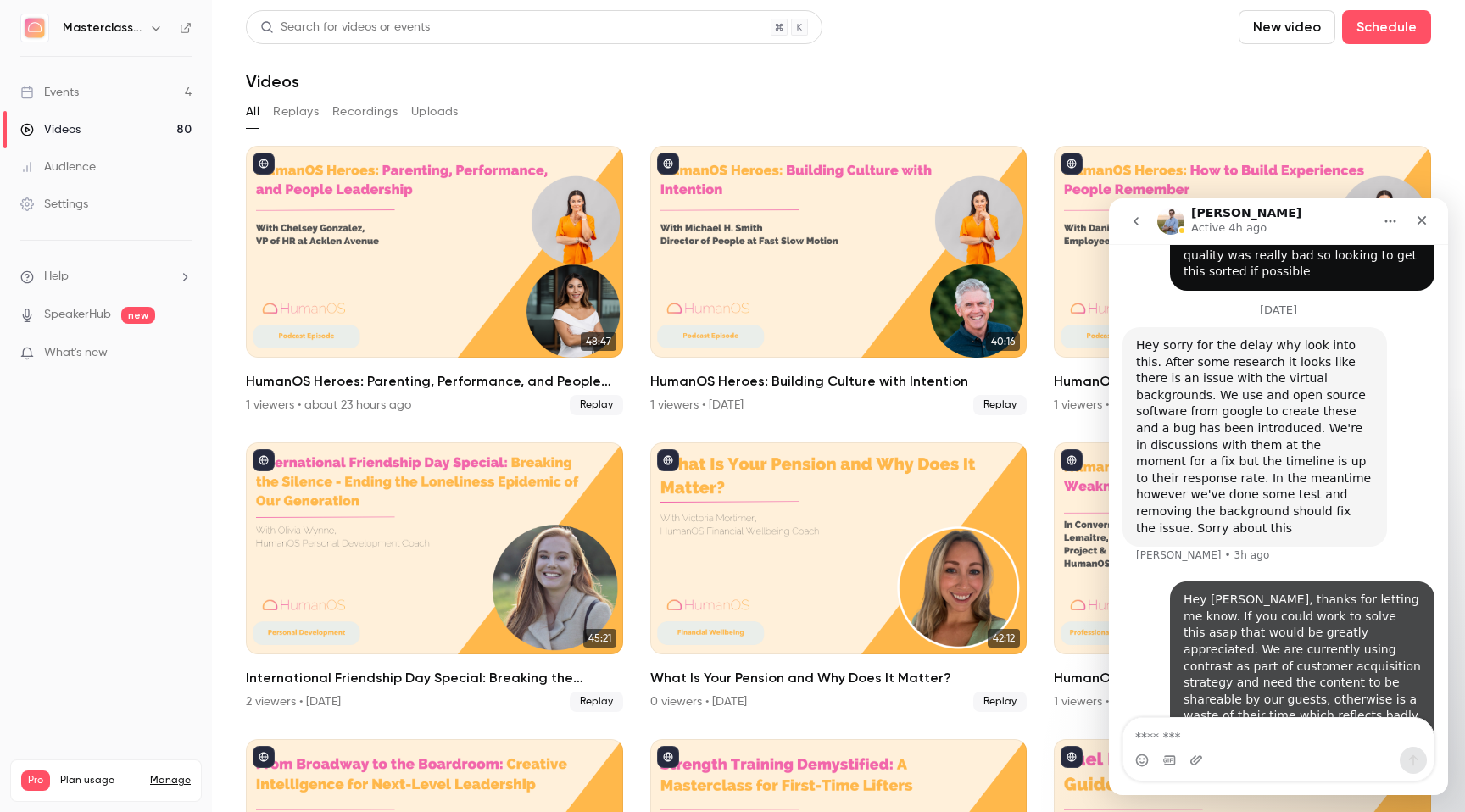
scroll to position [757, 0]
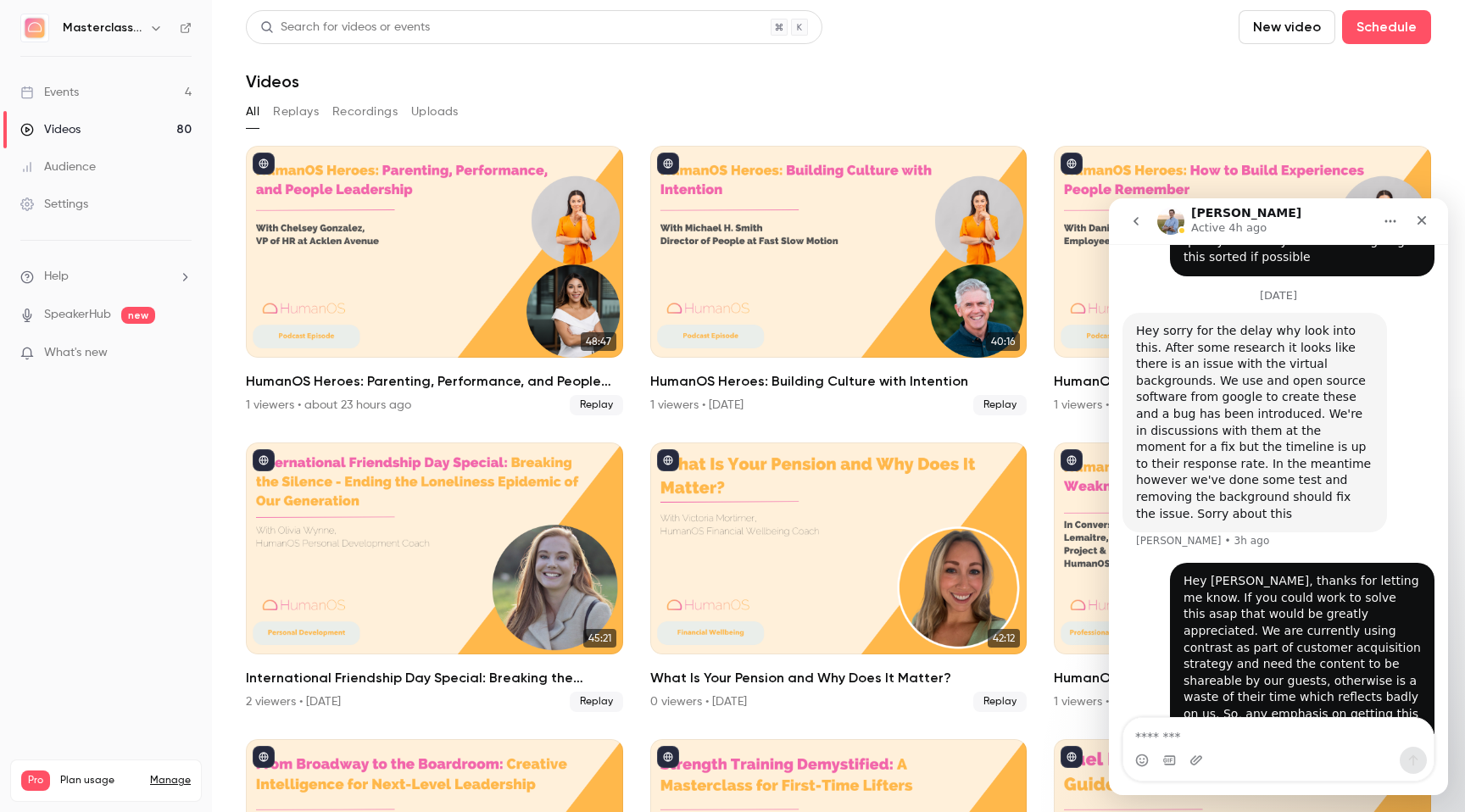
click at [579, 107] on div "All Replays Recordings Uploads" at bounding box center [839, 112] width 1185 height 27
click at [1428, 232] on div "Close" at bounding box center [1421, 221] width 31 height 31
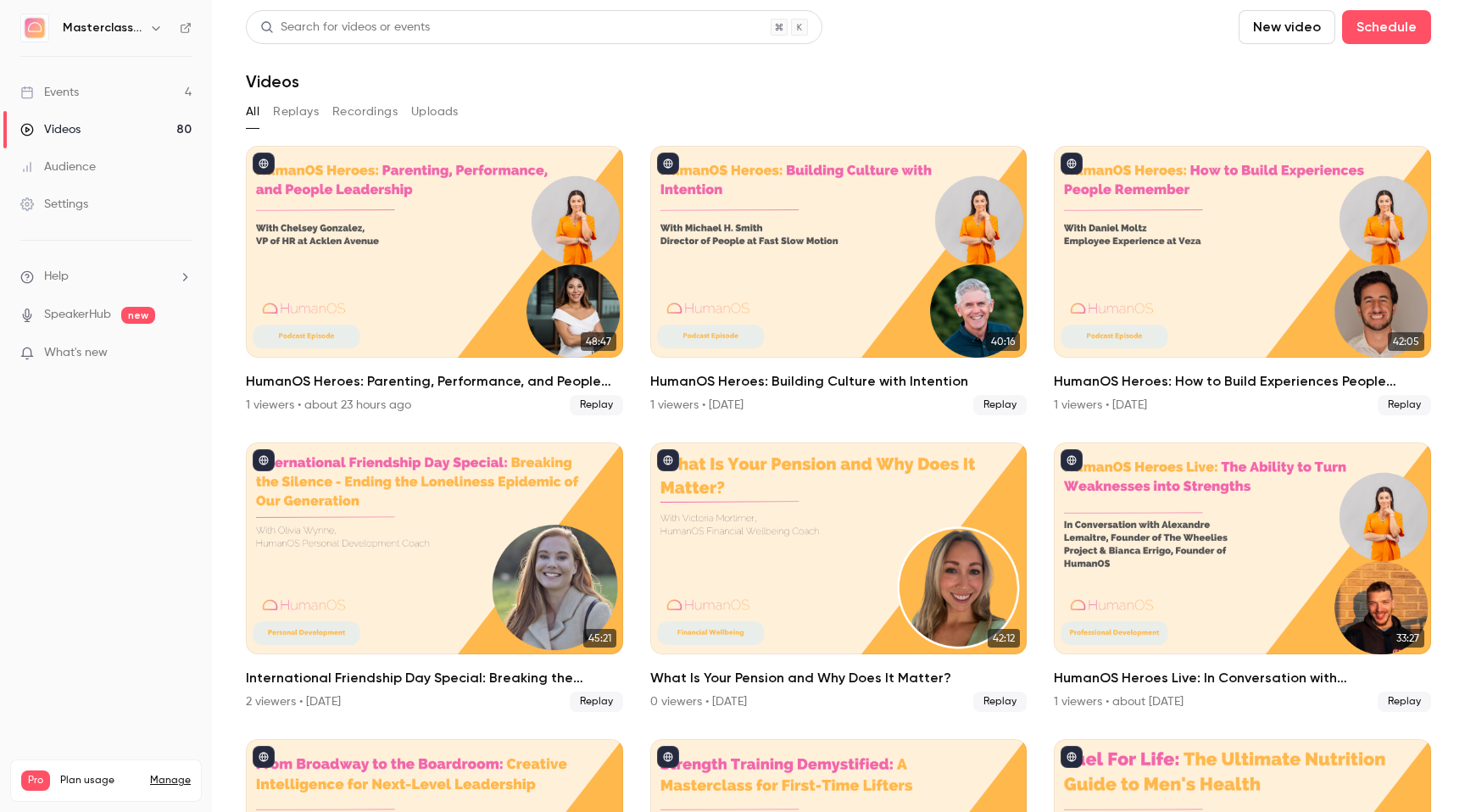
click at [58, 101] on link "Events 4" at bounding box center [105, 92] width 212 height 37
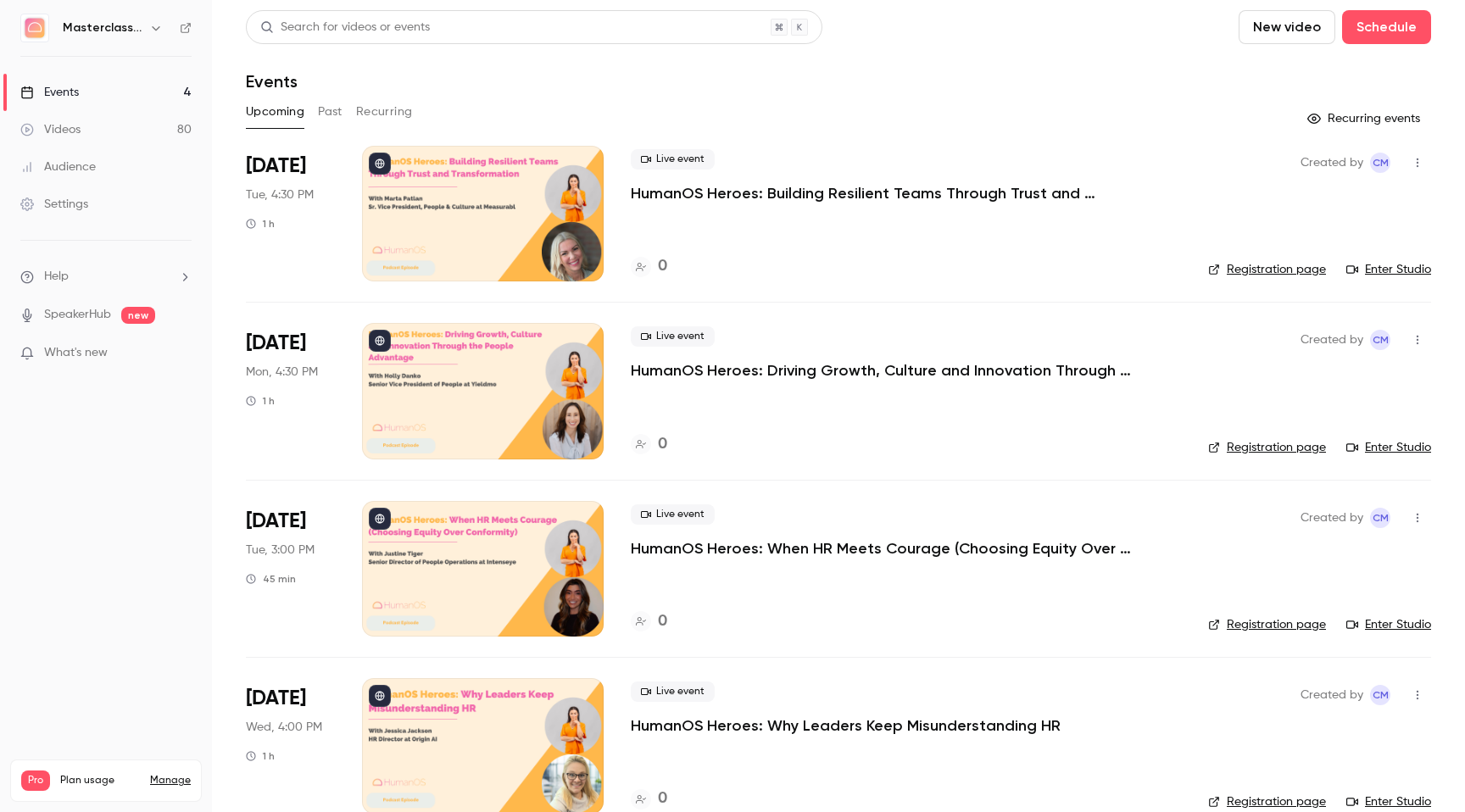
click at [85, 276] on li "Help" at bounding box center [105, 277] width 171 height 18
click at [258, 279] on link "Talk to [GEOGRAPHIC_DATA]" at bounding box center [313, 257] width 185 height 45
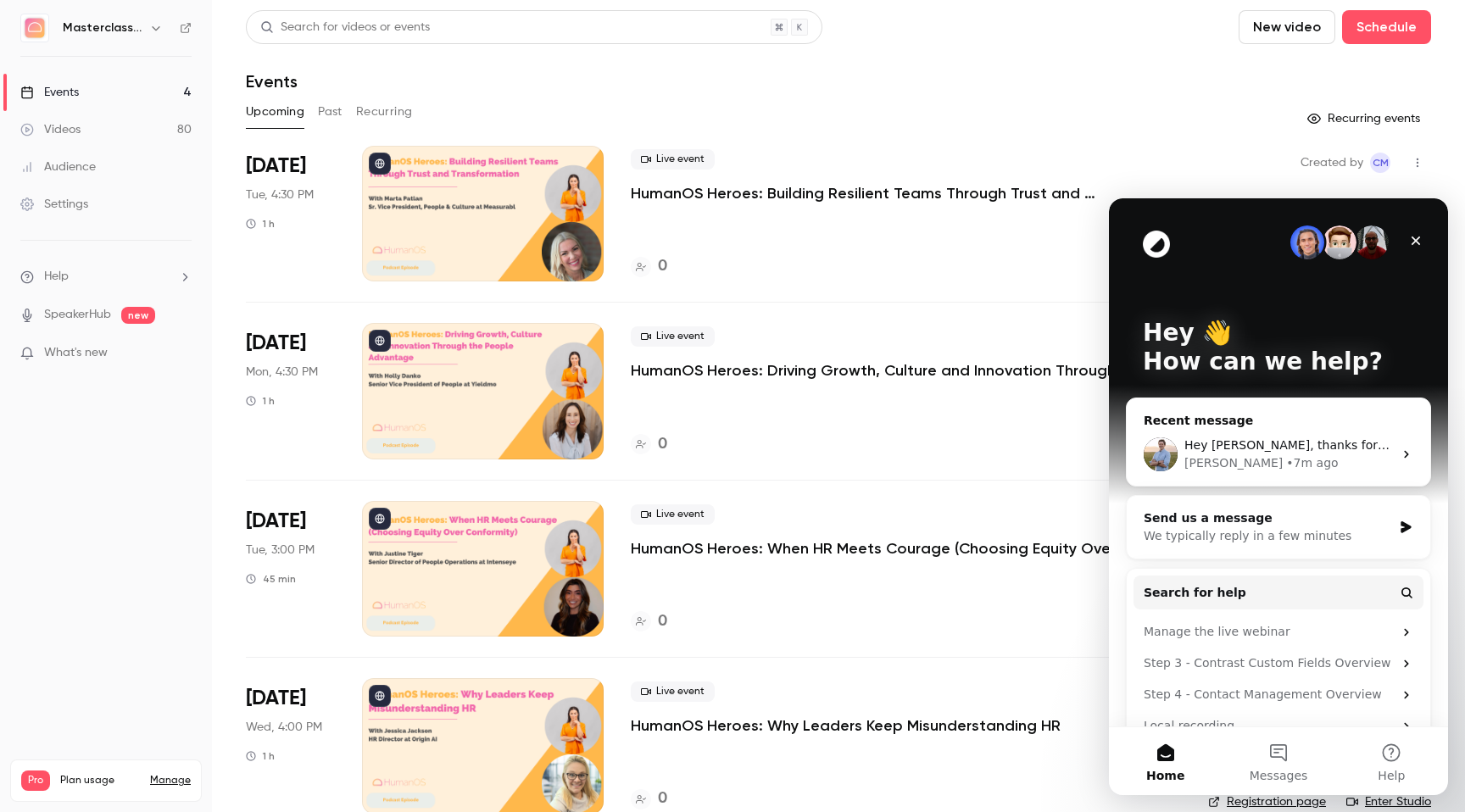
click at [1198, 456] on div "[PERSON_NAME]" at bounding box center [1233, 463] width 98 height 18
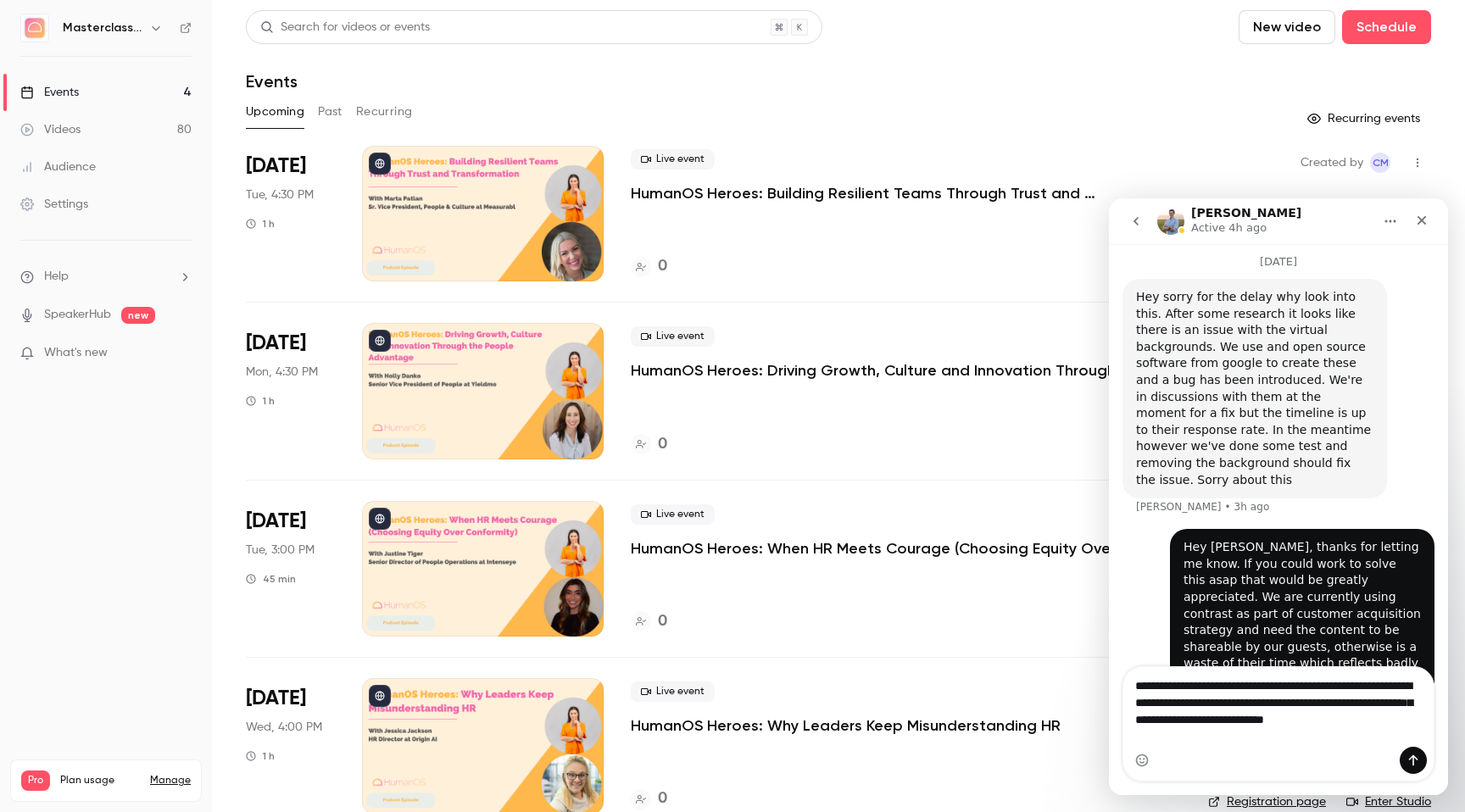
scroll to position [807, 0]
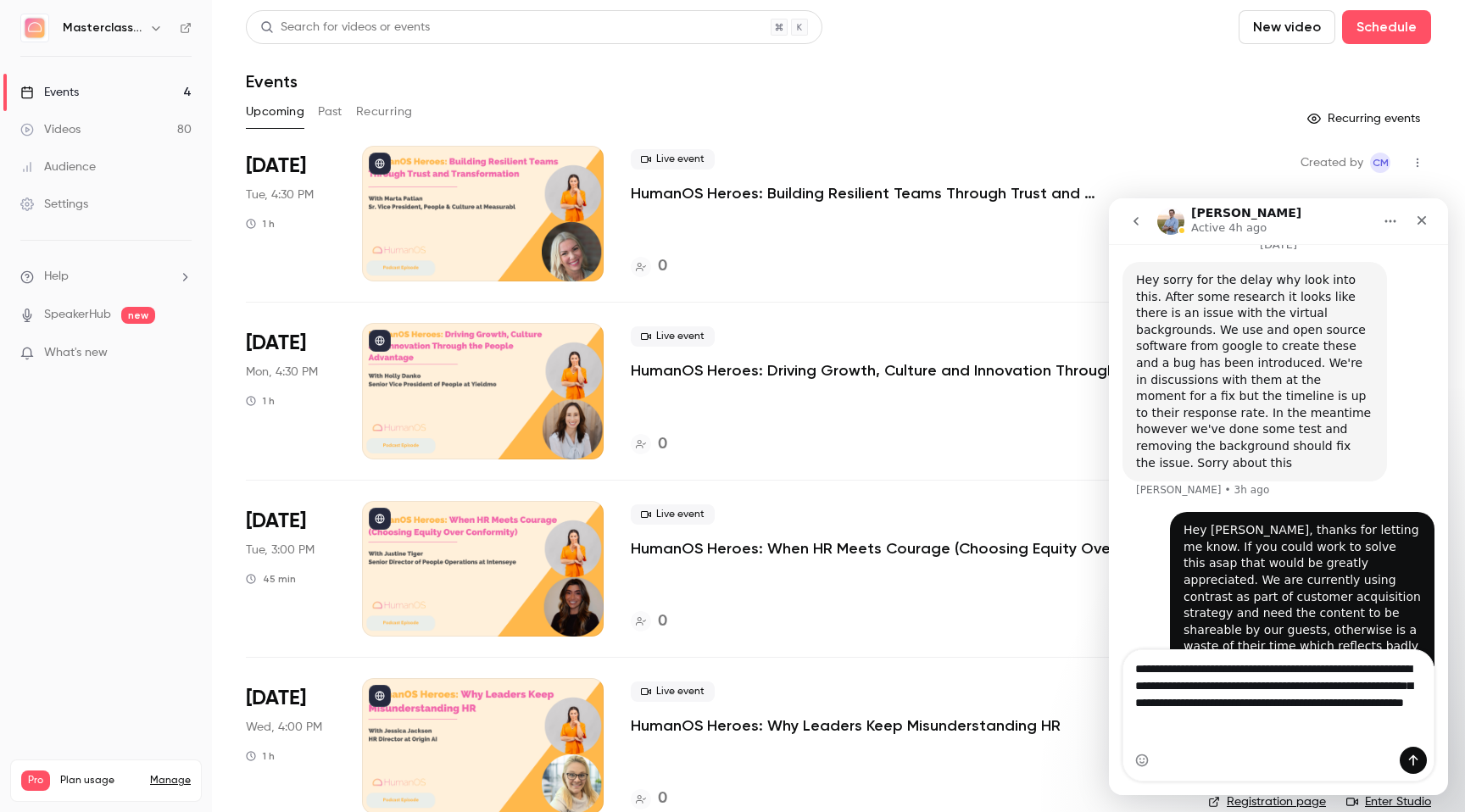
type textarea "**********"
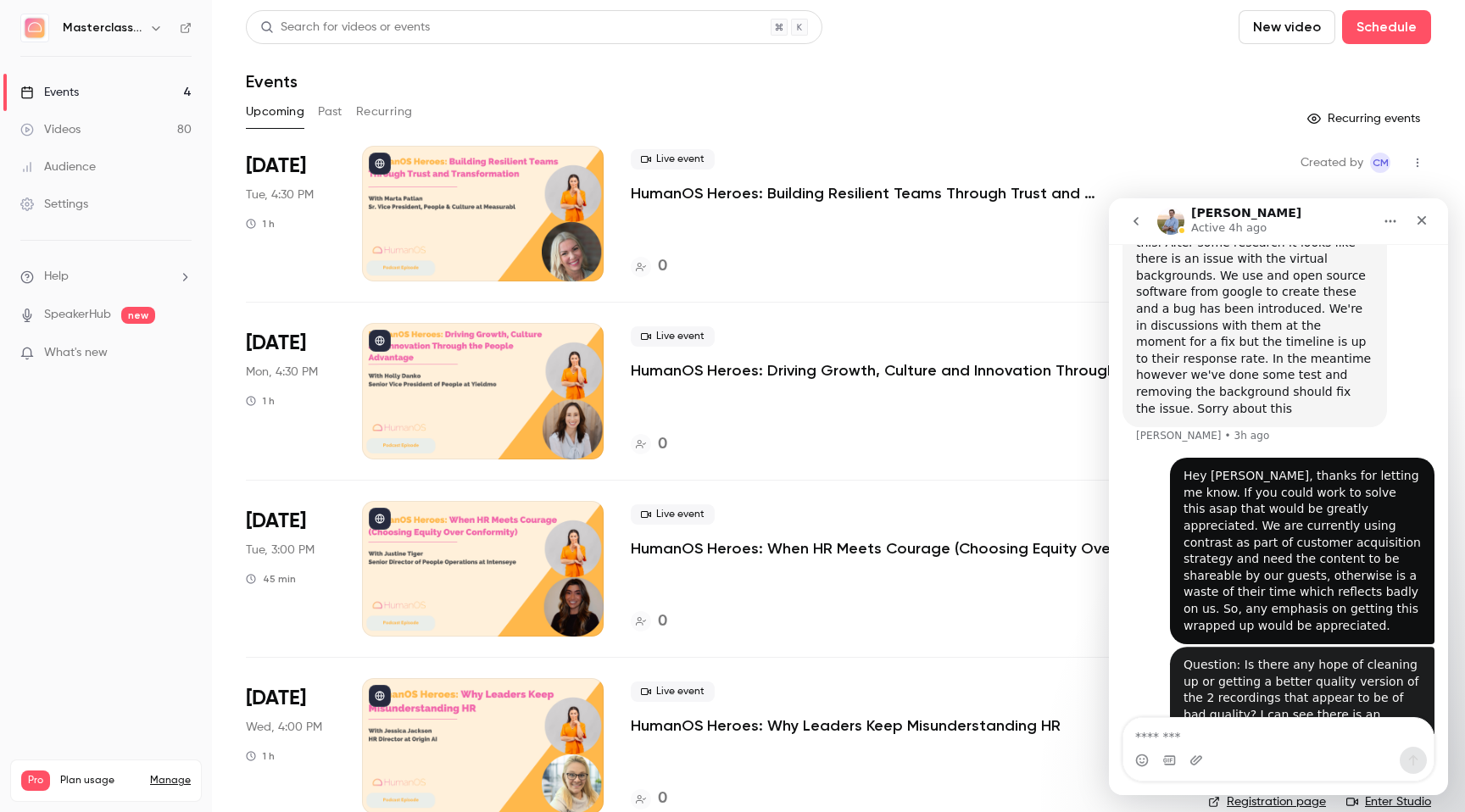
scroll to position [862, 0]
click at [1424, 222] on icon "Close" at bounding box center [1421, 220] width 14 height 14
